Goal: Transaction & Acquisition: Purchase product/service

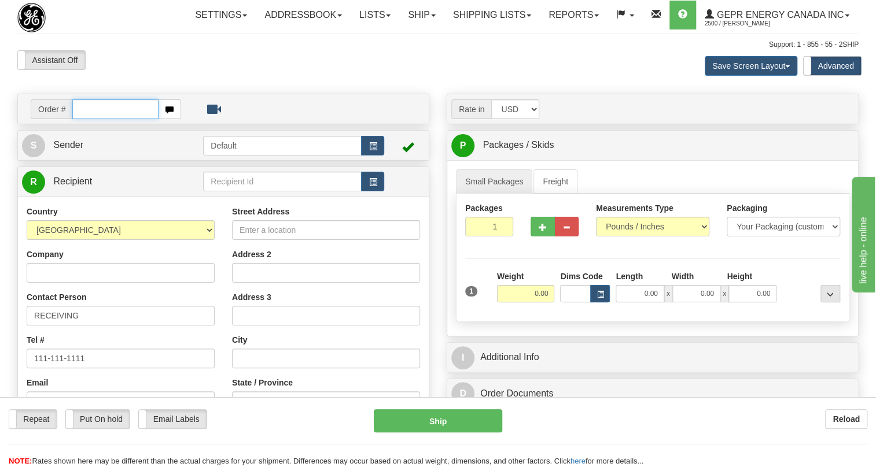
click at [94, 119] on input "text" at bounding box center [115, 109] width 86 height 20
paste input "0086705218"
click at [87, 119] on input "0086705218" at bounding box center [115, 109] width 86 height 20
type input "86705218"
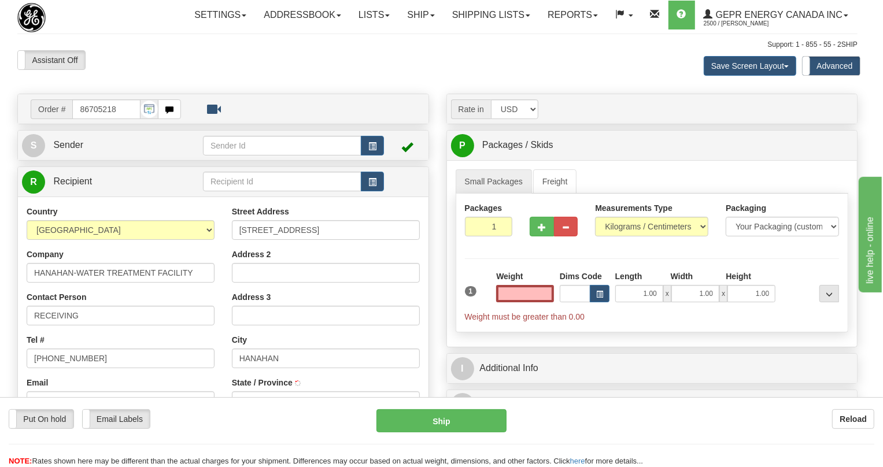
type input "Hanahan"
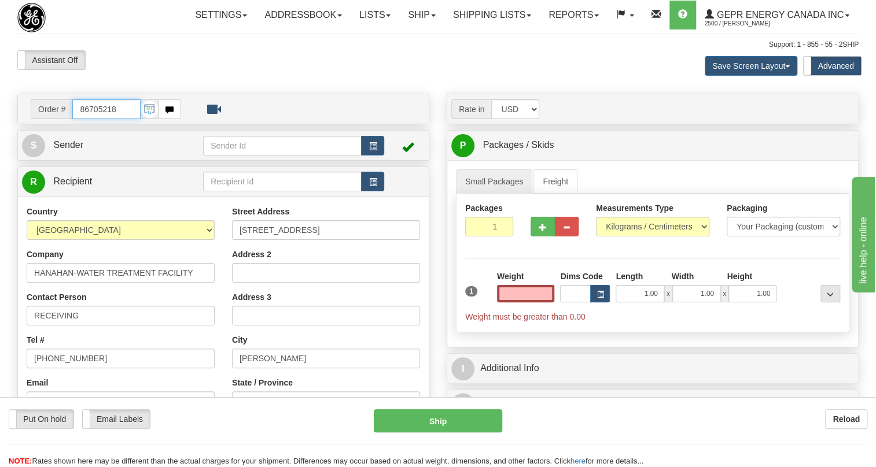
type input "0.00"
drag, startPoint x: 129, startPoint y: 139, endPoint x: 77, endPoint y: 138, distance: 52.1
click at [77, 119] on input "86705218" at bounding box center [106, 109] width 68 height 20
paste input "0086705221"
click at [87, 119] on input "0086705221" at bounding box center [106, 109] width 68 height 20
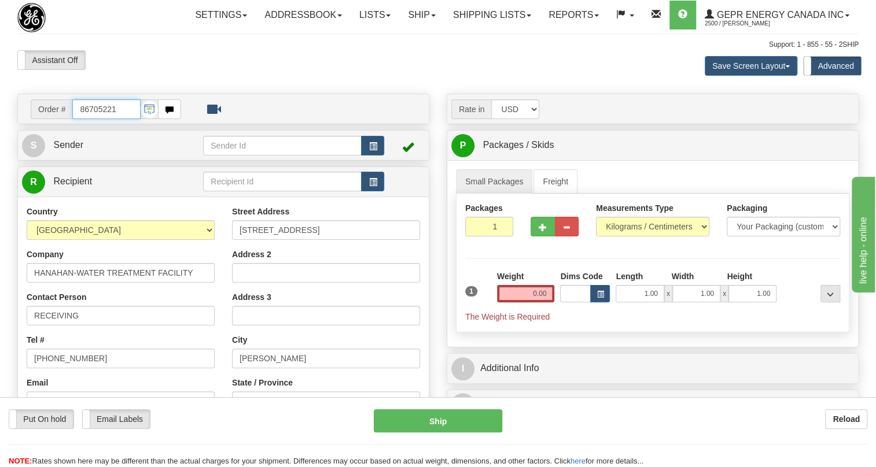
type input "86705221"
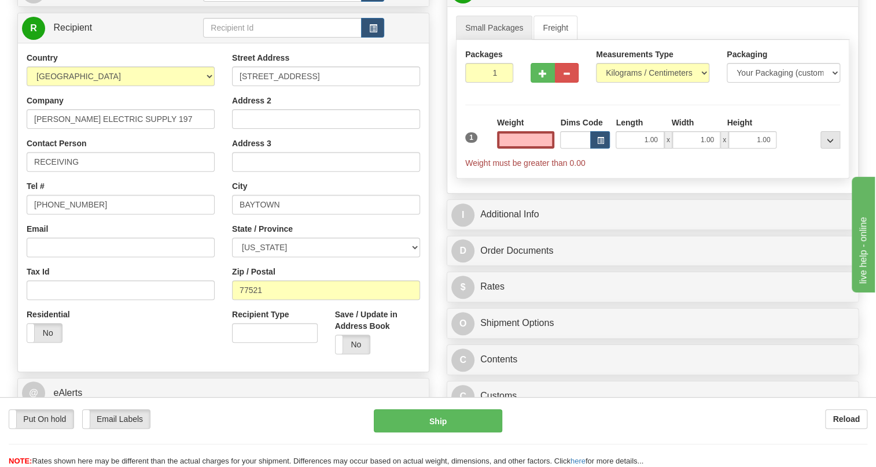
scroll to position [157, 0]
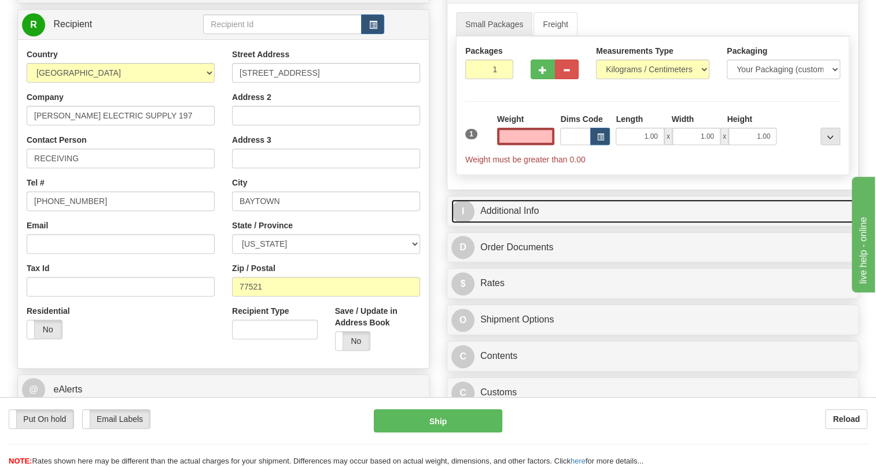
type input "0.00"
click at [520, 223] on link "I Additional Info" at bounding box center [652, 212] width 402 height 24
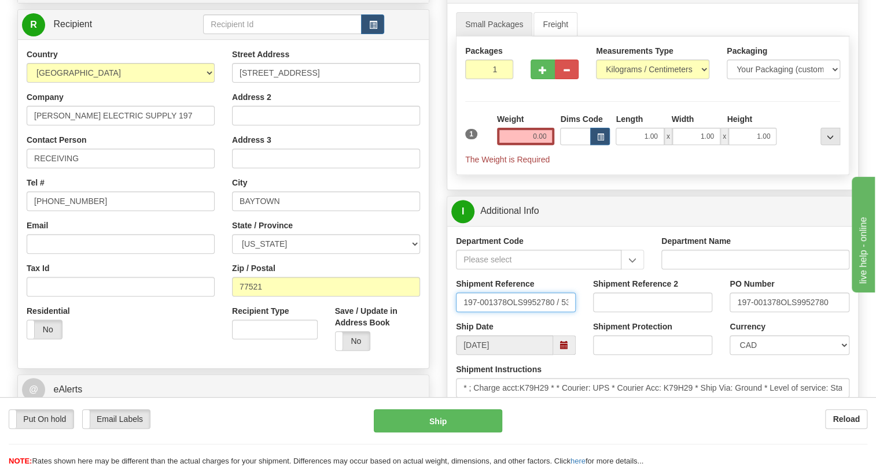
scroll to position [0, 29]
drag, startPoint x: 459, startPoint y: 328, endPoint x: 589, endPoint y: 326, distance: 130.1
click at [589, 321] on div "Shipment Reference 197-001378OLS9952780 / 538735 Shipment Reference 2 PO Number…" at bounding box center [652, 299] width 411 height 43
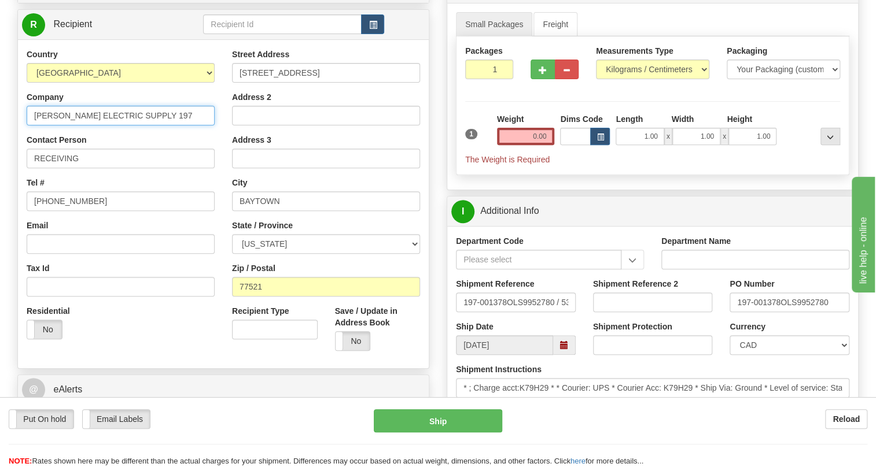
drag, startPoint x: 166, startPoint y: 139, endPoint x: 20, endPoint y: 151, distance: 146.8
click at [20, 151] on div "Country [GEOGRAPHIC_DATA] [GEOGRAPHIC_DATA] [GEOGRAPHIC_DATA] [GEOGRAPHIC_DATA]…" at bounding box center [120, 199] width 205 height 300
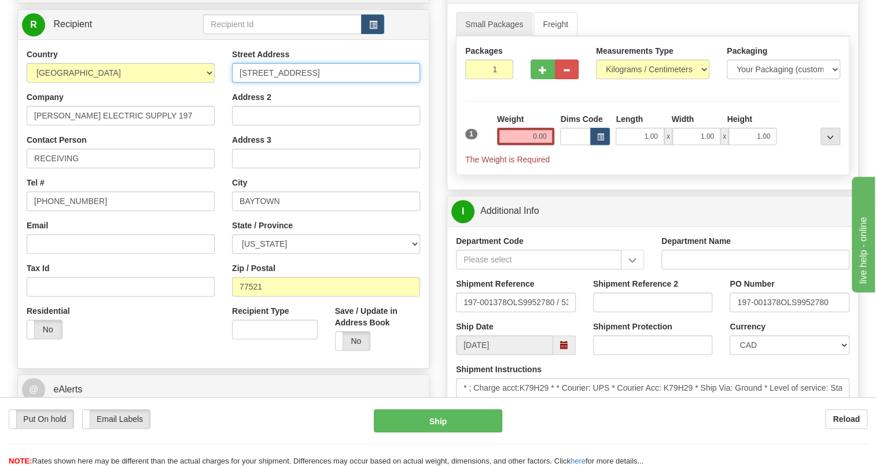
drag, startPoint x: 326, startPoint y: 98, endPoint x: 219, endPoint y: 97, distance: 106.4
click at [219, 97] on div "Country AFGHANISTAN ALAND ISLANDS ALBANIA ALGERIA AMERICAN SAMOA ANDORRA ANGOLA…" at bounding box center [223, 204] width 411 height 311
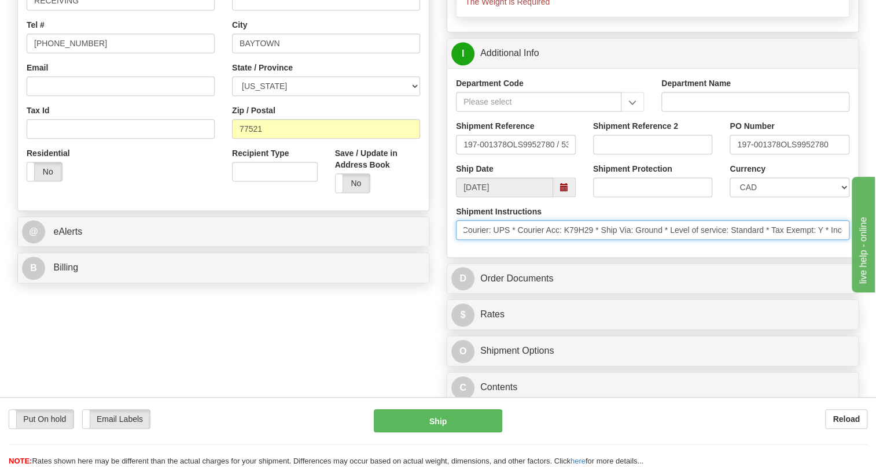
scroll to position [0, 208]
drag, startPoint x: 770, startPoint y: 257, endPoint x: 637, endPoint y: 260, distance: 132.5
click at [637, 240] on input "* ; Charge acct:K79H29 * * Courier: UPS * Courier Acc: K79H29 * Ship Via: Groun…" at bounding box center [652, 230] width 393 height 20
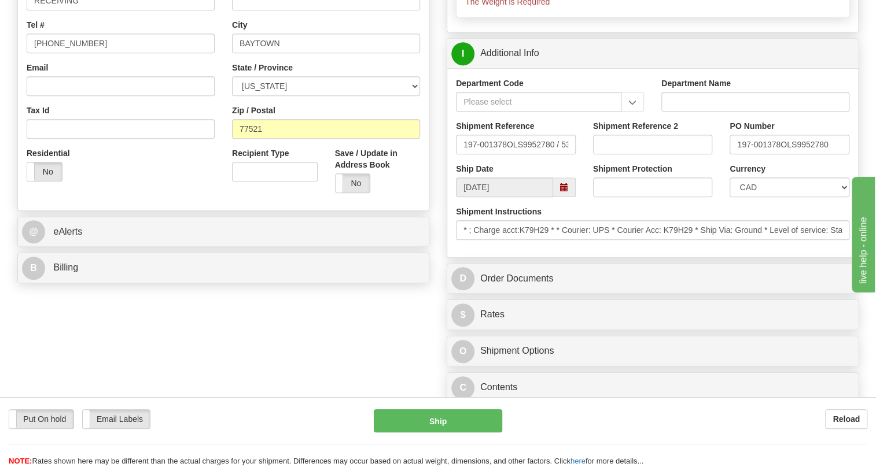
click at [603, 249] on div "Shipment Instructions * ; Charge acct:K79H29 * * Courier: UPS * Courier Acc: K7…" at bounding box center [652, 227] width 411 height 43
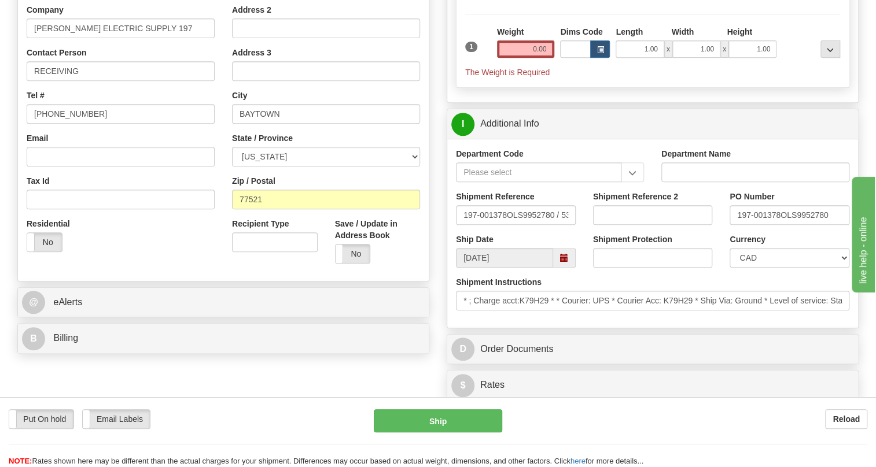
scroll to position [105, 0]
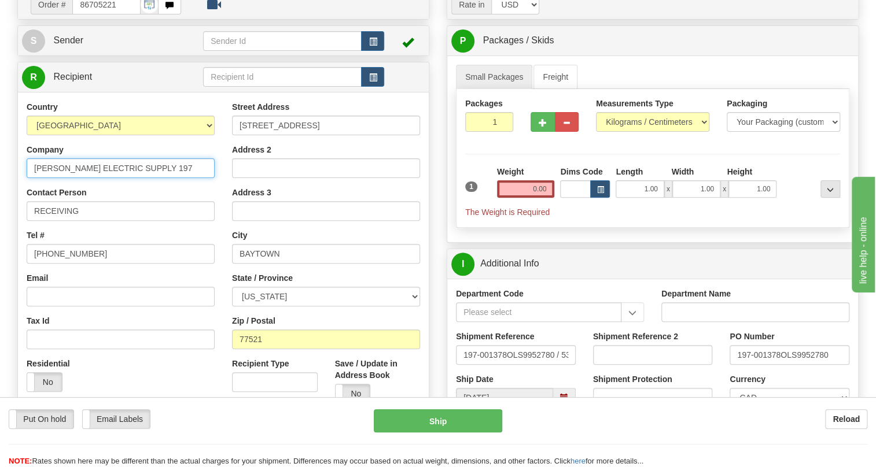
drag, startPoint x: 169, startPoint y: 195, endPoint x: 32, endPoint y: 201, distance: 137.2
click at [29, 178] on input "[PERSON_NAME] ELECTRIC SUPPLY 197" at bounding box center [121, 168] width 188 height 20
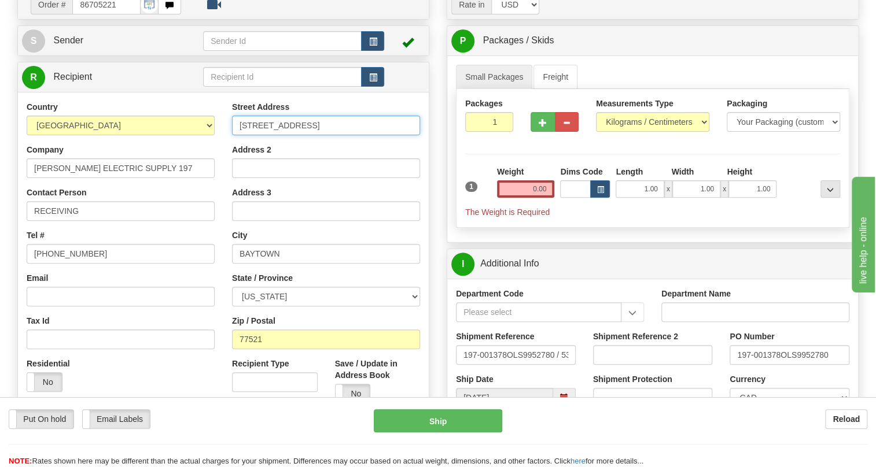
drag, startPoint x: 326, startPoint y: 147, endPoint x: 230, endPoint y: 155, distance: 95.7
click at [230, 155] on div "Street Address 7604 GATEWAY BLVD Address 2 Address 3 City BAYTOWN State / Provi…" at bounding box center [325, 256] width 205 height 311
drag, startPoint x: 283, startPoint y: 278, endPoint x: 233, endPoint y: 281, distance: 49.9
click at [233, 264] on input "BAYTOWN" at bounding box center [326, 254] width 188 height 20
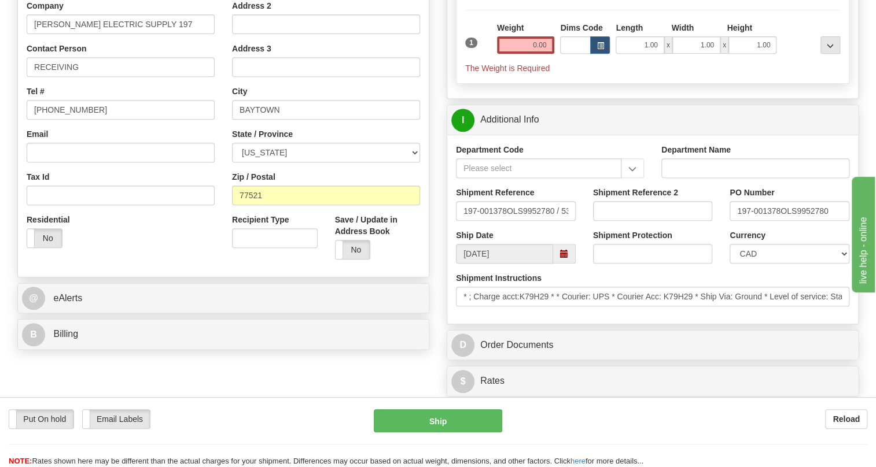
scroll to position [263, 0]
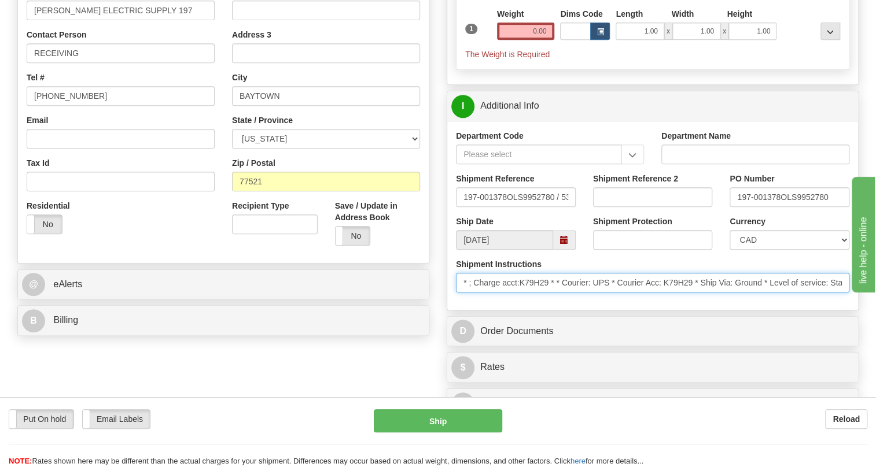
drag, startPoint x: 550, startPoint y: 308, endPoint x: 523, endPoint y: 311, distance: 27.3
click at [523, 293] on input "* ; Charge acct:K79H29 * * Courier: UPS * Courier Acc: K79H29 * Ship Via: Groun…" at bounding box center [652, 283] width 393 height 20
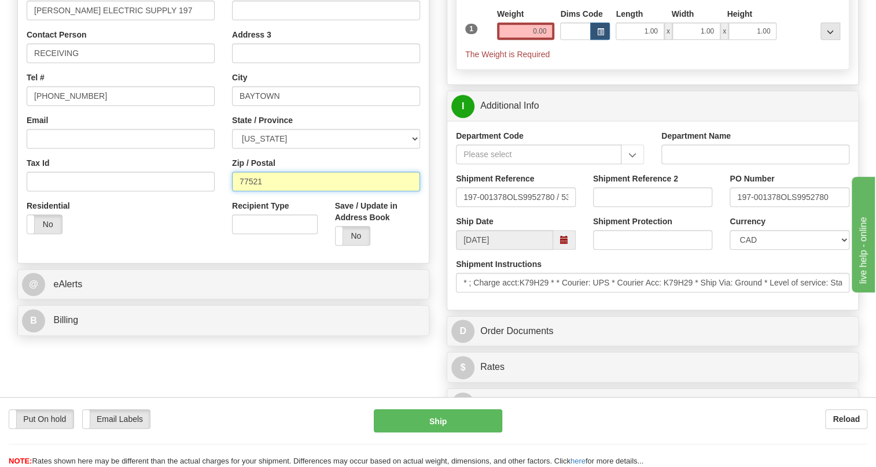
drag, startPoint x: 265, startPoint y: 208, endPoint x: 231, endPoint y: 208, distance: 34.7
click at [231, 208] on div "Street Address 7604 GATEWAY BLVD Address 2 Address 3 City BAYTOWN State / Provi…" at bounding box center [325, 98] width 205 height 311
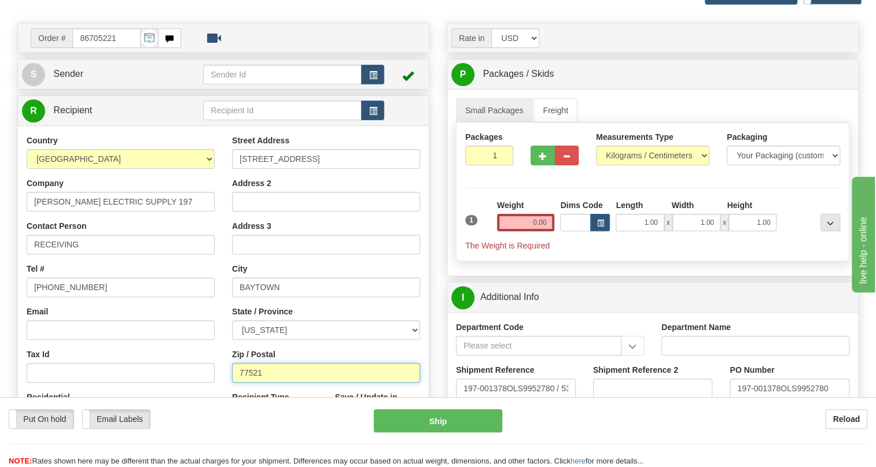
scroll to position [0, 0]
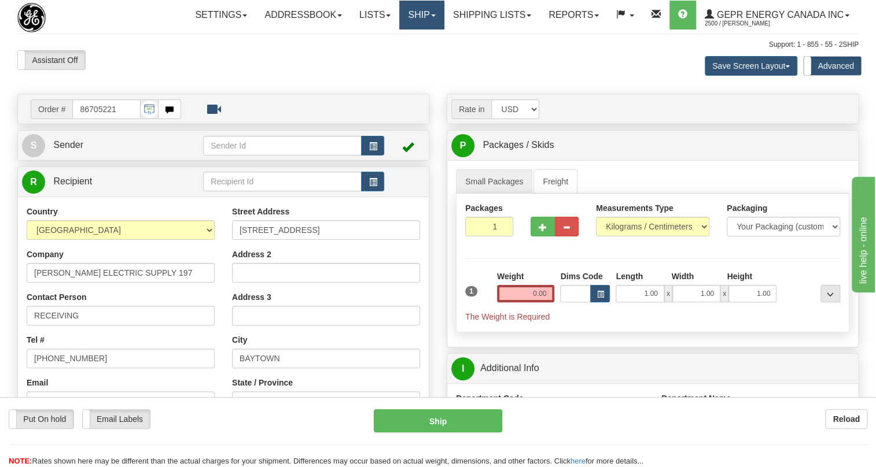
click at [431, 15] on span at bounding box center [433, 15] width 5 height 2
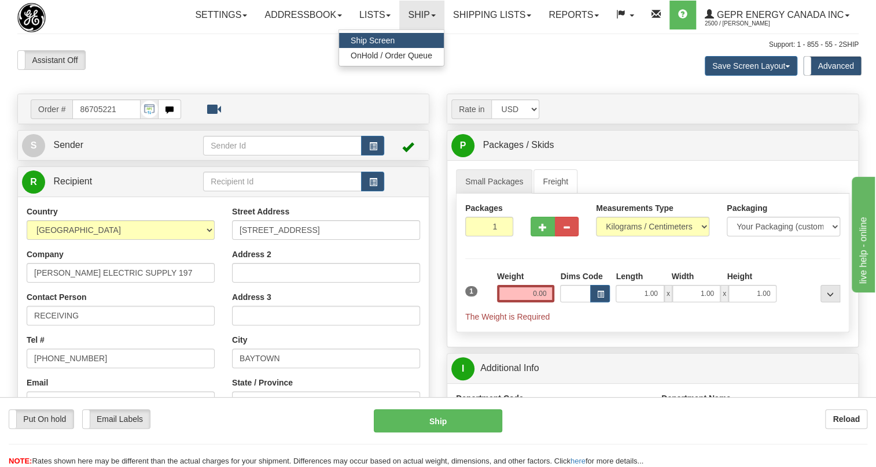
click at [370, 40] on span "Ship Screen" at bounding box center [372, 40] width 44 height 9
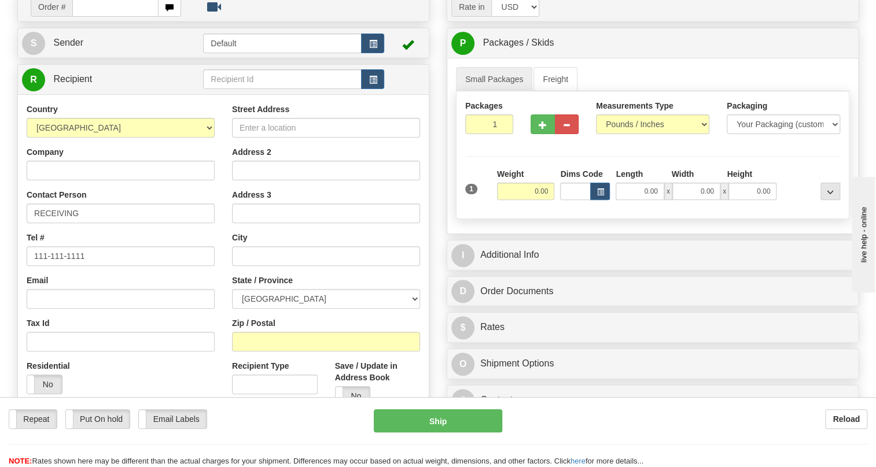
scroll to position [157, 0]
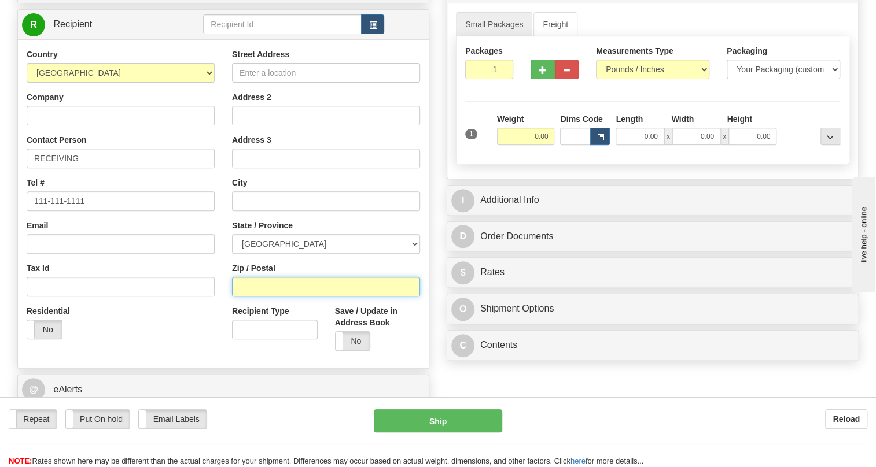
click at [240, 297] on input "Zip / Postal" at bounding box center [326, 287] width 188 height 20
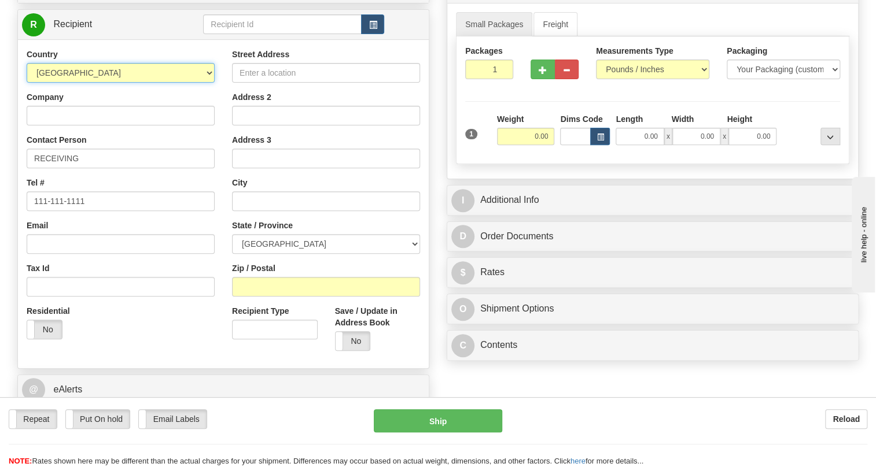
drag, startPoint x: 240, startPoint y: 316, endPoint x: 205, endPoint y: 98, distance: 220.9
click at [205, 83] on select "[GEOGRAPHIC_DATA] [GEOGRAPHIC_DATA] [GEOGRAPHIC_DATA] [GEOGRAPHIC_DATA] [US_STA…" at bounding box center [121, 73] width 188 height 20
select select "US"
click at [27, 83] on select "[GEOGRAPHIC_DATA] [GEOGRAPHIC_DATA] [GEOGRAPHIC_DATA] [GEOGRAPHIC_DATA] [US_STA…" at bounding box center [121, 73] width 188 height 20
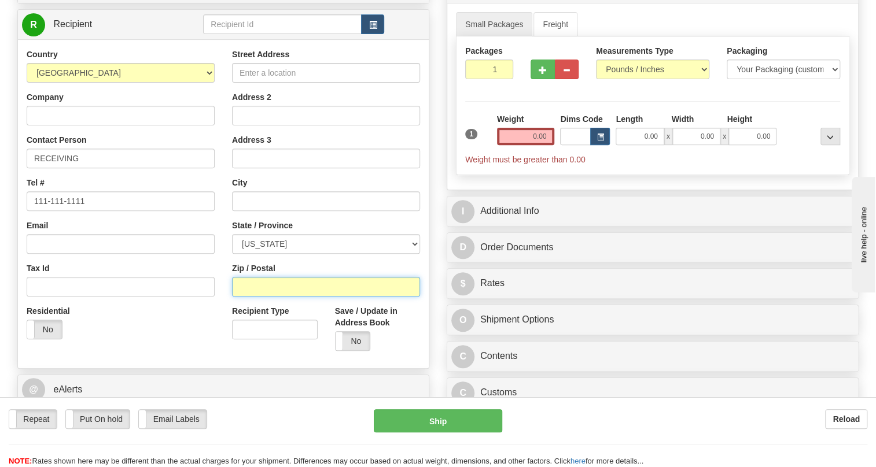
click at [252, 297] on input "Zip / Postal" at bounding box center [326, 287] width 188 height 20
paste input "77521"
type input "77521"
click at [223, 198] on div "Street Address Address 2 Address 3 City State / Province [US_STATE] [US_STATE] …" at bounding box center [325, 204] width 205 height 311
type input "BAYTOWN"
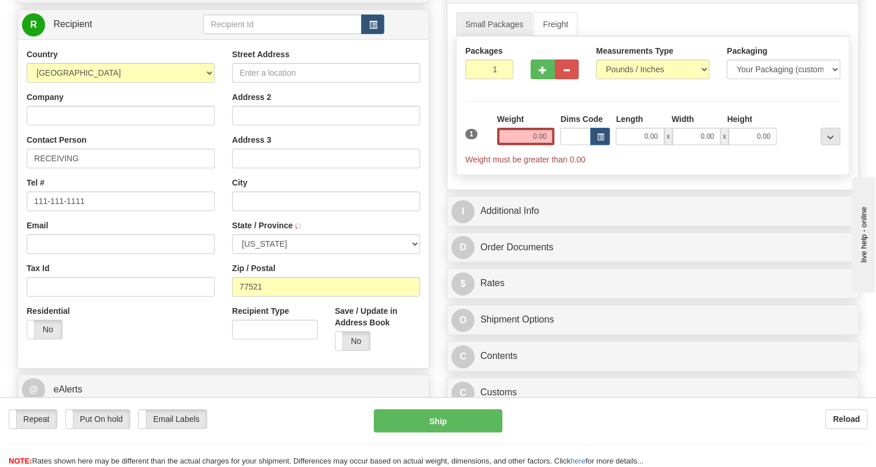
select select "[GEOGRAPHIC_DATA]"
click at [60, 125] on input "Company" at bounding box center [121, 116] width 188 height 20
paste input "[PERSON_NAME] ELECTRIC SUPPLY [STREET_ADDRESS]"
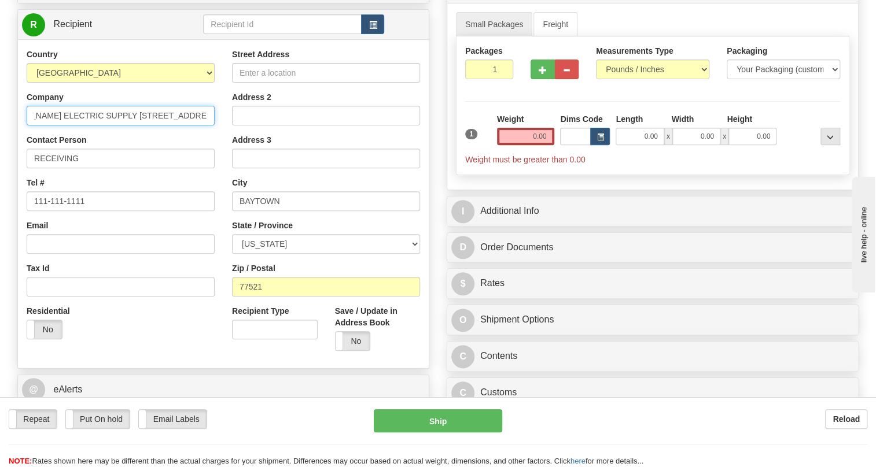
scroll to position [0, 40]
drag, startPoint x: 211, startPoint y: 140, endPoint x: 120, endPoint y: 141, distance: 90.8
click at [120, 125] on input "[PERSON_NAME] ELECTRIC SUPPLY [STREET_ADDRESS]" at bounding box center [121, 116] width 188 height 20
type input "[PERSON_NAME] ELECTRIC SUPPLY 197"
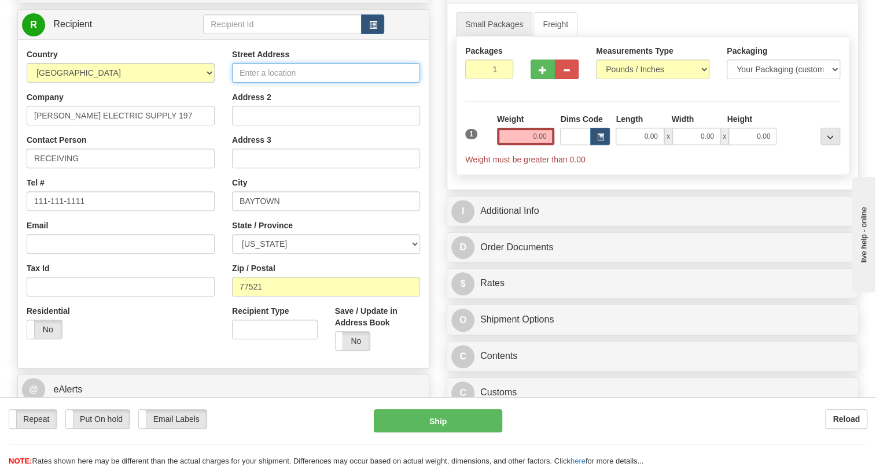
click at [271, 83] on input "Street Address" at bounding box center [326, 73] width 188 height 20
paste input "/ [STREET_ADDRESS]"
click at [245, 83] on input "/ [STREET_ADDRESS]" at bounding box center [326, 73] width 188 height 20
type input "[STREET_ADDRESS]"
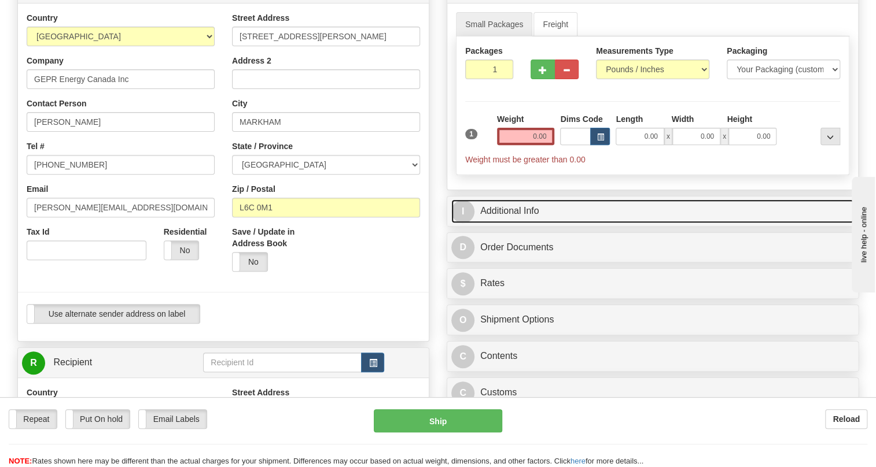
click at [522, 223] on link "I Additional Info" at bounding box center [652, 212] width 402 height 24
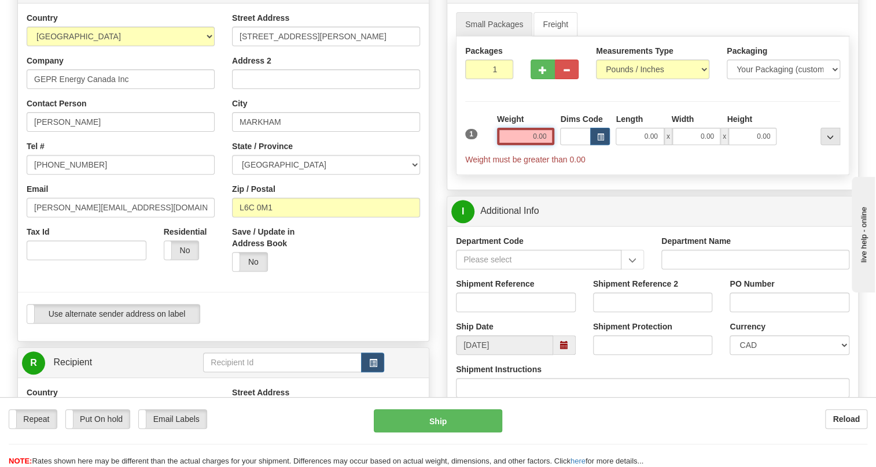
click at [533, 145] on input "0.00" at bounding box center [526, 136] width 58 height 17
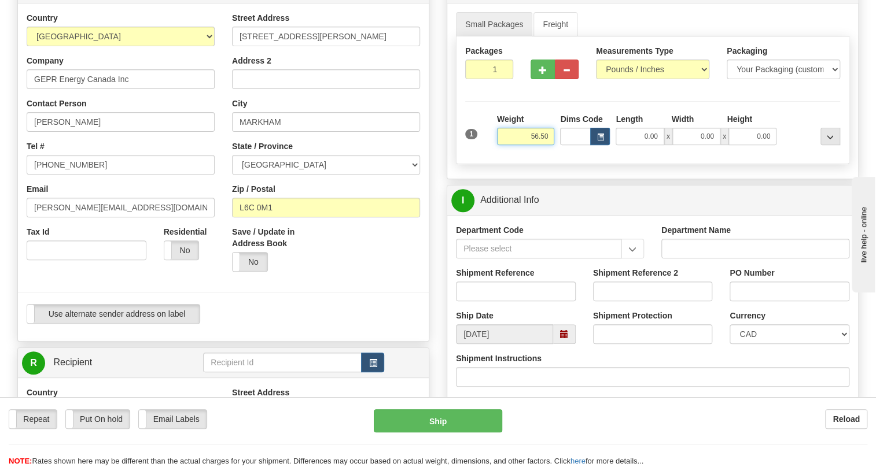
type input "56.50"
click at [477, 79] on input "1" at bounding box center [489, 70] width 48 height 20
type input "2"
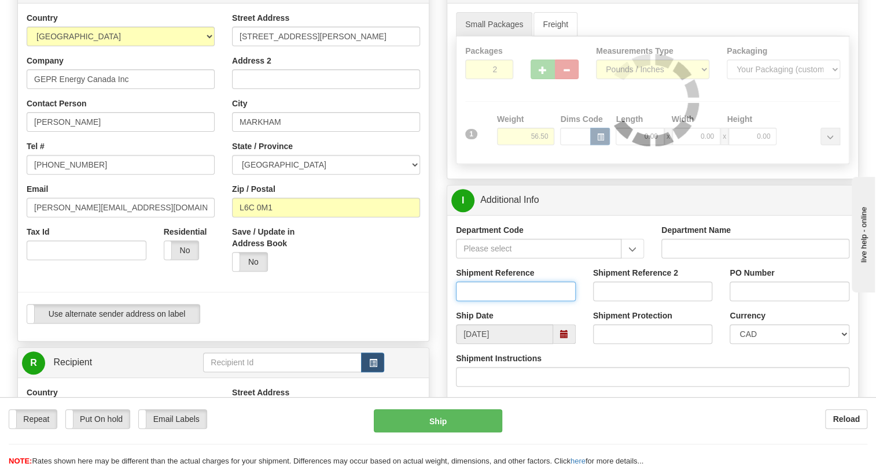
click at [481, 301] on input "Shipment Reference" at bounding box center [516, 292] width 120 height 20
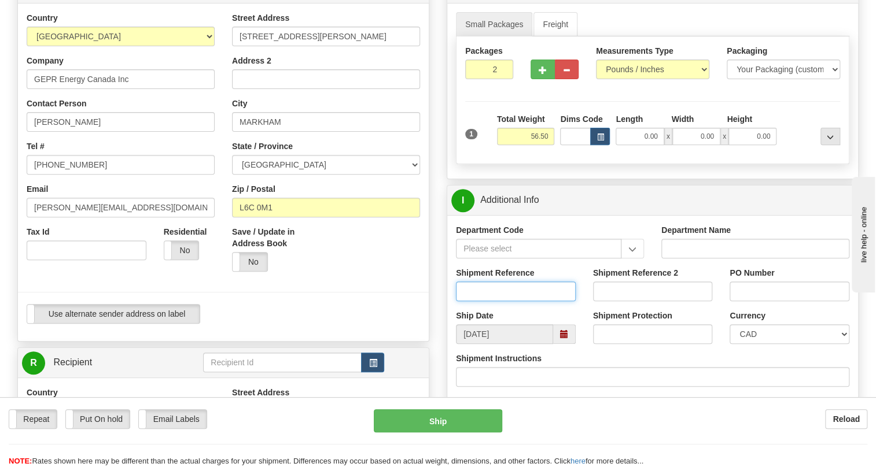
paste input "197-001378OLS9952780 / 538735"
drag, startPoint x: 525, startPoint y: 315, endPoint x: 457, endPoint y: 319, distance: 67.8
click at [457, 301] on input "197-001378OLS9952780 / 538735" at bounding box center [516, 292] width 120 height 20
type input "197-001378OLS9952780 / 538735"
click at [745, 301] on input "PO Number" at bounding box center [789, 292] width 120 height 20
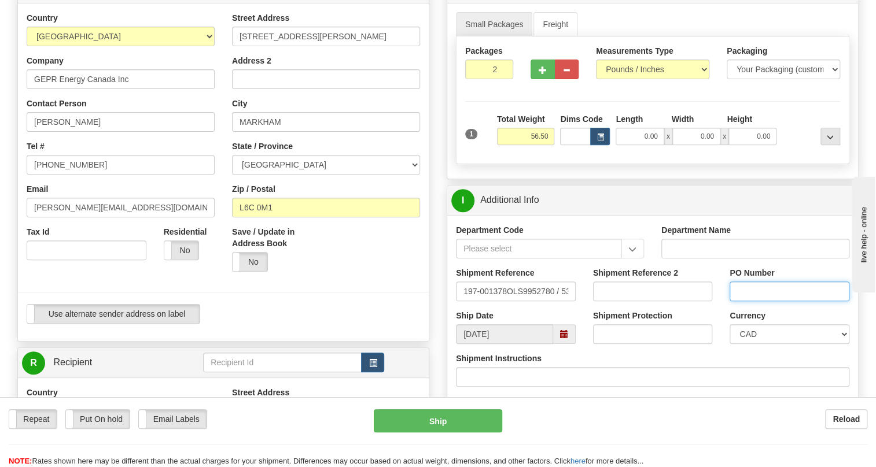
paste input "197-001378OLS9952780"
type input "197-001378OLS9952780"
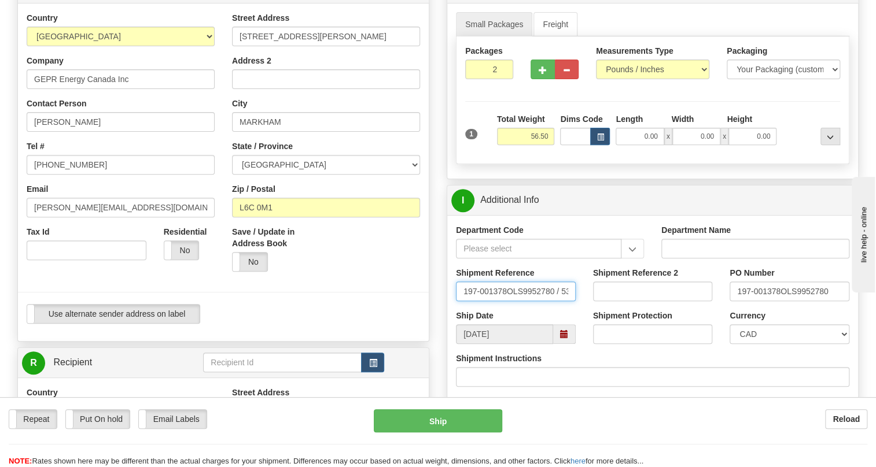
drag, startPoint x: 560, startPoint y: 319, endPoint x: 393, endPoint y: 336, distance: 168.5
click at [500, 301] on input "538735" at bounding box center [516, 292] width 120 height 20
type input "538735/5399005889"
click at [781, 344] on select "CAD USD EUR ZAR [PERSON_NAME] ARN AUD AUS AWG BBD BFR BGN BHD BMD BND BRC BRL C…" at bounding box center [789, 334] width 120 height 20
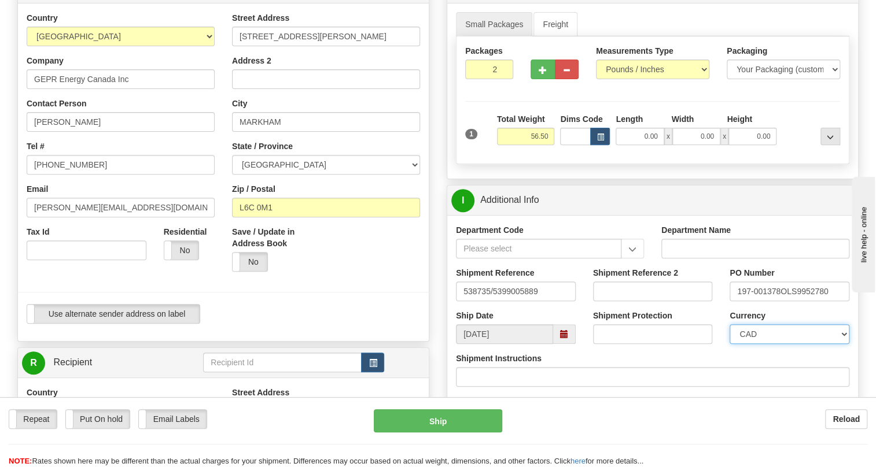
select select "1"
click at [729, 344] on select "CAD USD EUR ZAR [PERSON_NAME] ARN AUD AUS AWG BBD BFR BGN BHD BMD BND BRC BRL C…" at bounding box center [789, 334] width 120 height 20
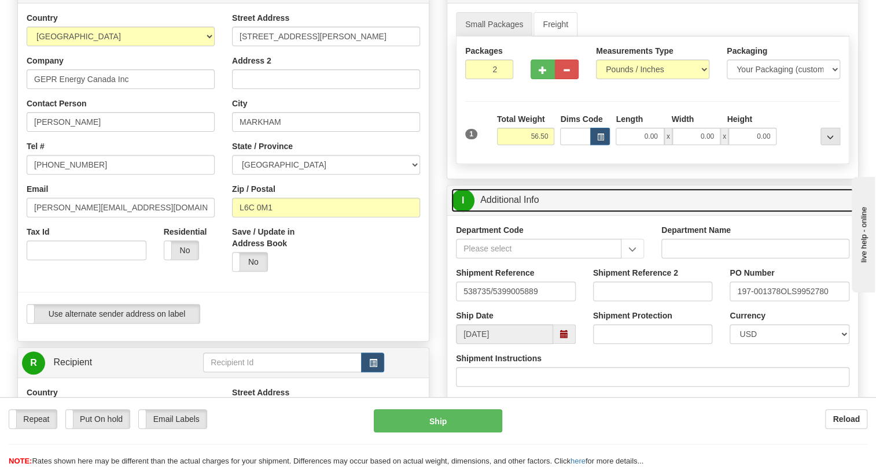
click at [519, 212] on link "I Additional Info" at bounding box center [652, 201] width 402 height 24
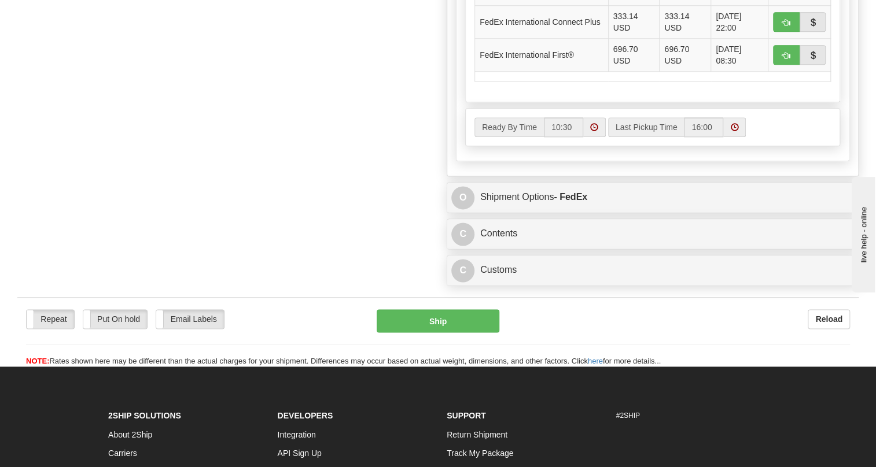
scroll to position [841, 0]
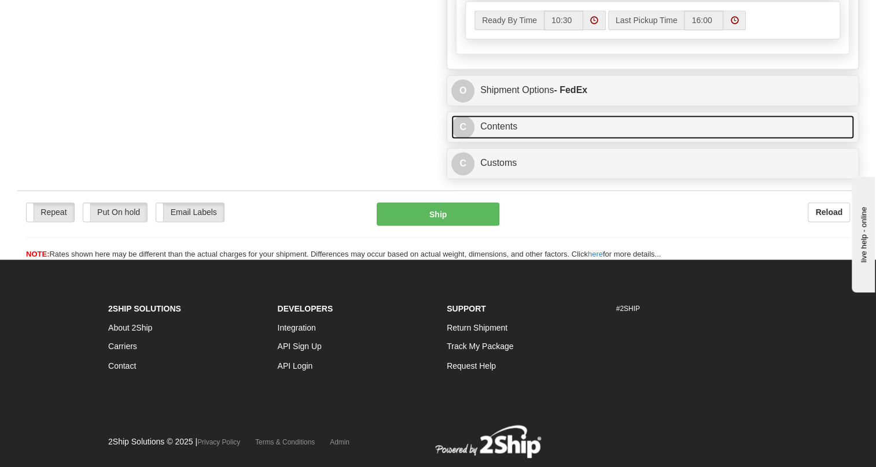
click at [505, 139] on link "C Contents" at bounding box center [652, 127] width 402 height 24
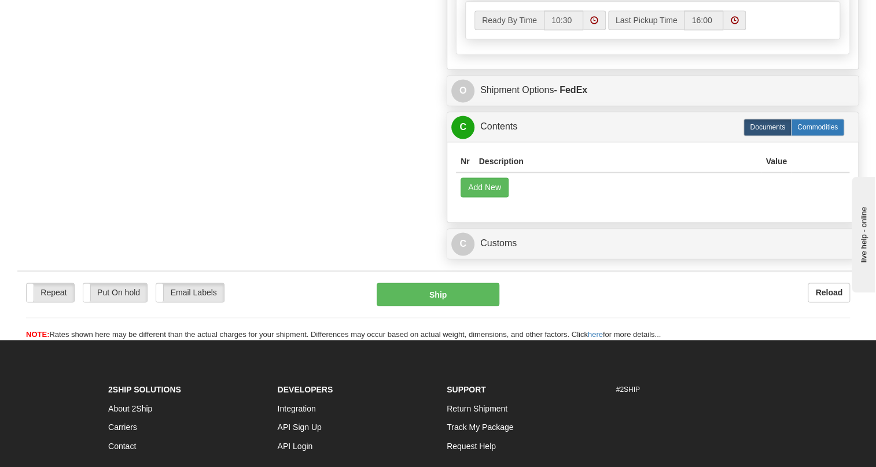
click at [806, 136] on label "Commodities" at bounding box center [817, 127] width 53 height 17
radio input "true"
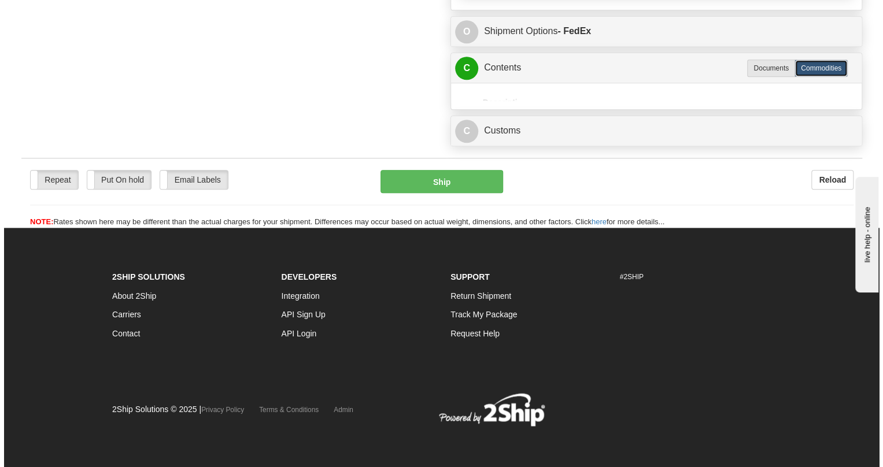
scroll to position [718, 0]
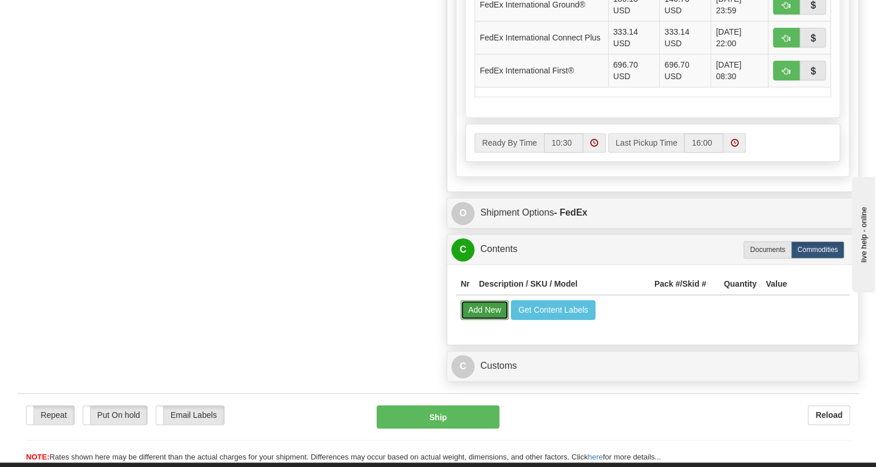
click at [482, 320] on button "Add New" at bounding box center [484, 310] width 48 height 20
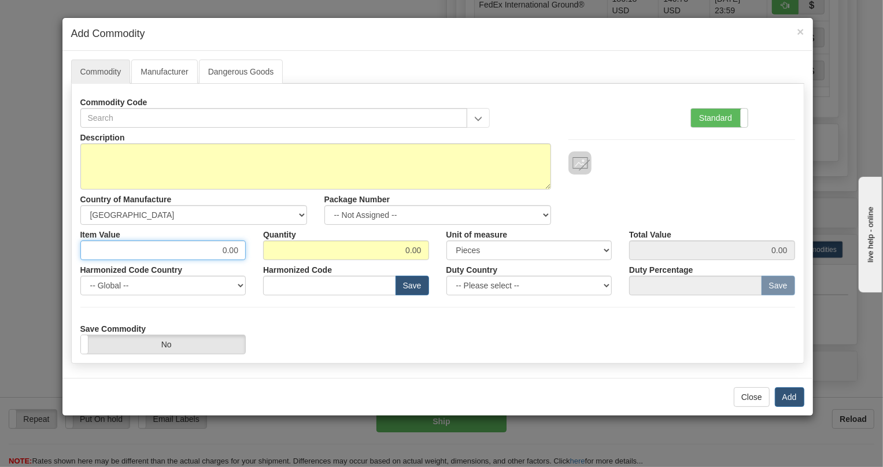
click at [231, 255] on input "0.00" at bounding box center [163, 251] width 166 height 20
paste input "5.482,49"
click at [216, 254] on input "5.482,49" at bounding box center [163, 251] width 166 height 20
click at [212, 252] on input "5.482,49" at bounding box center [163, 251] width 166 height 20
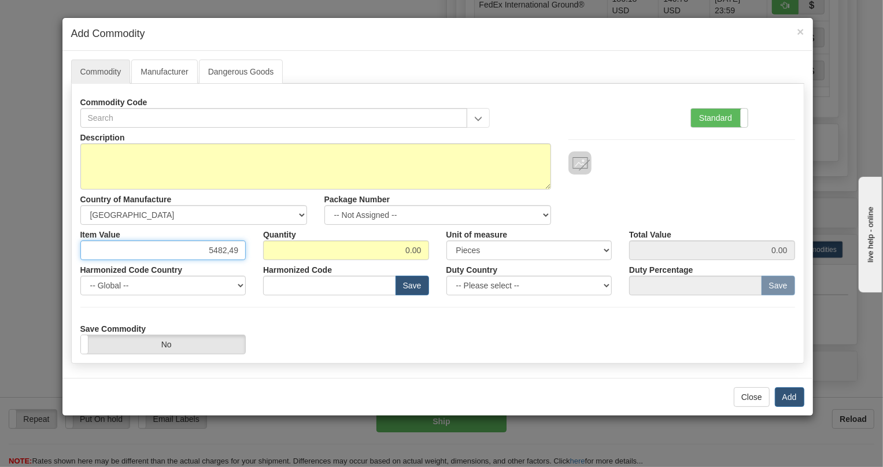
click at [227, 254] on input "5482,49" at bounding box center [163, 251] width 166 height 20
type input "5482.49"
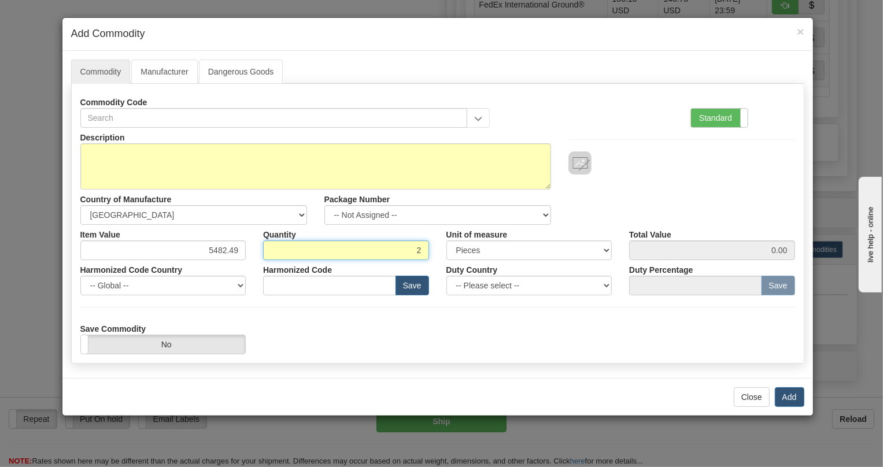
type input "2"
type input "10964.98"
click at [707, 111] on label "Standard" at bounding box center [719, 118] width 57 height 19
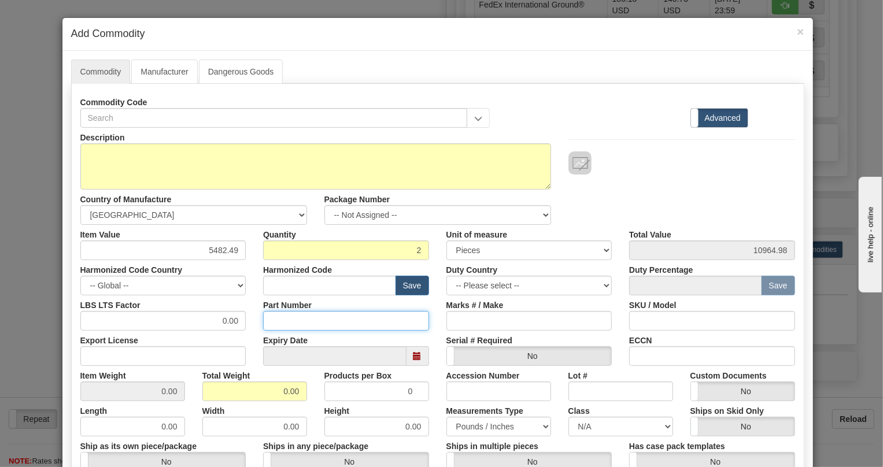
click at [279, 317] on input "Part Number" at bounding box center [346, 321] width 166 height 20
paste input "E869-19548-043X"
type input "E869-19548-043X"
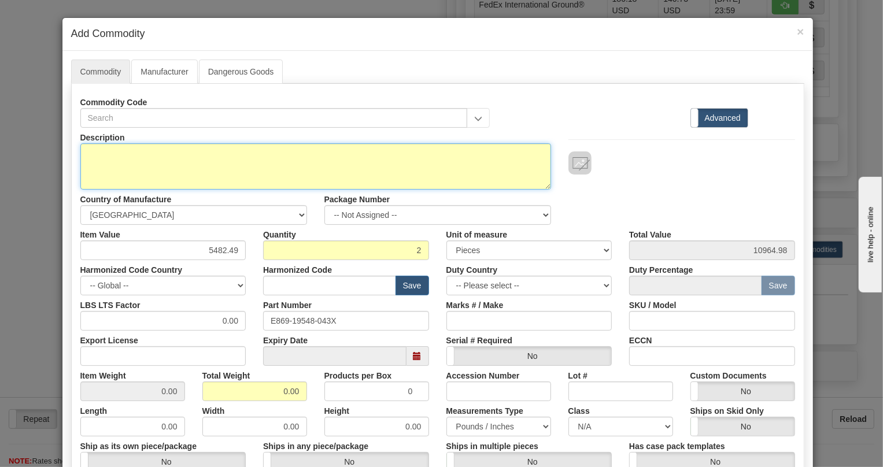
click at [123, 145] on textarea "Description" at bounding box center [315, 166] width 471 height 46
paste textarea "869EP5P5B5LSSALAMMPFASENNB42"
type textarea "869EP5P5B5LSSALAMMPFASENNB42"
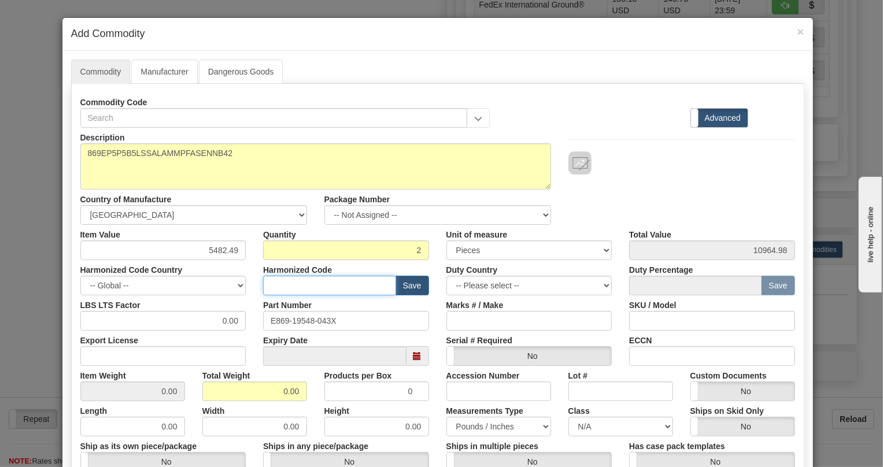
click at [272, 285] on input "text" at bounding box center [329, 286] width 133 height 20
paste input "8537.10.9160"
type input "8537.10.9160"
click at [211, 317] on input "0.00" at bounding box center [163, 321] width 166 height 20
type input "1.00"
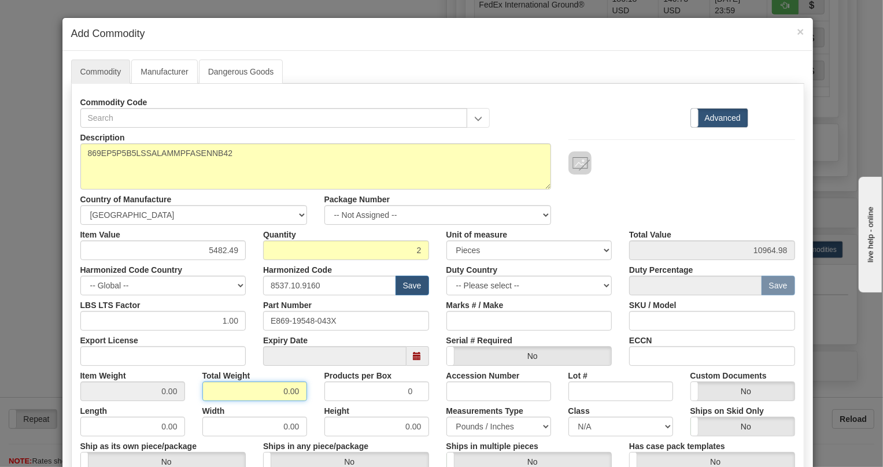
click at [272, 392] on input "0.00" at bounding box center [254, 392] width 105 height 20
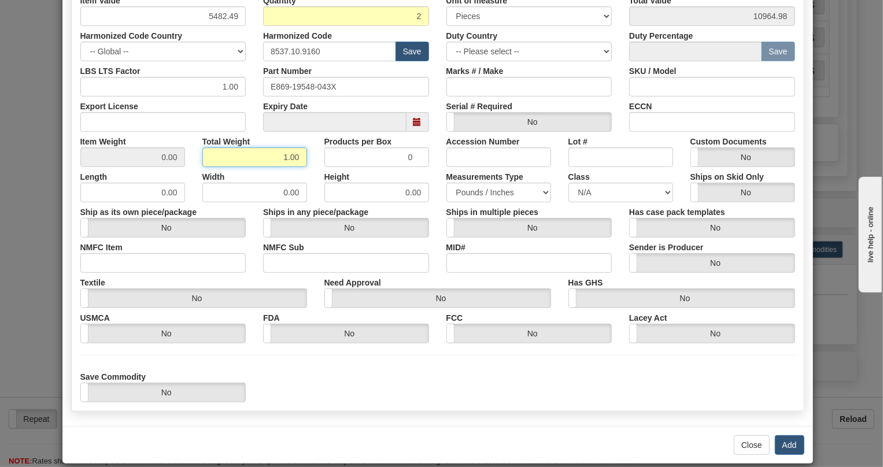
scroll to position [248, 0]
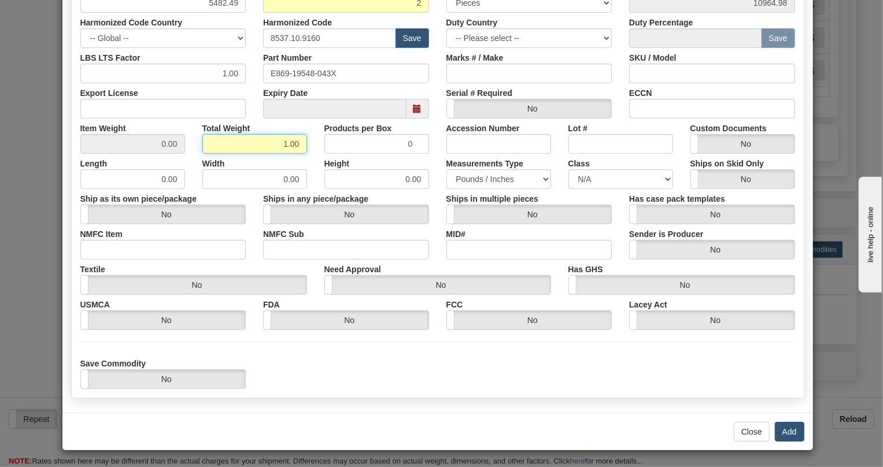
type input "1.00"
type input "0.5000"
click at [783, 434] on button "Add" at bounding box center [789, 432] width 29 height 20
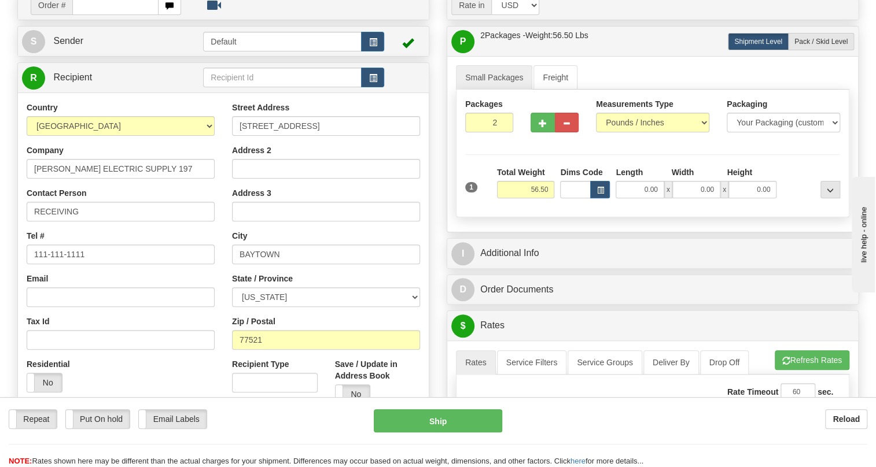
scroll to position [105, 0]
click at [67, 264] on input "111-111-1111" at bounding box center [121, 254] width 188 height 20
paste input "(713) 290-115"
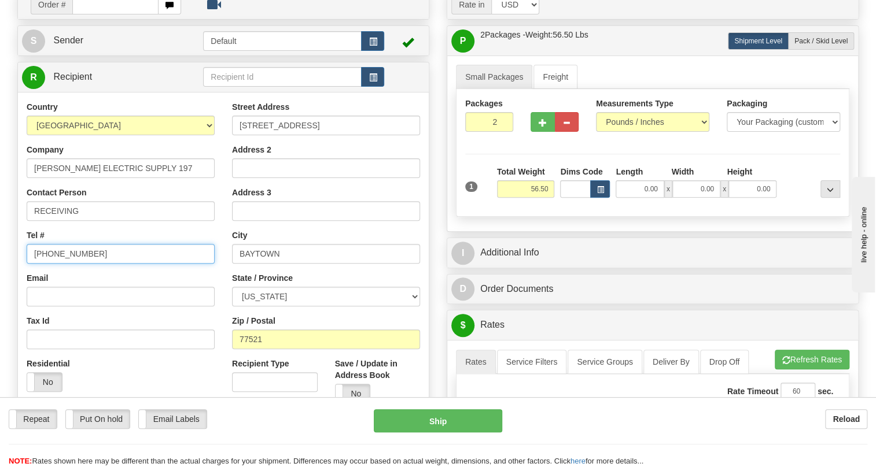
type input "[PHONE_NUMBER]"
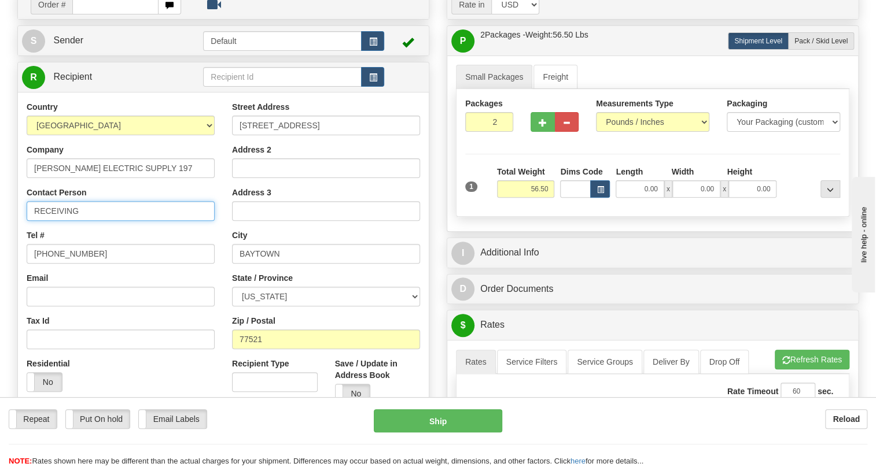
click at [142, 221] on input "RECEIVING" at bounding box center [121, 211] width 188 height 20
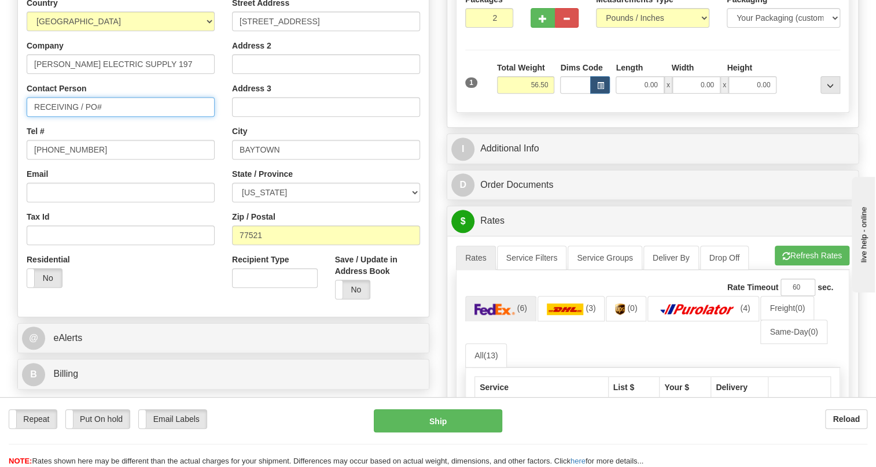
scroll to position [210, 0]
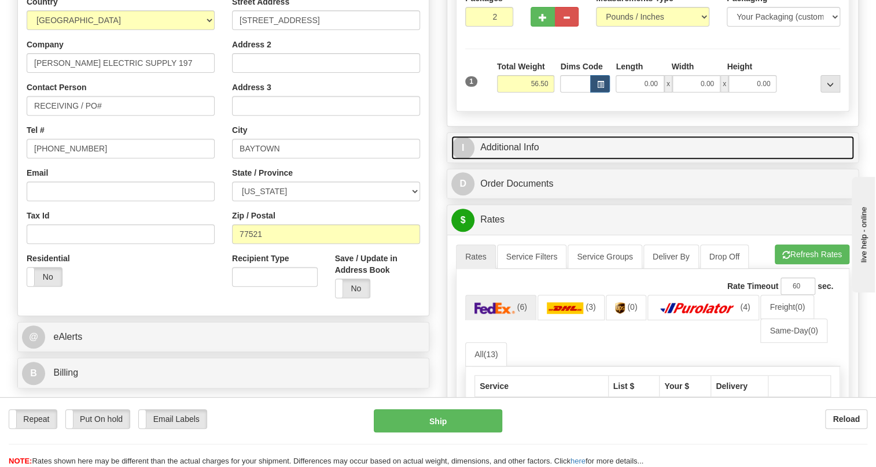
click at [520, 160] on link "I Additional Info" at bounding box center [652, 148] width 402 height 24
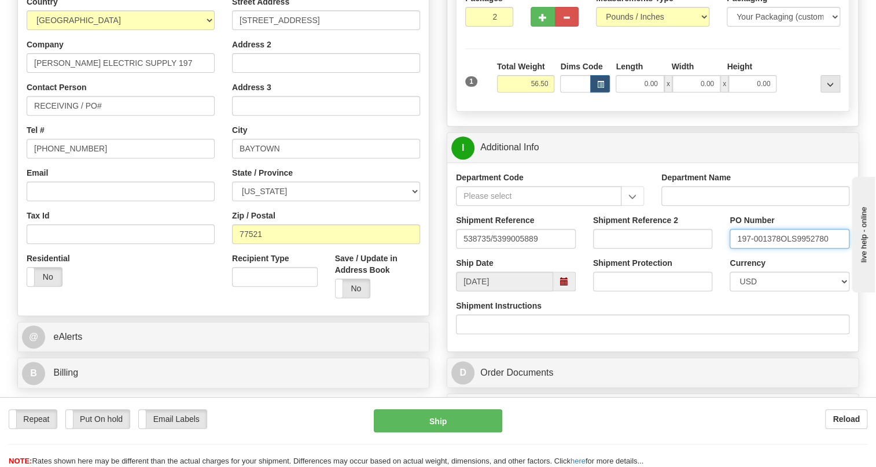
drag, startPoint x: 779, startPoint y: 264, endPoint x: 734, endPoint y: 267, distance: 45.2
click at [734, 249] on input "197-001378OLS9952780" at bounding box center [789, 239] width 120 height 20
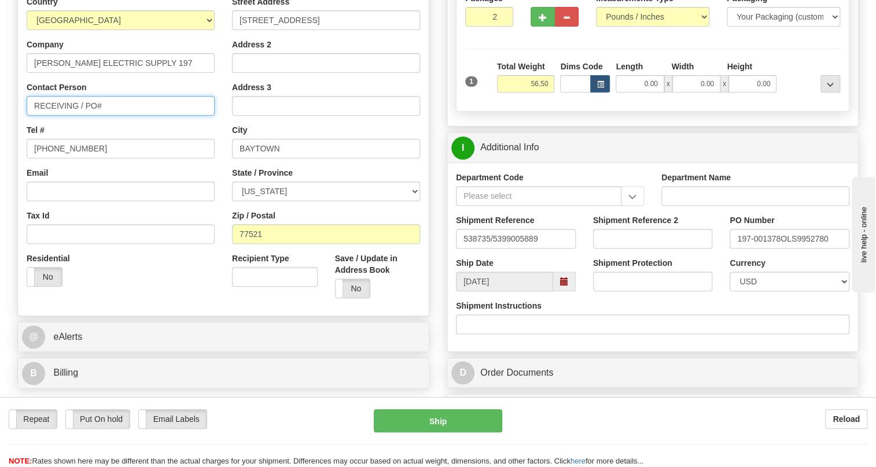
click at [110, 116] on input "RECEIVING / PO#" at bounding box center [121, 106] width 188 height 20
paste input "197-001378"
type input "RECEIVING / PO# 197-001378"
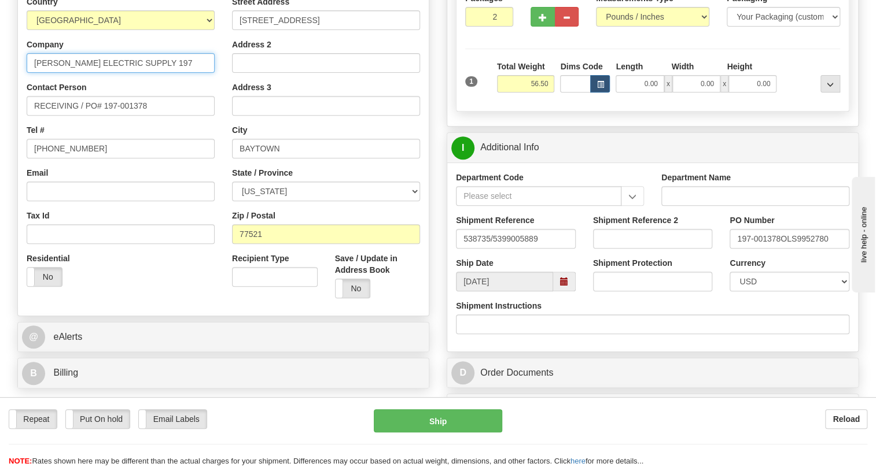
drag, startPoint x: 163, startPoint y: 93, endPoint x: 145, endPoint y: 96, distance: 18.8
click at [145, 73] on input "[PERSON_NAME] ELECTRIC SUPPLY 197" at bounding box center [121, 63] width 188 height 20
click at [213, 143] on div "Country [GEOGRAPHIC_DATA] [GEOGRAPHIC_DATA] [GEOGRAPHIC_DATA] [GEOGRAPHIC_DATA]…" at bounding box center [120, 146] width 205 height 300
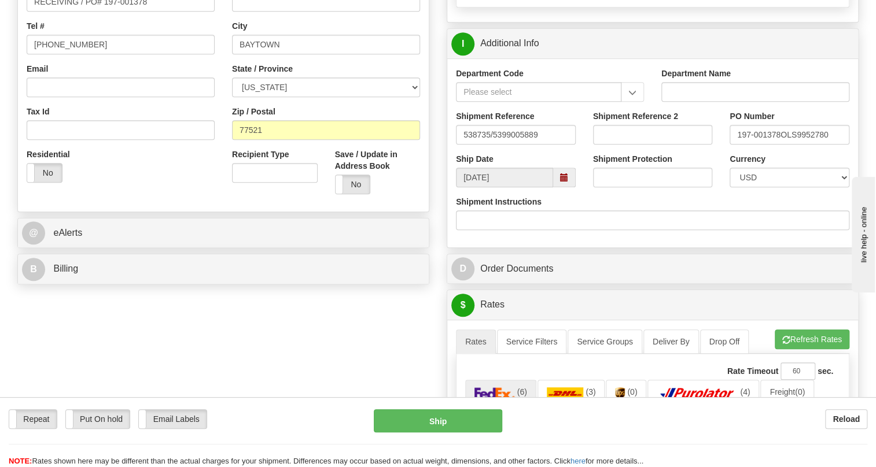
scroll to position [315, 0]
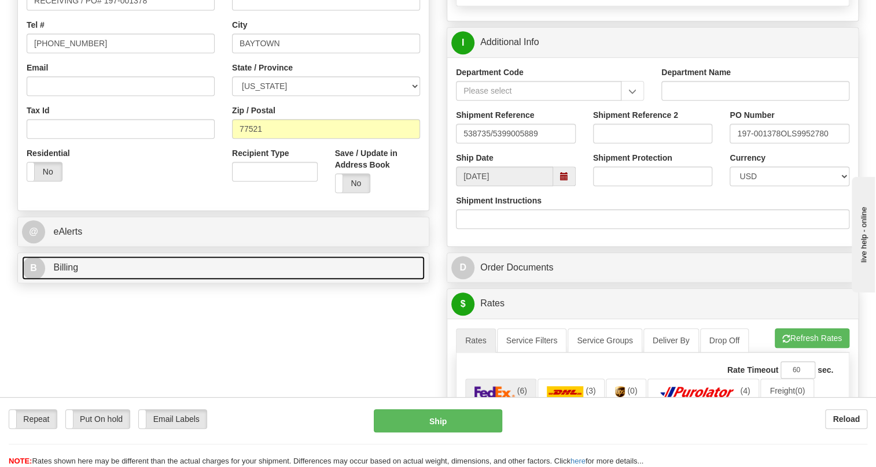
click at [62, 272] on span "Billing" at bounding box center [65, 268] width 25 height 10
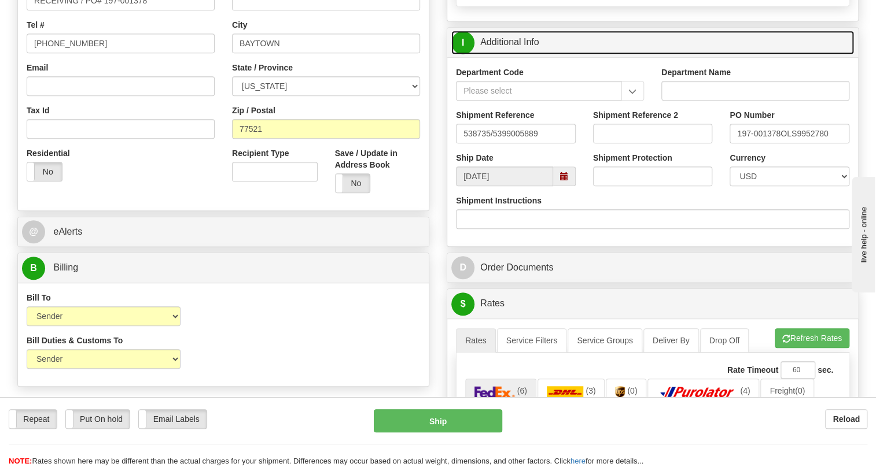
click at [520, 54] on link "I Additional Info" at bounding box center [652, 43] width 402 height 24
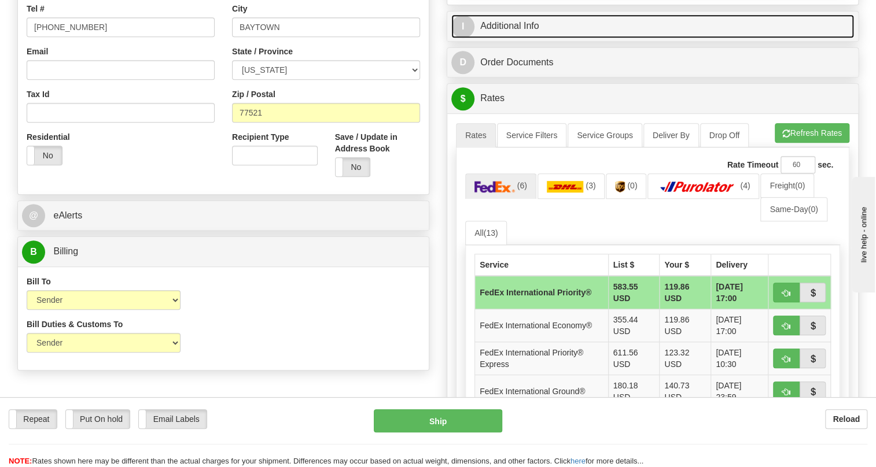
scroll to position [368, 0]
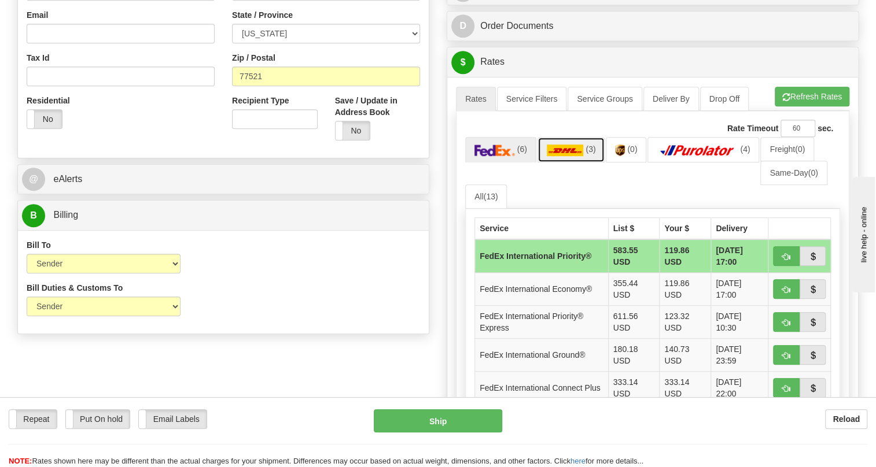
click at [566, 156] on img at bounding box center [564, 151] width 37 height 12
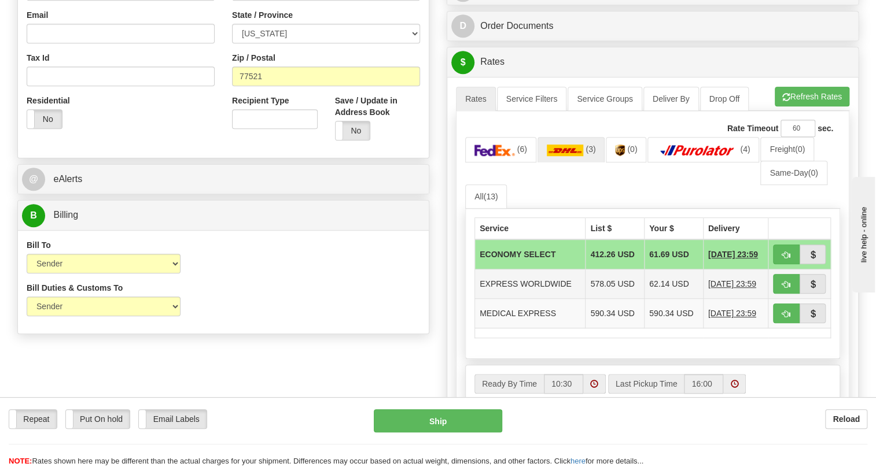
click at [554, 299] on td "EXPRESS WORLDWIDE" at bounding box center [530, 283] width 110 height 29
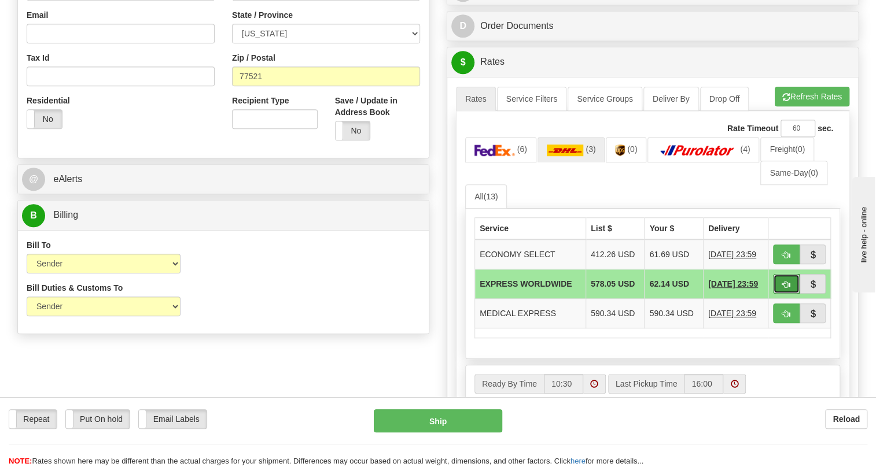
click at [782, 289] on span "button" at bounding box center [786, 285] width 8 height 8
type input "P"
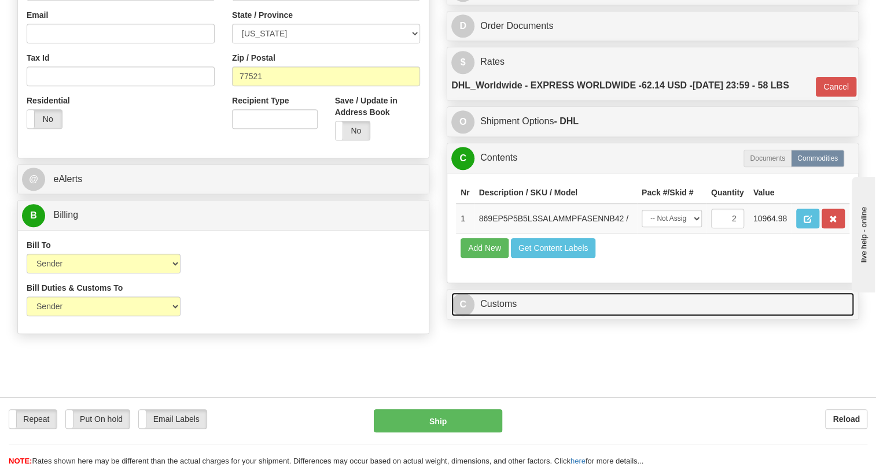
click at [498, 316] on link "C Customs" at bounding box center [652, 305] width 402 height 24
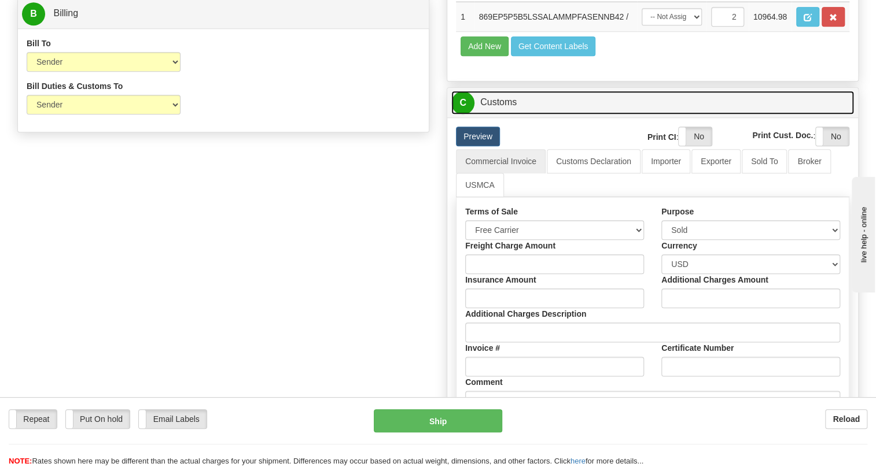
scroll to position [420, 0]
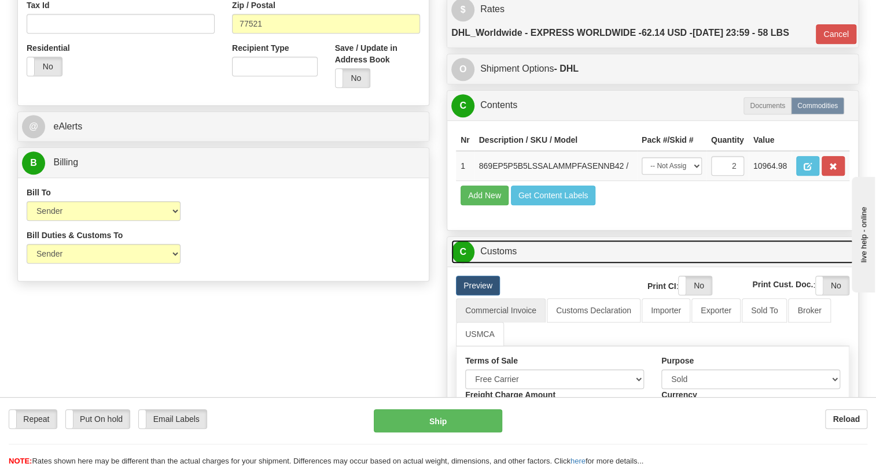
click at [512, 264] on link "C Customs" at bounding box center [652, 252] width 402 height 24
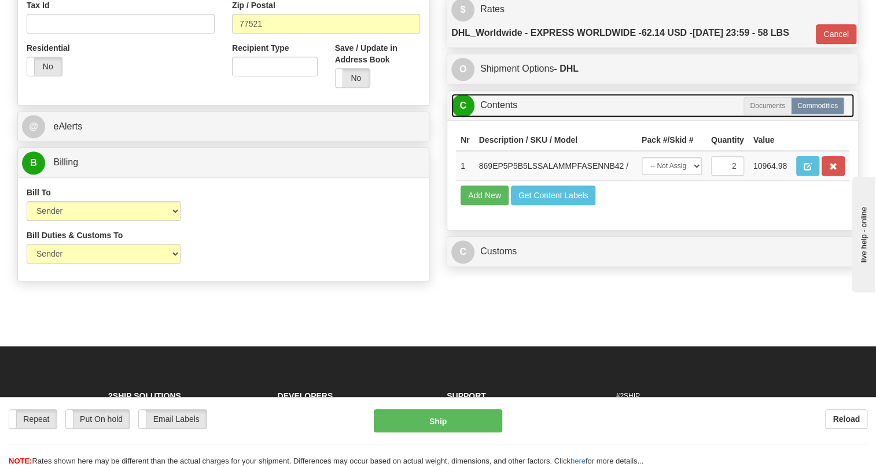
click at [501, 117] on link "C Contents" at bounding box center [652, 106] width 402 height 24
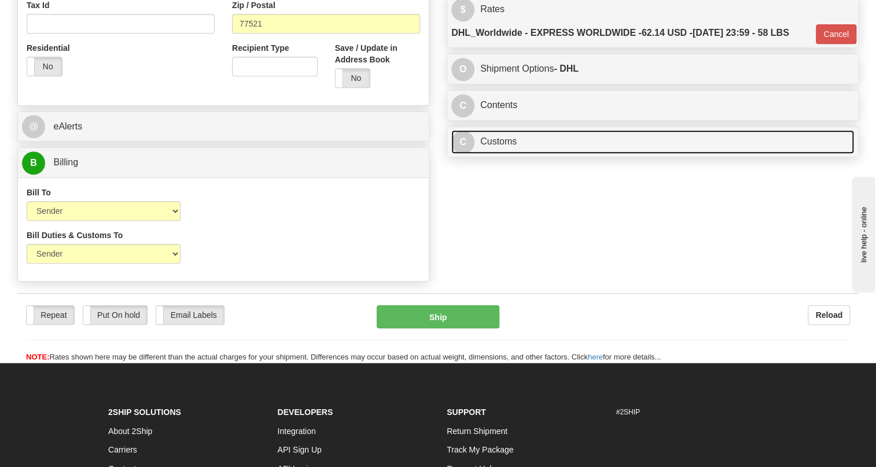
click at [507, 154] on link "C Customs" at bounding box center [652, 142] width 402 height 24
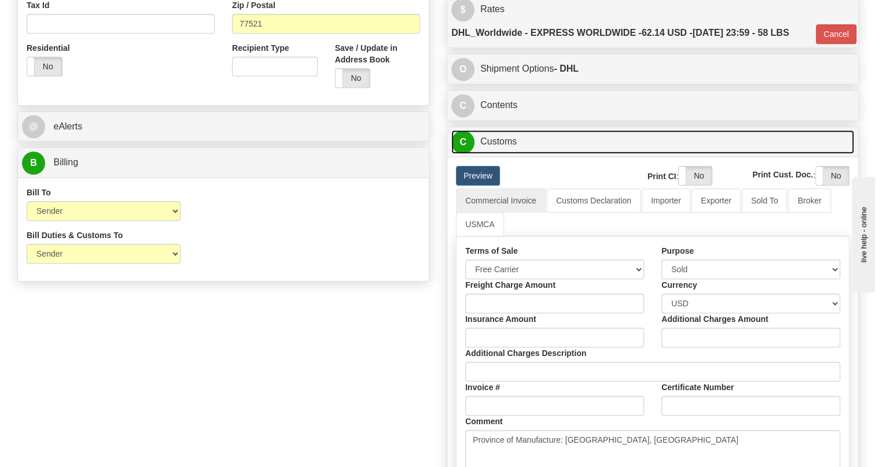
click at [507, 154] on link "C Customs" at bounding box center [652, 142] width 402 height 24
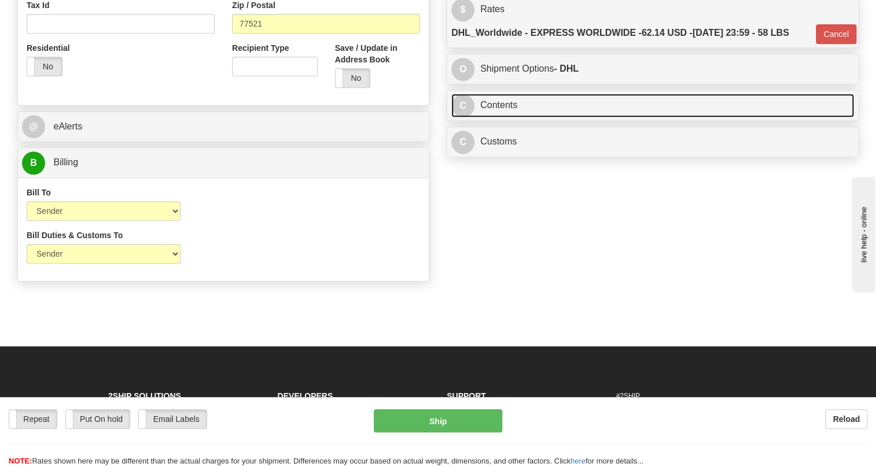
click at [508, 117] on link "C Contents" at bounding box center [652, 106] width 402 height 24
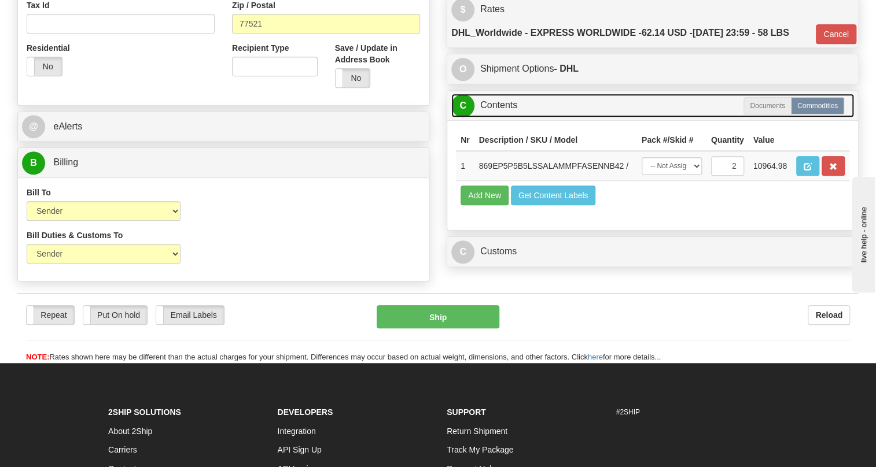
click at [508, 117] on link "C Contents" at bounding box center [652, 106] width 402 height 24
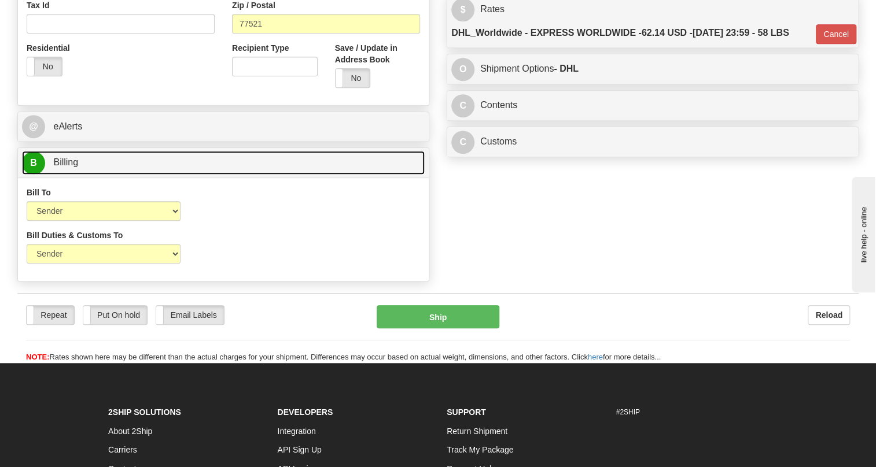
click at [66, 167] on span "Billing" at bounding box center [65, 162] width 25 height 10
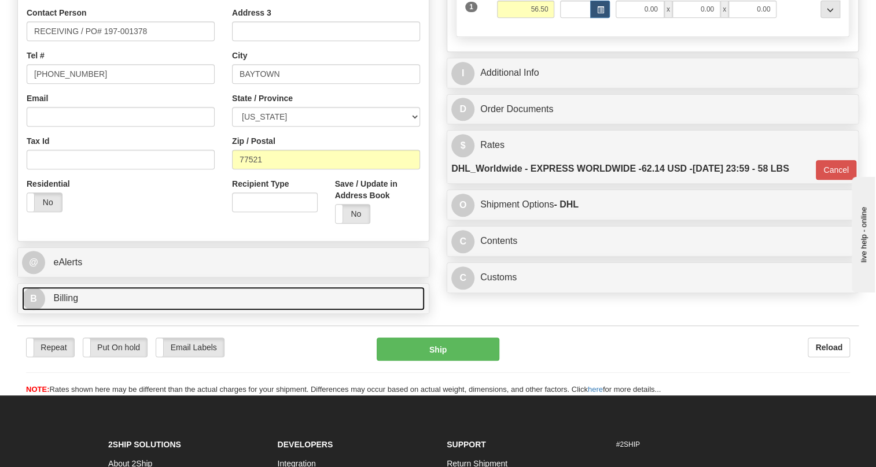
scroll to position [210, 0]
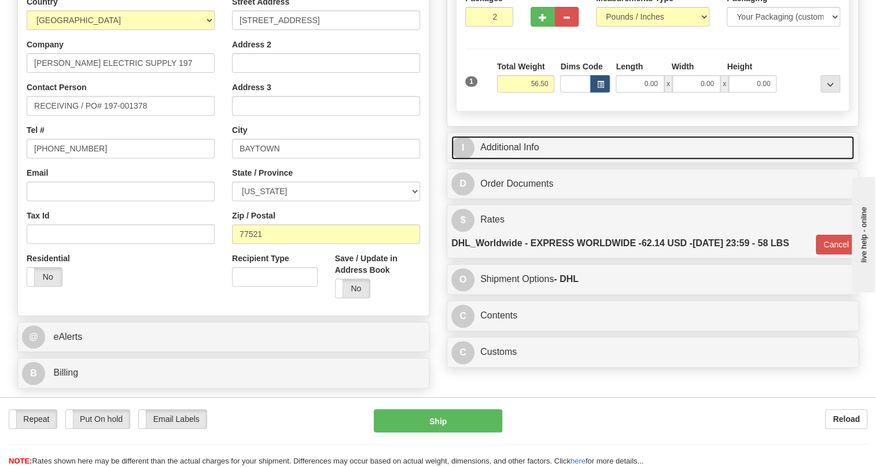
click at [514, 160] on link "I Additional Info" at bounding box center [652, 148] width 402 height 24
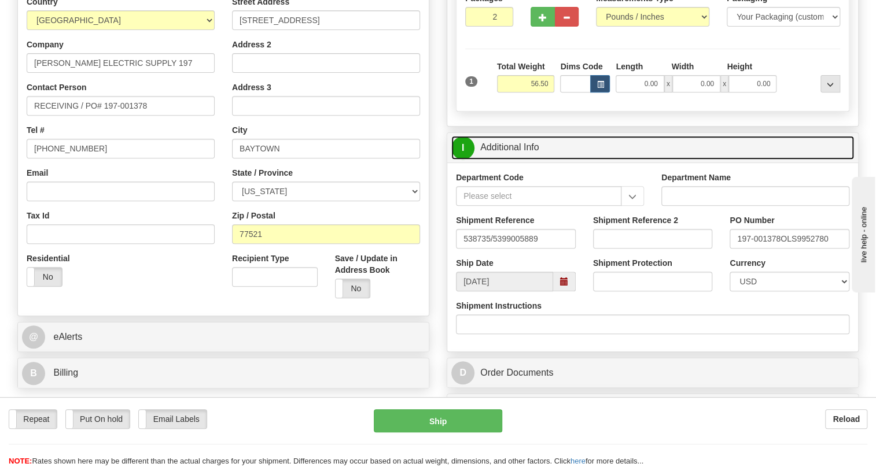
drag, startPoint x: 509, startPoint y: 171, endPoint x: 559, endPoint y: 195, distance: 55.3
click at [509, 160] on link "I Additional Info" at bounding box center [652, 148] width 402 height 24
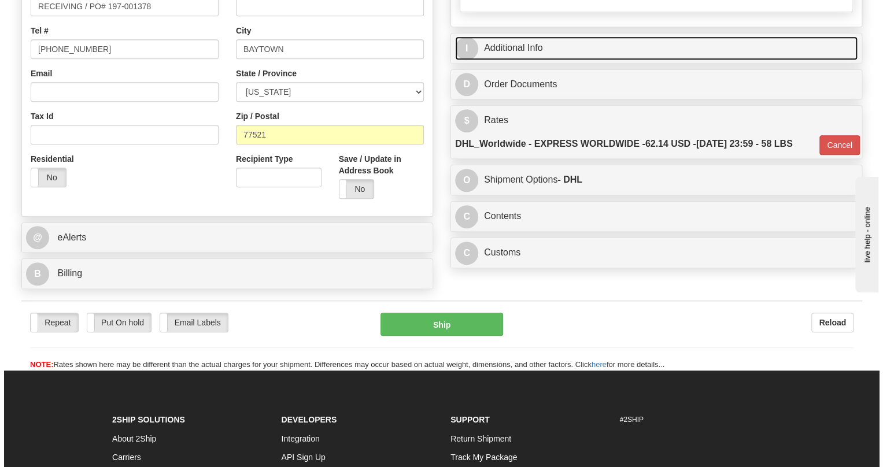
scroll to position [315, 0]
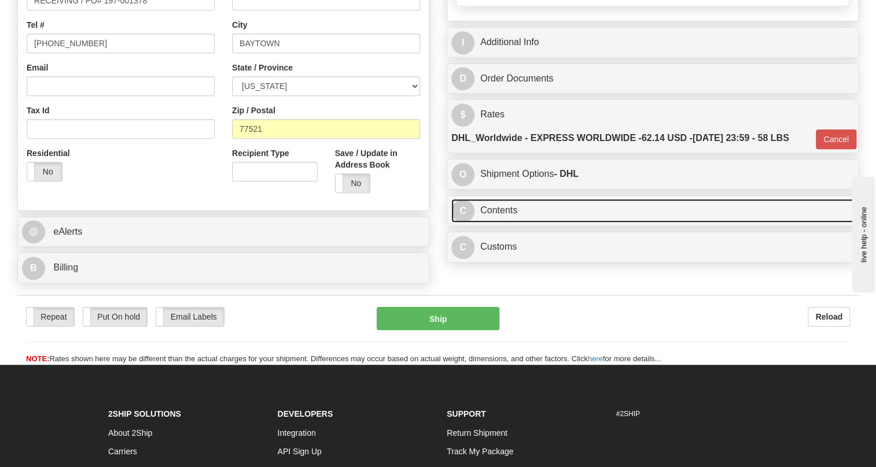
click at [505, 223] on link "C Contents" at bounding box center [652, 211] width 402 height 24
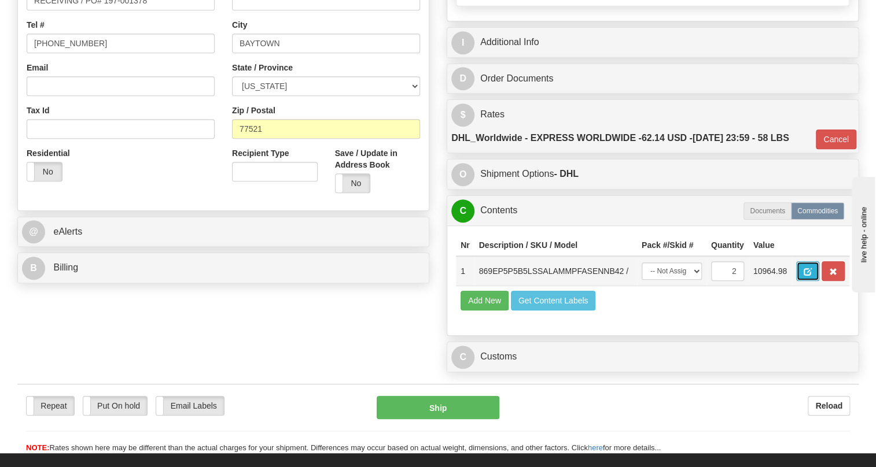
click at [807, 276] on span "button" at bounding box center [807, 272] width 8 height 8
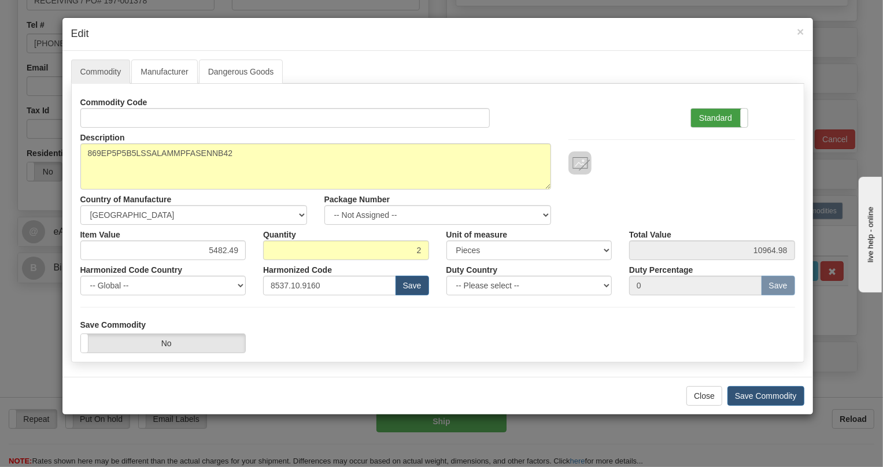
click at [706, 110] on label "Standard" at bounding box center [719, 118] width 57 height 19
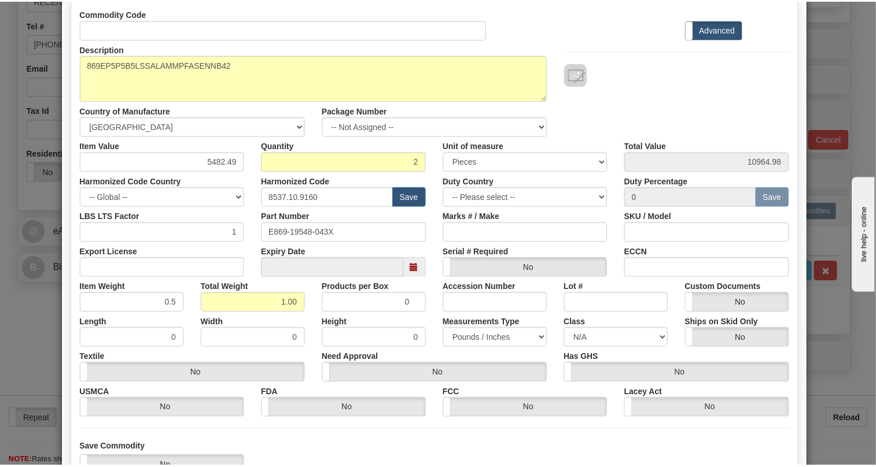
scroll to position [176, 0]
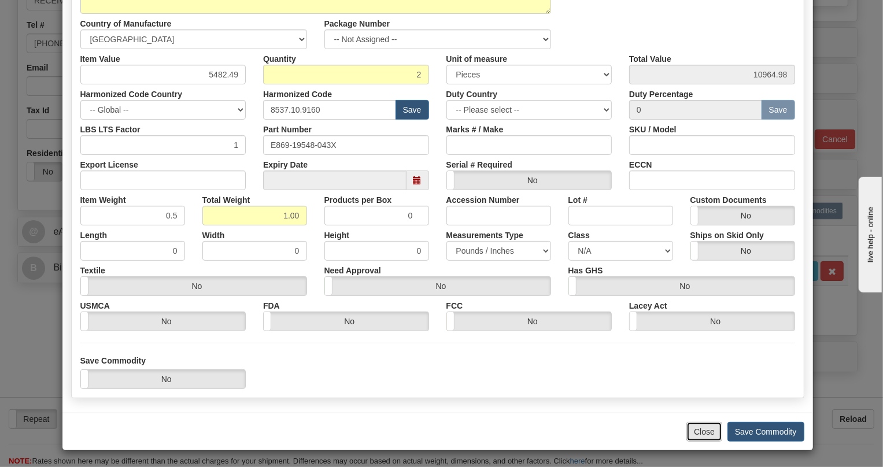
click at [695, 427] on button "Close" at bounding box center [704, 432] width 36 height 20
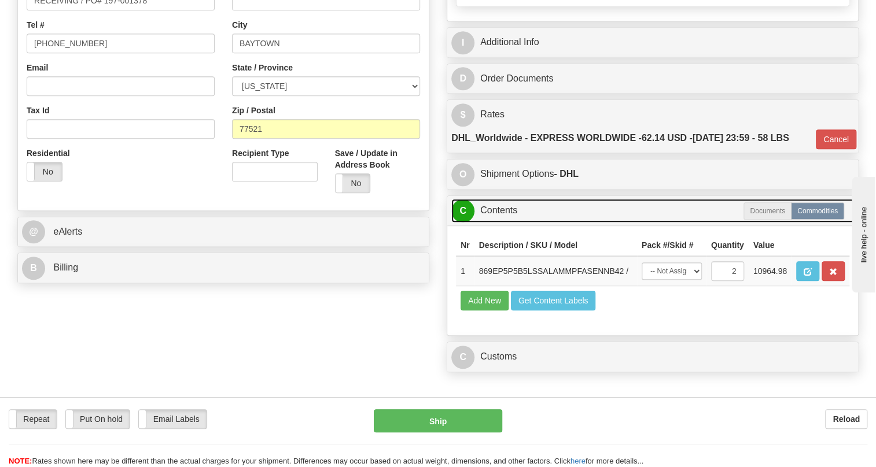
click at [497, 223] on link "C Contents" at bounding box center [652, 211] width 402 height 24
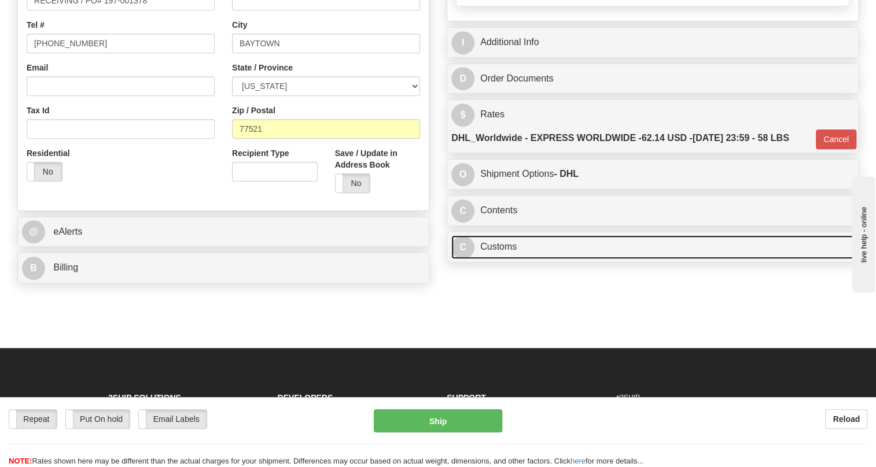
click at [501, 259] on link "C Customs" at bounding box center [652, 247] width 402 height 24
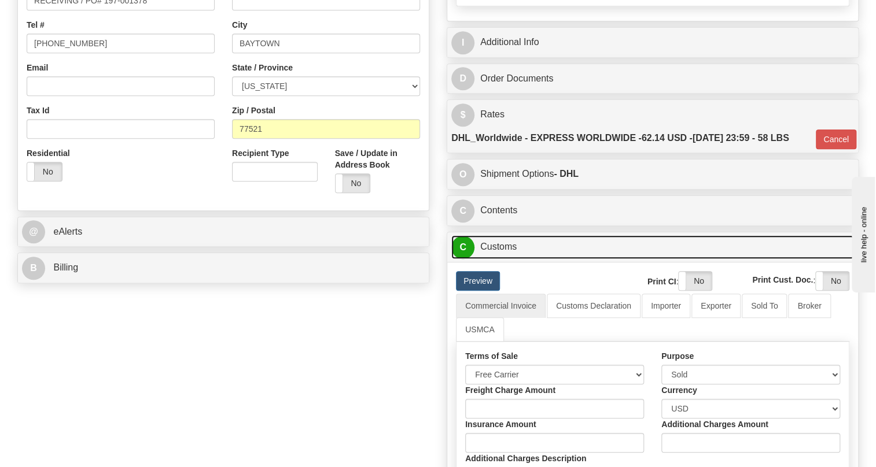
click at [501, 259] on link "C Customs" at bounding box center [652, 247] width 402 height 24
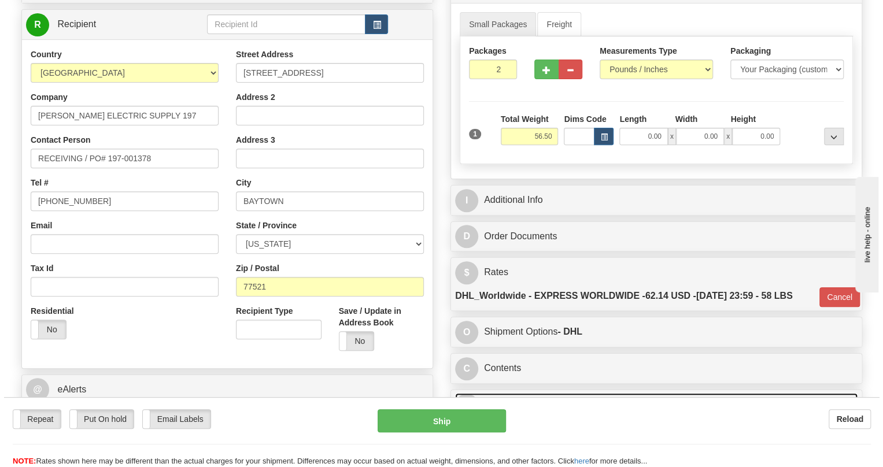
scroll to position [105, 0]
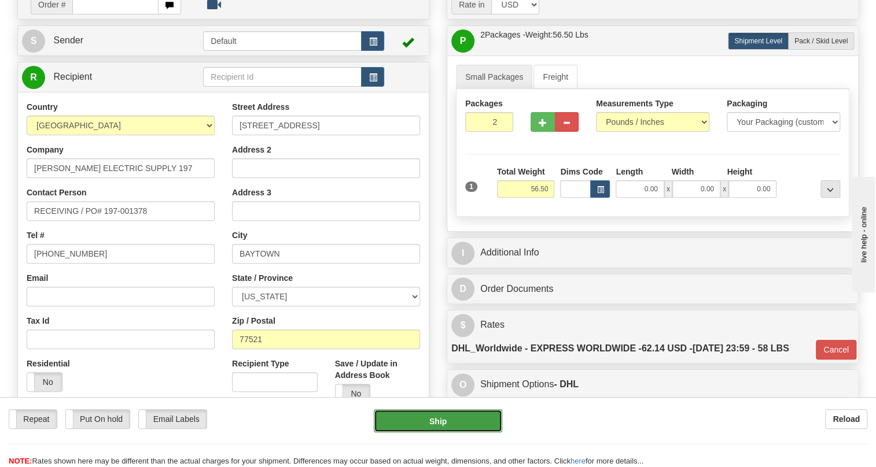
click at [436, 424] on button "Ship" at bounding box center [438, 420] width 128 height 23
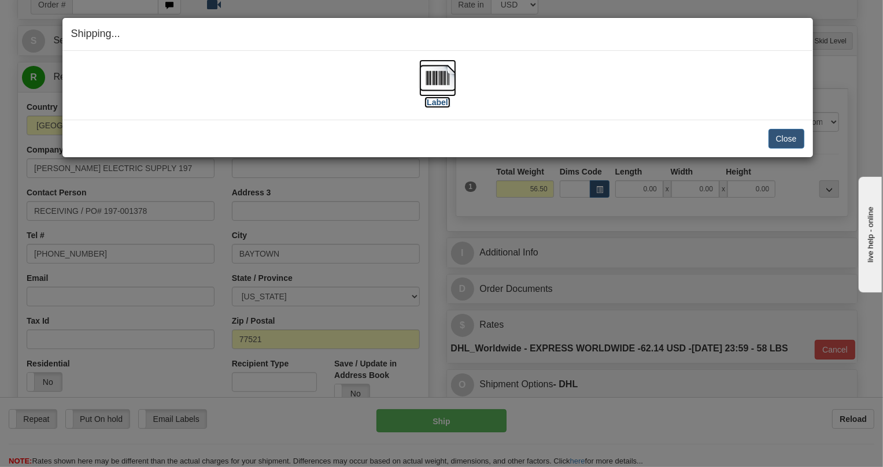
click at [440, 80] on img at bounding box center [437, 78] width 37 height 37
drag, startPoint x: 786, startPoint y: 137, endPoint x: 394, endPoint y: 127, distance: 392.8
click at [778, 138] on button "Close" at bounding box center [787, 139] width 36 height 20
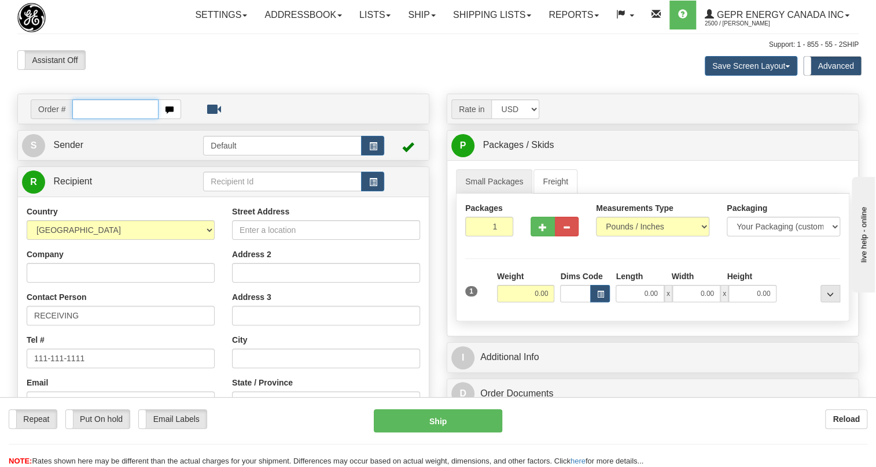
click at [85, 119] on input "text" at bounding box center [115, 109] width 86 height 20
paste input "0086705219"
click at [87, 119] on input "0086705219" at bounding box center [115, 109] width 86 height 20
type input "86705219"
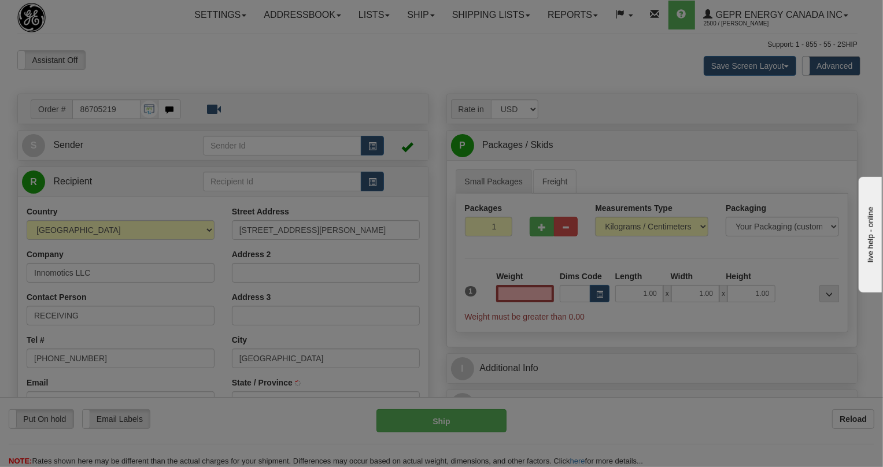
type input "NEW KENSINGTON"
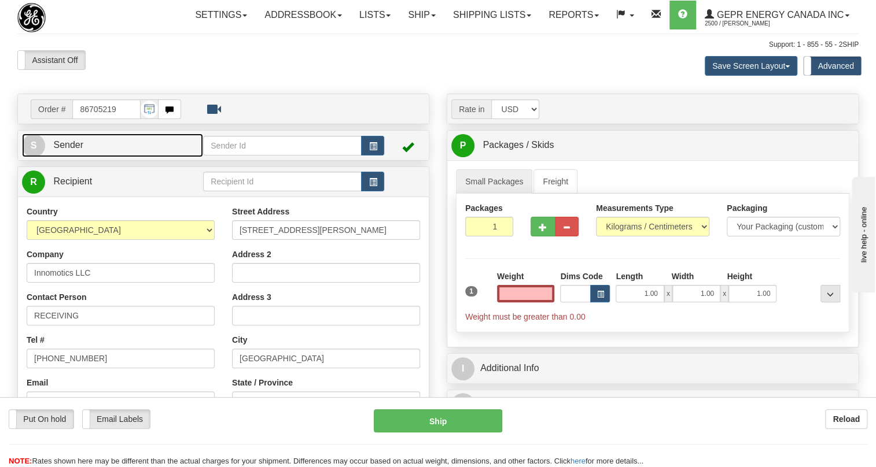
type input "0.00"
click at [76, 150] on span "Sender" at bounding box center [68, 145] width 30 height 10
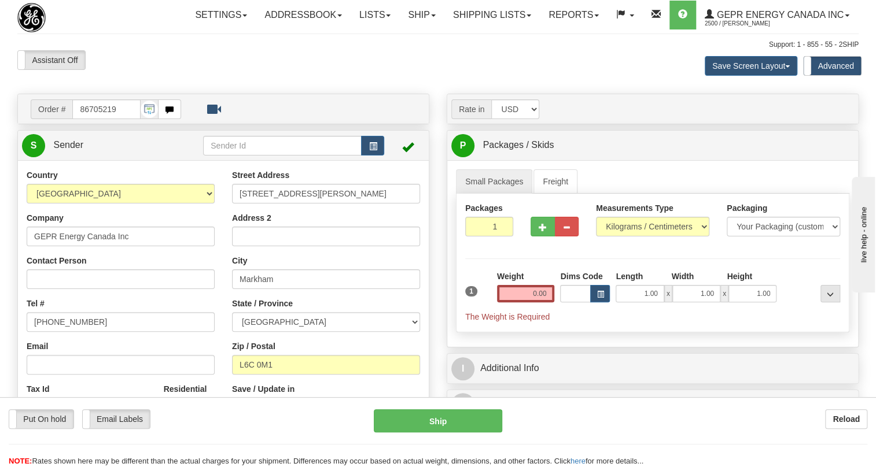
type input "MARKHAM"
click at [68, 332] on input "(779)7960565" at bounding box center [121, 322] width 188 height 20
paste input "[PHONE_NUMBER]"
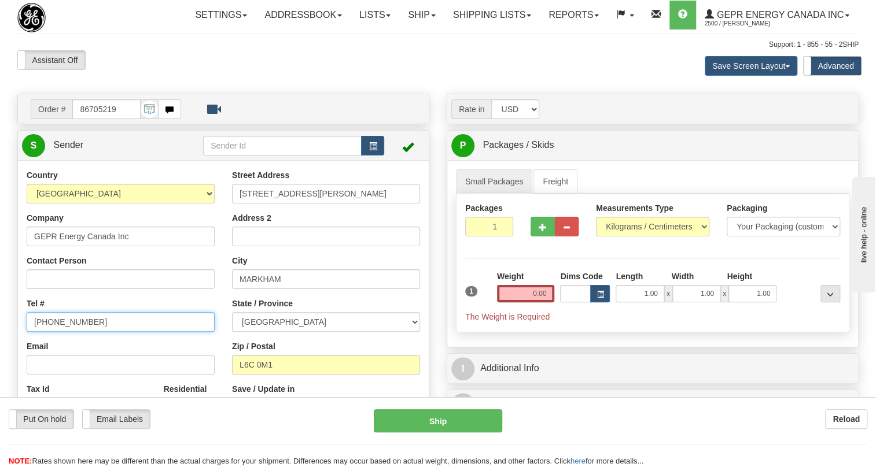
type input "[PHONE_NUMBER]"
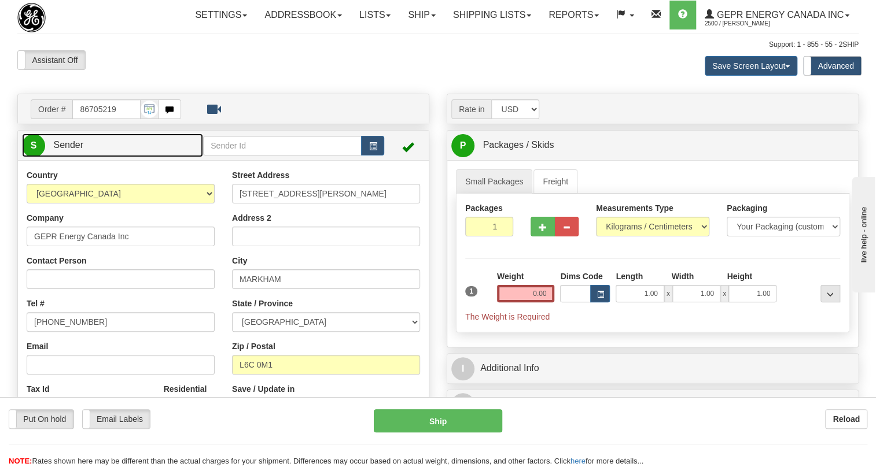
click at [72, 150] on span "Sender" at bounding box center [68, 145] width 30 height 10
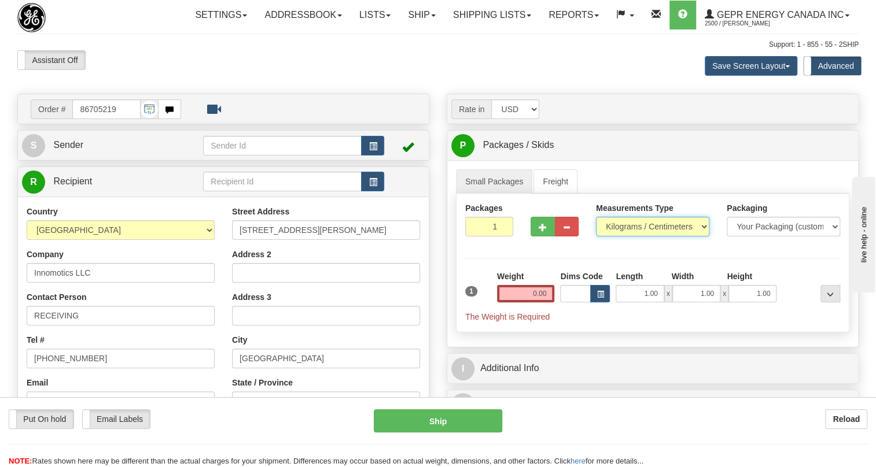
click at [616, 237] on select "Pounds / Inches Kilograms / Centimeters" at bounding box center [652, 227] width 113 height 20
select select "0"
click at [596, 237] on select "Pounds / Inches Kilograms / Centimeters" at bounding box center [652, 227] width 113 height 20
click at [523, 302] on input "0.00" at bounding box center [526, 293] width 58 height 17
type input "0.00"
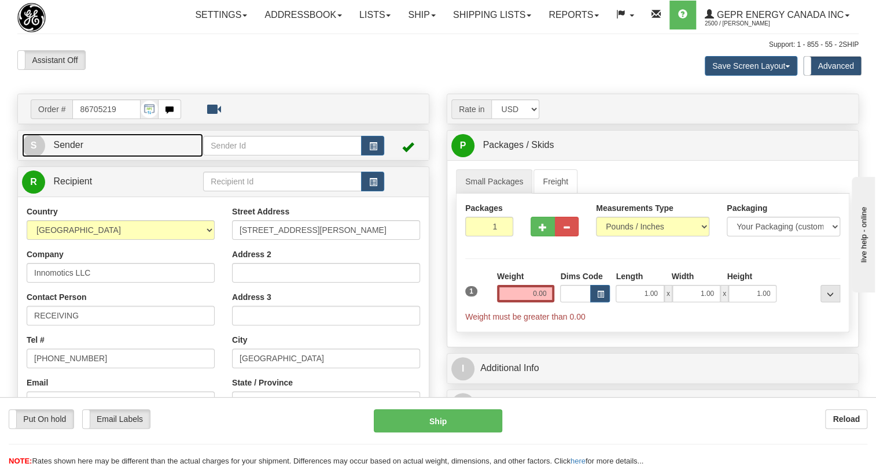
click at [73, 150] on span "Sender" at bounding box center [68, 145] width 30 height 10
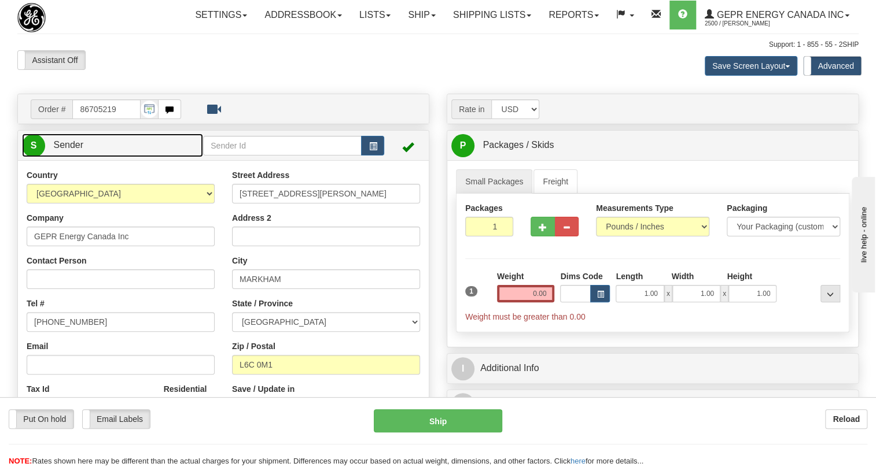
click at [73, 150] on span "Sender" at bounding box center [68, 145] width 30 height 10
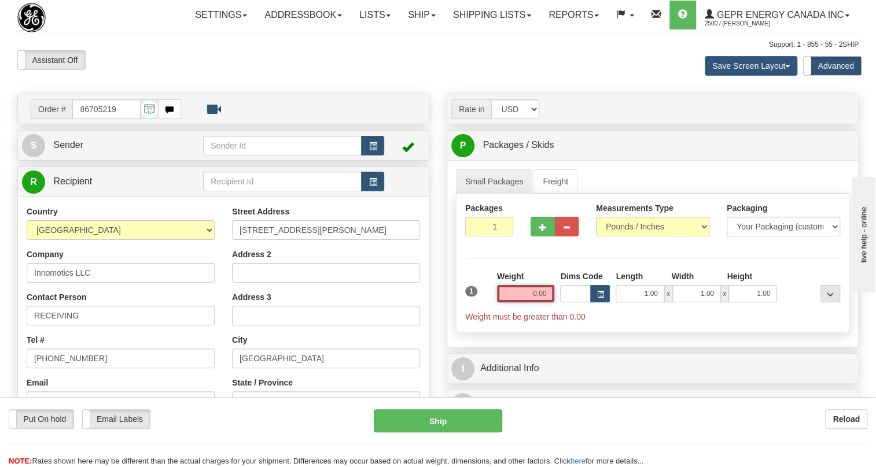
click at [531, 302] on input "0.00" at bounding box center [526, 293] width 58 height 17
type input "0.00"
click at [554, 217] on div at bounding box center [554, 209] width 48 height 14
drag, startPoint x: 524, startPoint y: 305, endPoint x: 524, endPoint y: 324, distance: 18.5
click at [524, 302] on div "Weight 0.00" at bounding box center [526, 287] width 58 height 32
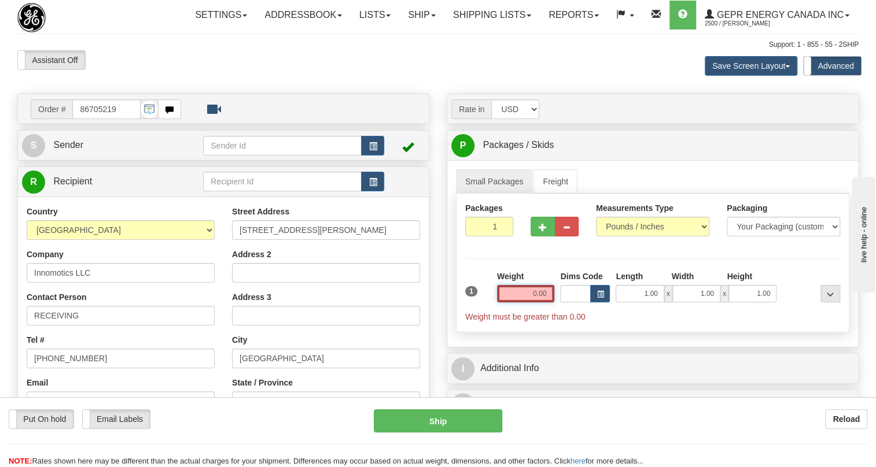
click at [524, 302] on input "0.00" at bounding box center [526, 293] width 58 height 17
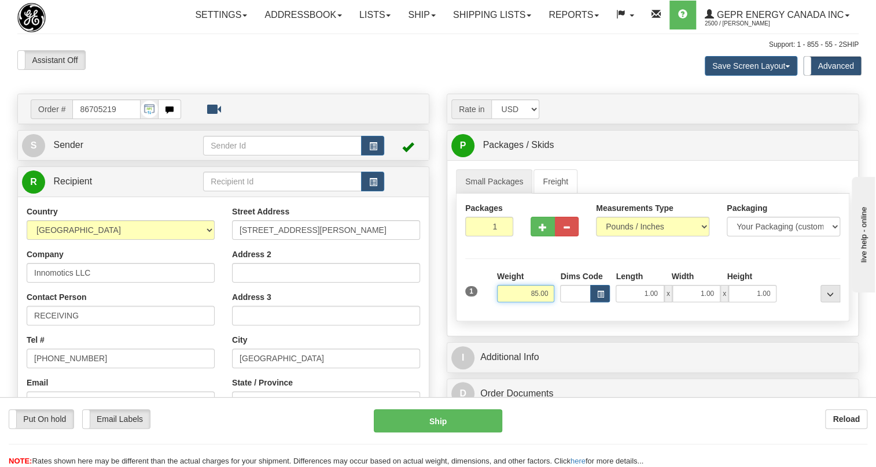
type input "85.00"
click at [479, 237] on input "1" at bounding box center [489, 227] width 48 height 20
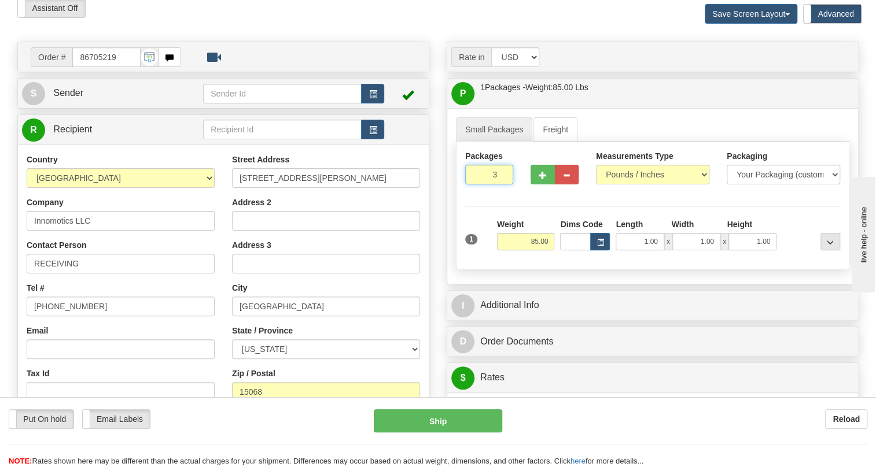
type input "3"
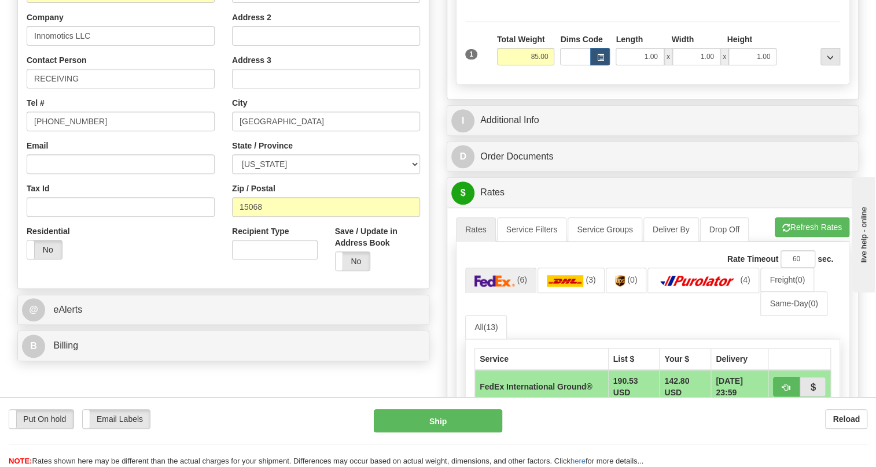
scroll to position [263, 0]
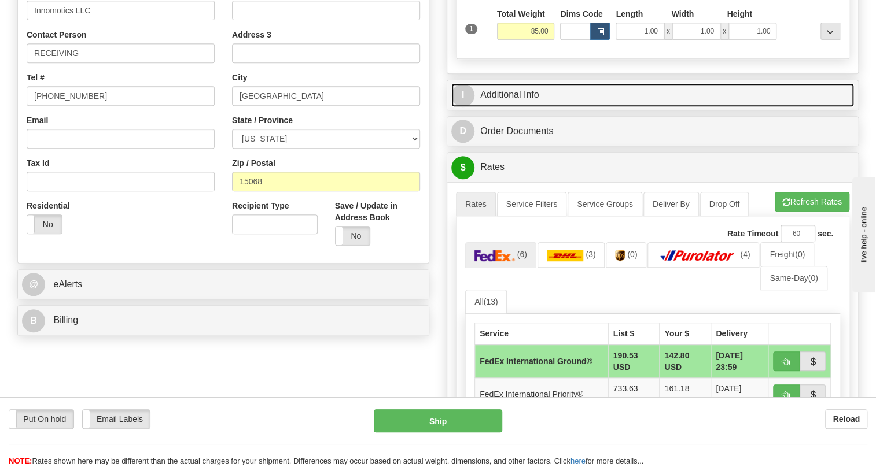
drag, startPoint x: 505, startPoint y: 123, endPoint x: 539, endPoint y: 136, distance: 36.3
click at [505, 107] on link "I Additional Info" at bounding box center [652, 95] width 402 height 24
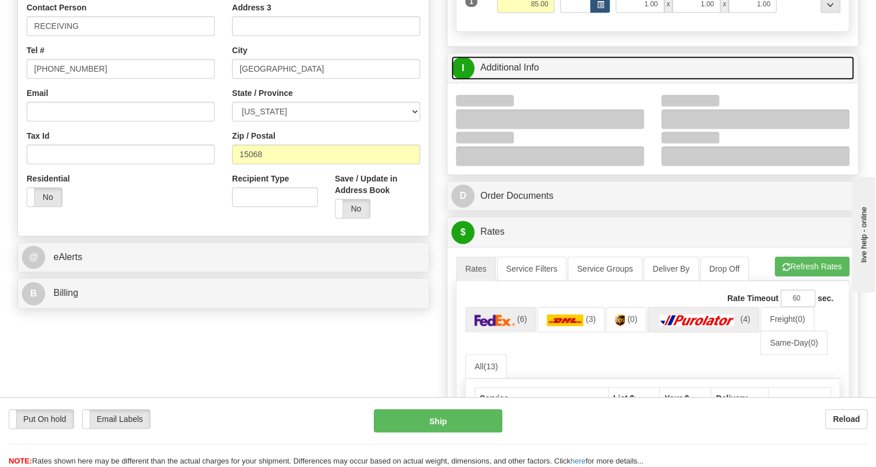
scroll to position [315, 0]
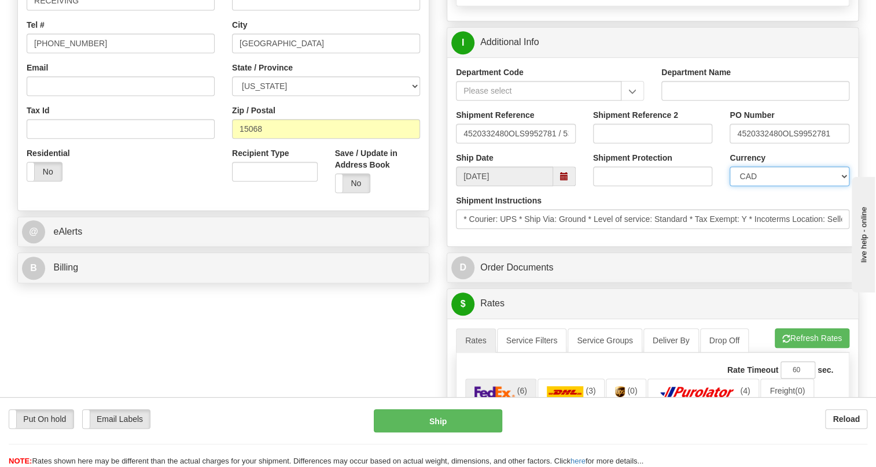
click at [771, 186] on select "CAD USD EUR ZAR [PERSON_NAME] ARN AUD AUS AWG BBD BFR BGN BHD BMD BND BRC BRL C…" at bounding box center [789, 177] width 120 height 20
select select "1"
click at [729, 186] on select "CAD USD EUR ZAR [PERSON_NAME] ARN AUD AUS AWG BBD BFR BGN BHD BMD BND BRC BRL C…" at bounding box center [789, 177] width 120 height 20
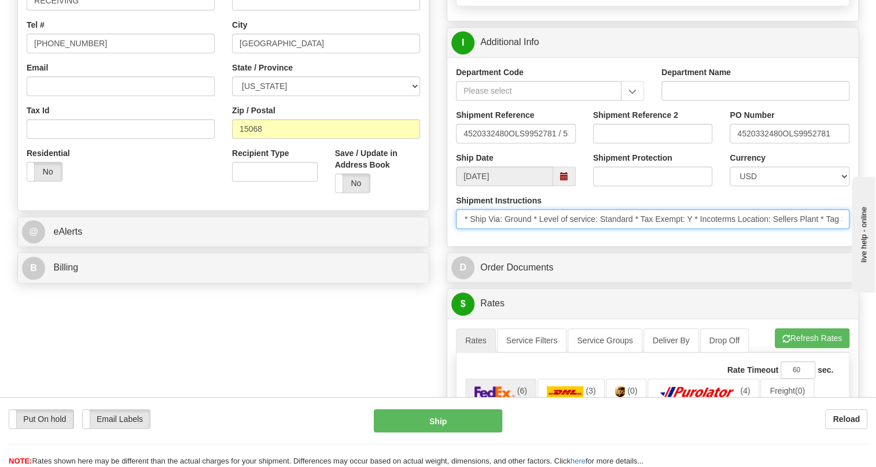
scroll to position [0, 157]
drag, startPoint x: 751, startPoint y: 242, endPoint x: 752, endPoint y: 249, distance: 7.0
click at [752, 229] on input "* Courier: UPS * Ship Via: Ground * Level of service: Standard * Tax Exempt: Y …" at bounding box center [652, 219] width 393 height 20
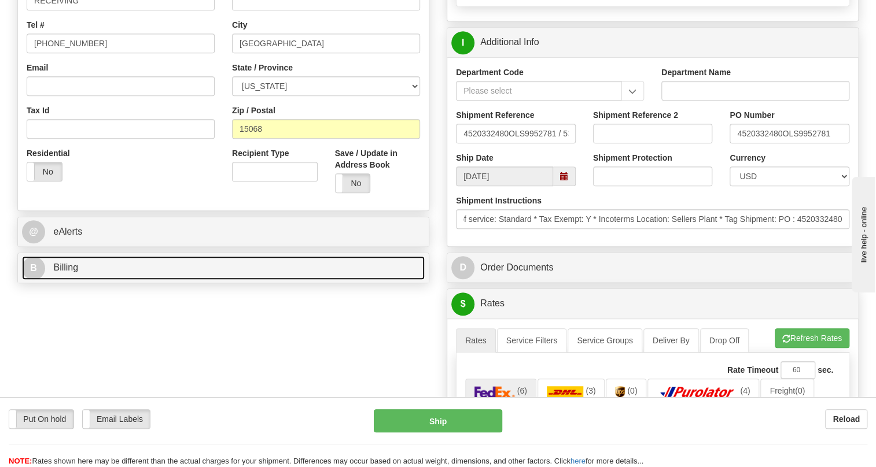
scroll to position [0, 0]
click at [72, 272] on span "Billing" at bounding box center [65, 268] width 25 height 10
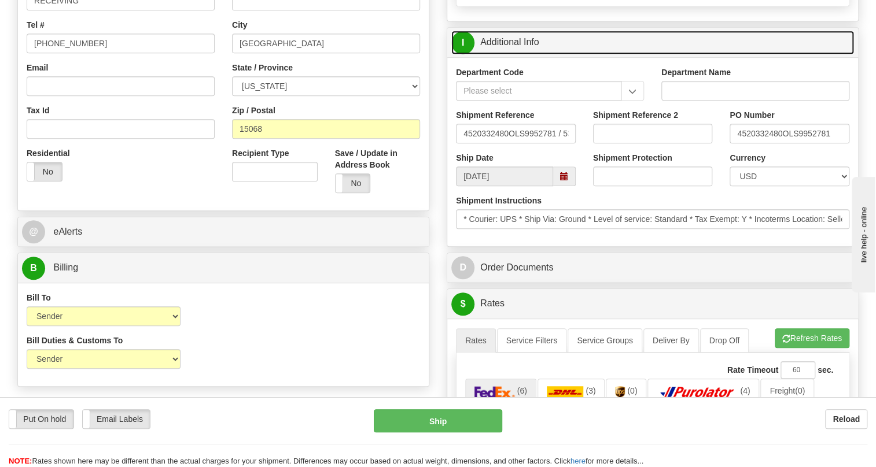
drag, startPoint x: 526, startPoint y: 68, endPoint x: 535, endPoint y: 73, distance: 10.9
click at [526, 54] on link "I Additional Info" at bounding box center [652, 43] width 402 height 24
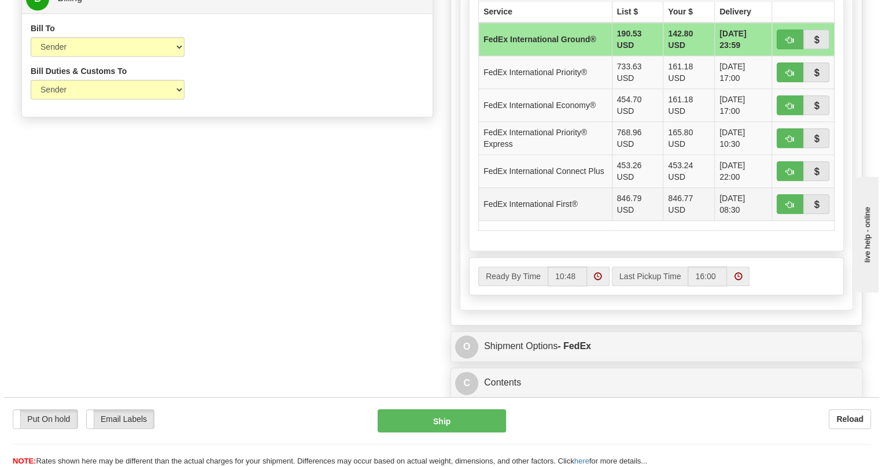
scroll to position [736, 0]
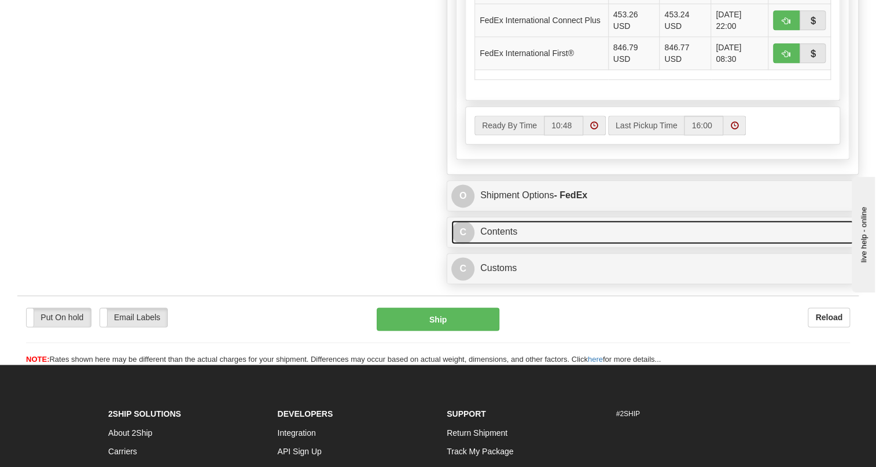
click at [497, 244] on link "C Contents" at bounding box center [652, 232] width 402 height 24
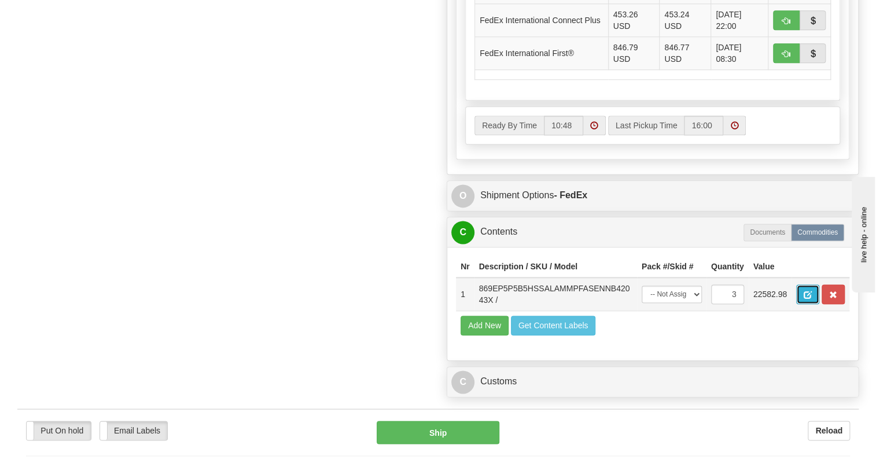
click at [807, 299] on span "button" at bounding box center [807, 295] width 8 height 8
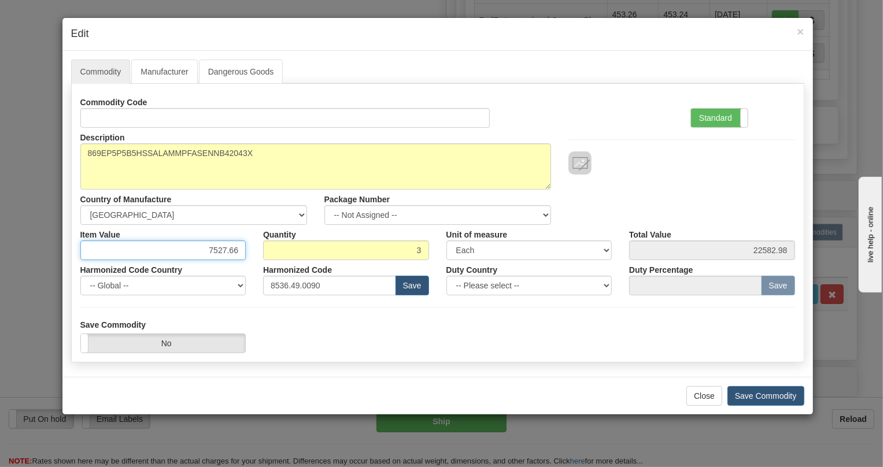
click at [237, 250] on input "7527.66" at bounding box center [163, 251] width 166 height 20
paste input "5.284,49"
click at [215, 248] on input "5.284,49" at bounding box center [163, 251] width 166 height 20
click at [226, 252] on input "5284,49" at bounding box center [163, 251] width 166 height 20
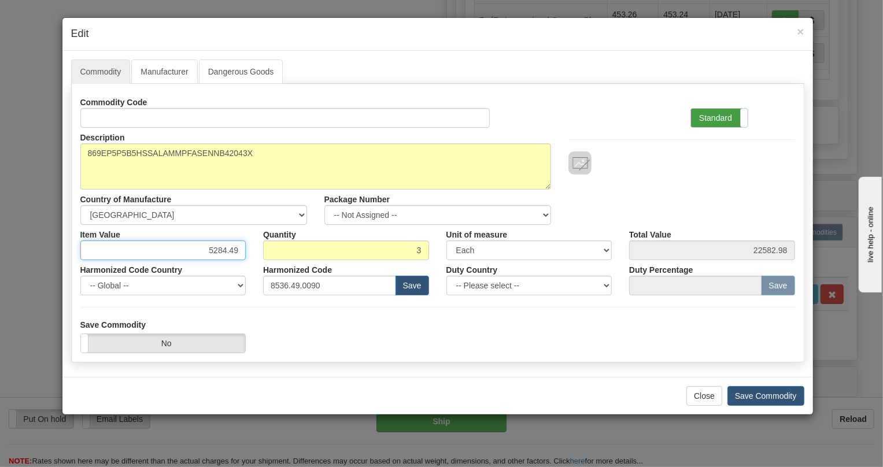
type input "5284.49"
type input "15853.47"
click at [711, 119] on label "Standard" at bounding box center [719, 118] width 57 height 19
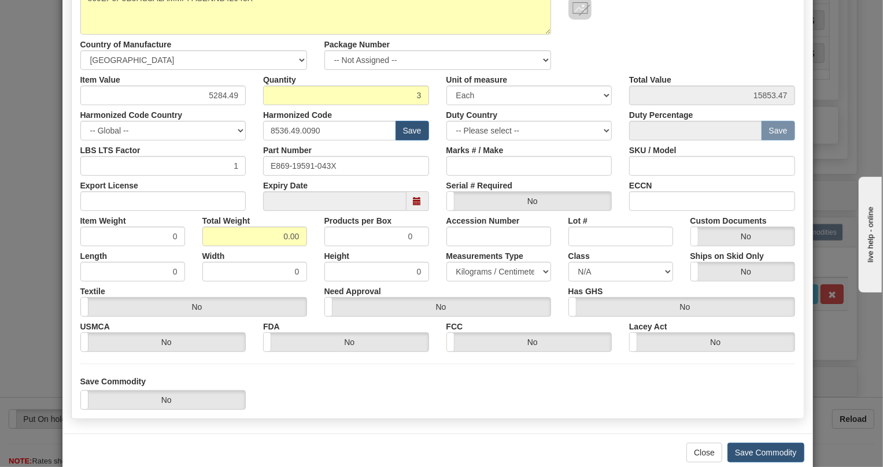
scroll to position [157, 0]
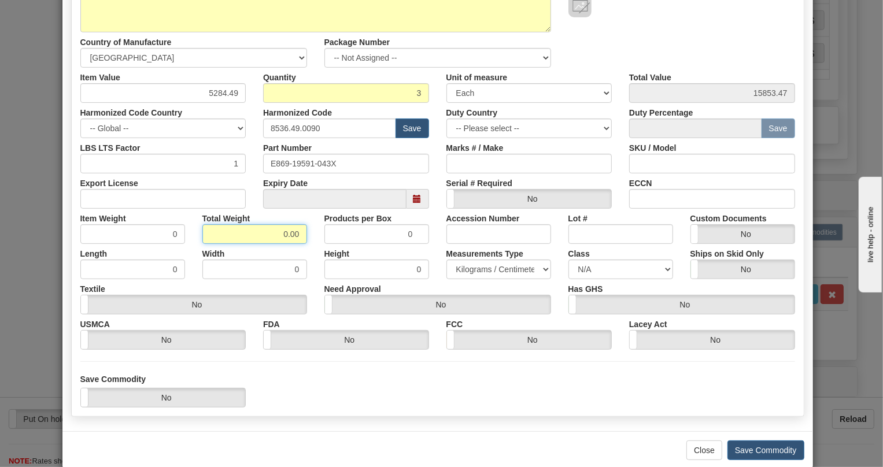
click at [280, 237] on input "0.00" at bounding box center [254, 234] width 105 height 20
type input "1.00"
type input "0.3333"
click at [482, 274] on select "Pounds / Inches Kilograms / Centimeters" at bounding box center [498, 270] width 105 height 20
select select "0"
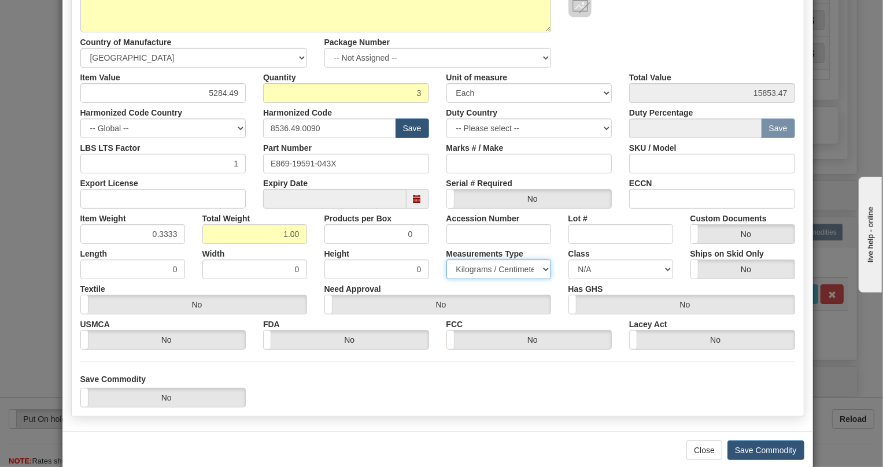
click at [446, 260] on select "Pounds / Inches Kilograms / Centimeters" at bounding box center [498, 270] width 105 height 20
click at [430, 287] on div "Need Approval Yes No" at bounding box center [438, 296] width 244 height 35
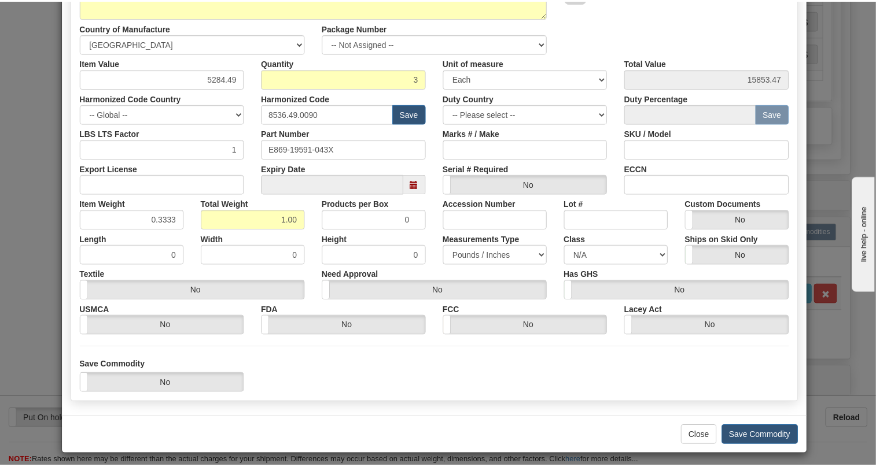
scroll to position [176, 0]
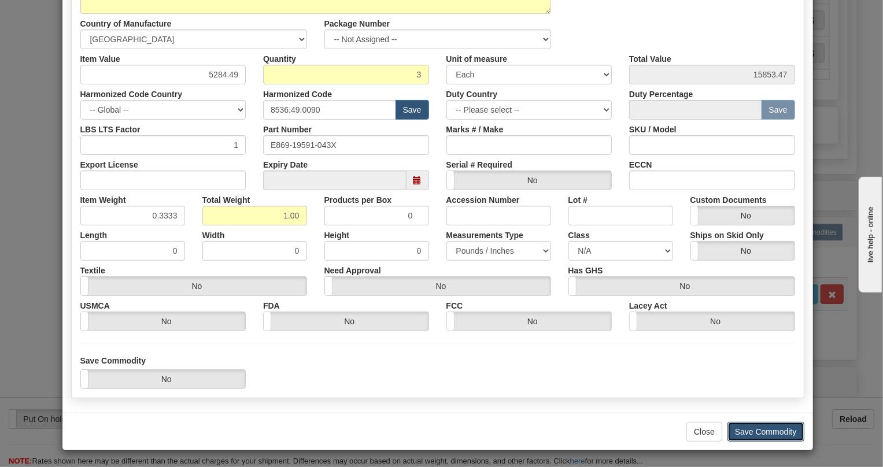
click at [760, 433] on button "Save Commodity" at bounding box center [766, 432] width 77 height 20
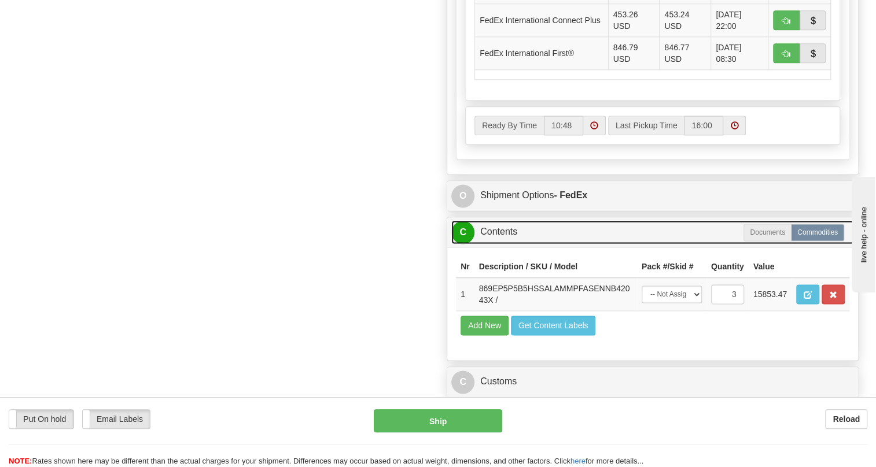
click at [504, 244] on link "C Contents" at bounding box center [652, 232] width 402 height 24
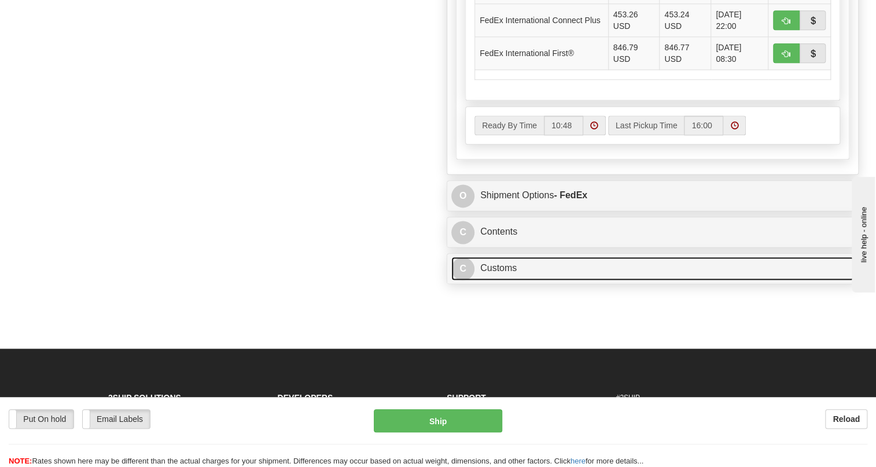
click at [496, 280] on link "C Customs" at bounding box center [652, 269] width 402 height 24
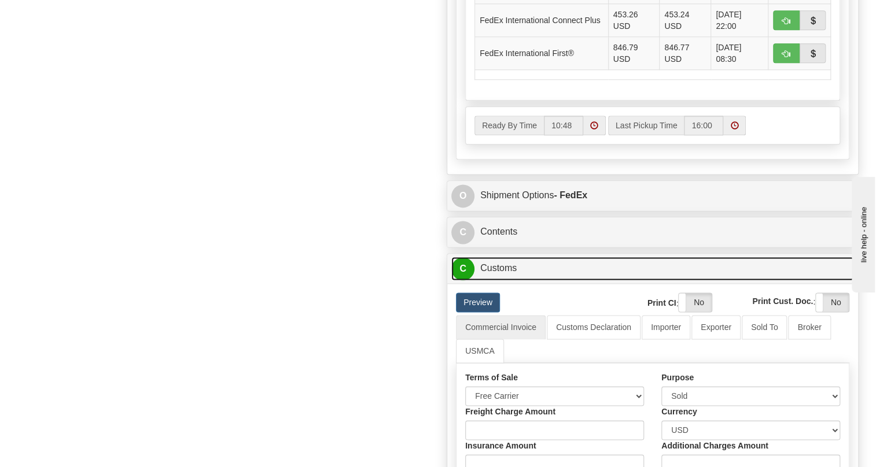
click at [496, 280] on link "C Customs" at bounding box center [652, 269] width 402 height 24
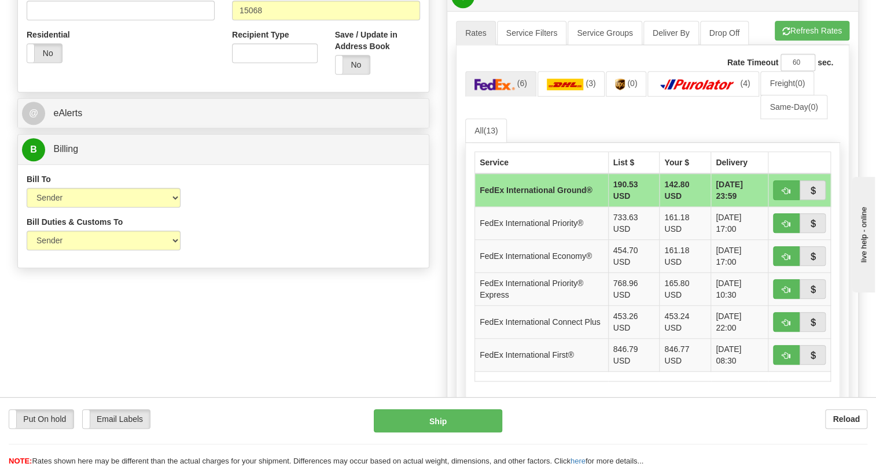
scroll to position [420, 0]
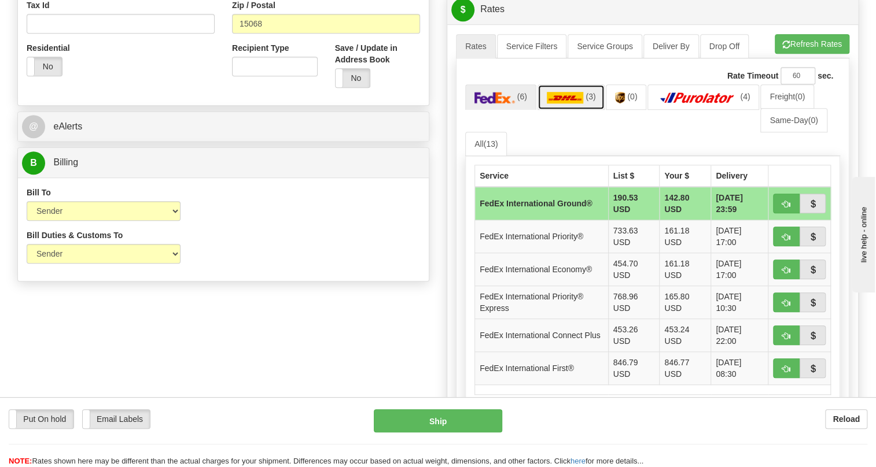
click at [568, 104] on img at bounding box center [564, 98] width 37 height 12
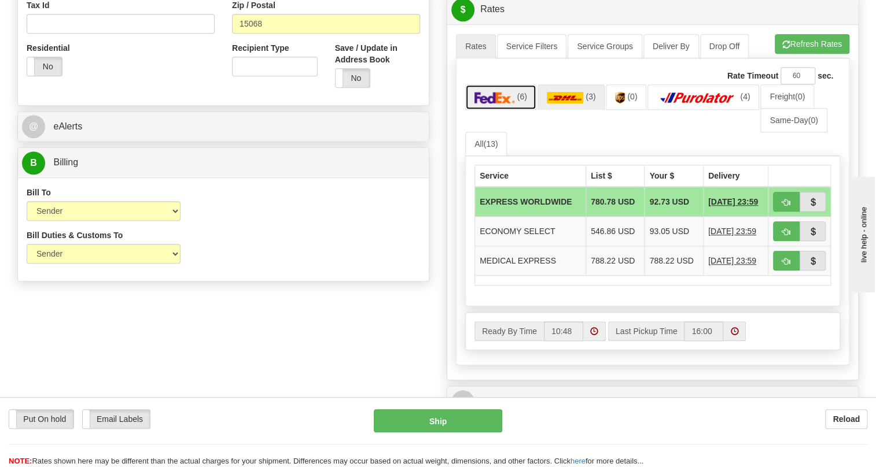
click at [493, 104] on img at bounding box center [494, 98] width 40 height 12
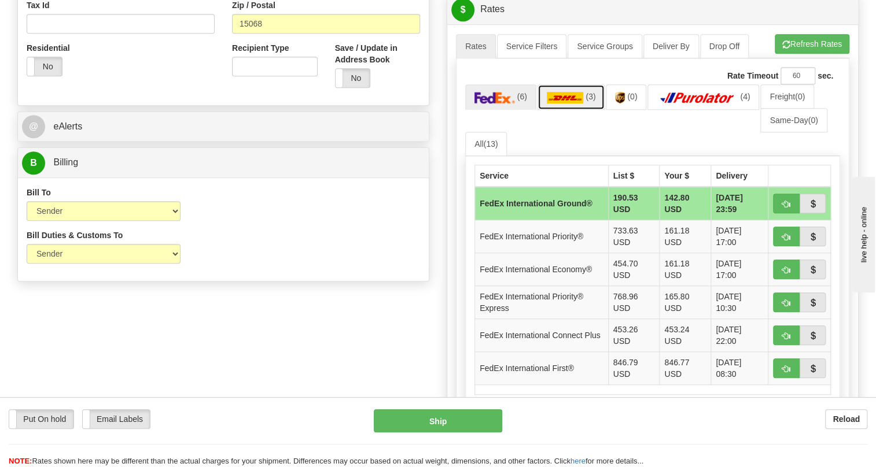
click at [573, 109] on link "(3)" at bounding box center [571, 96] width 68 height 25
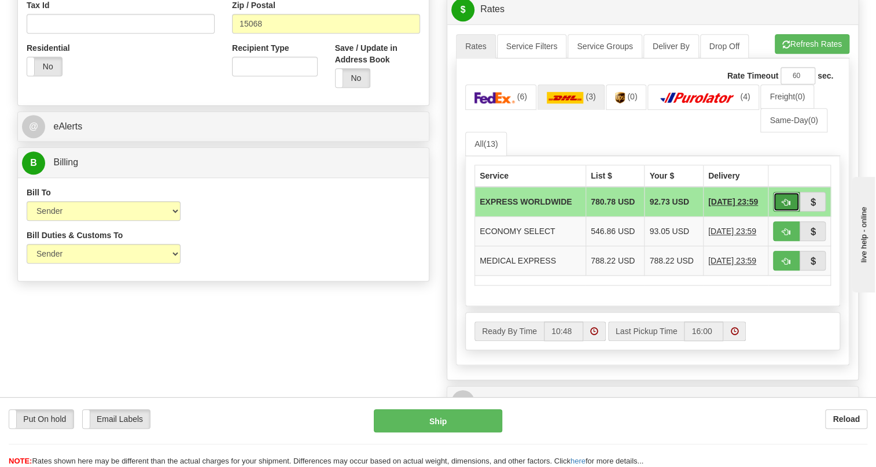
click at [782, 206] on span "button" at bounding box center [786, 203] width 8 height 8
type input "P"
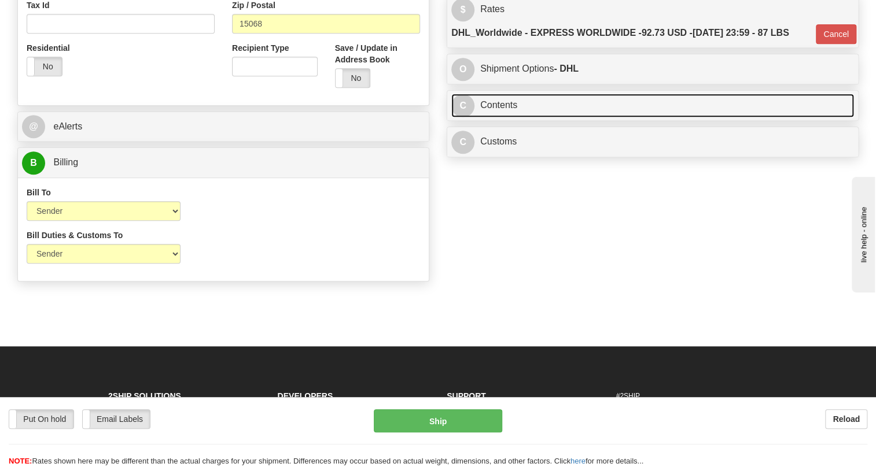
click at [505, 117] on link "C Contents" at bounding box center [652, 106] width 402 height 24
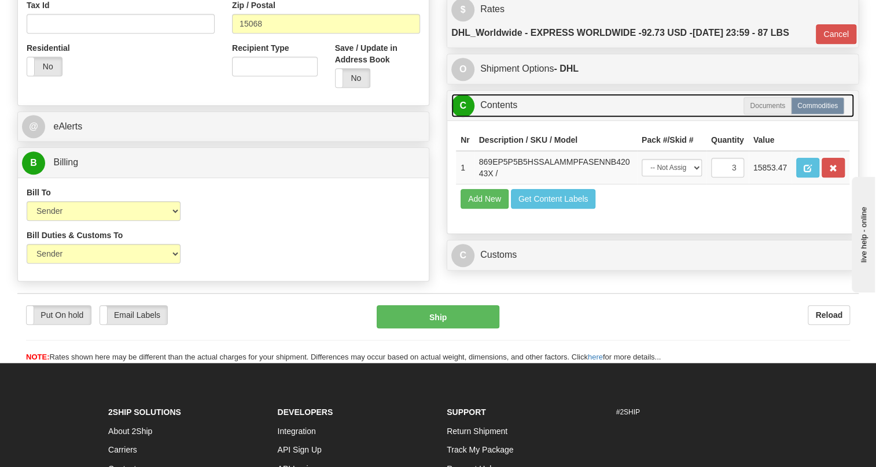
click at [500, 117] on link "C Contents" at bounding box center [652, 106] width 402 height 24
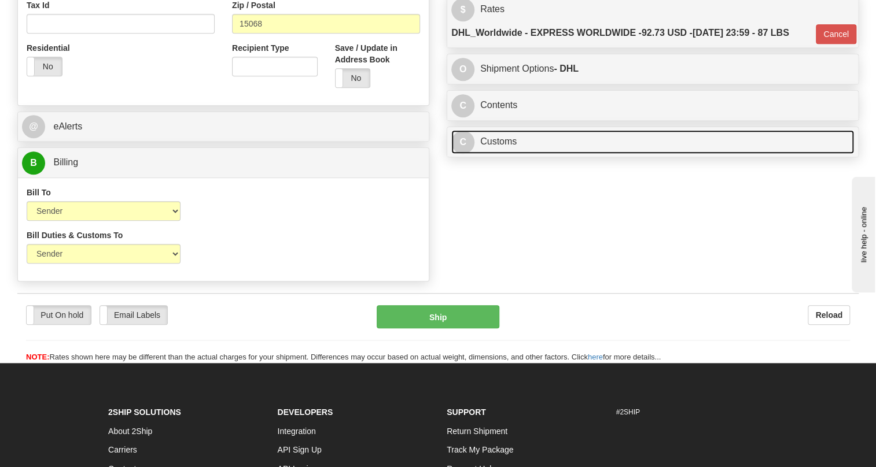
click at [494, 154] on link "C Customs" at bounding box center [652, 142] width 402 height 24
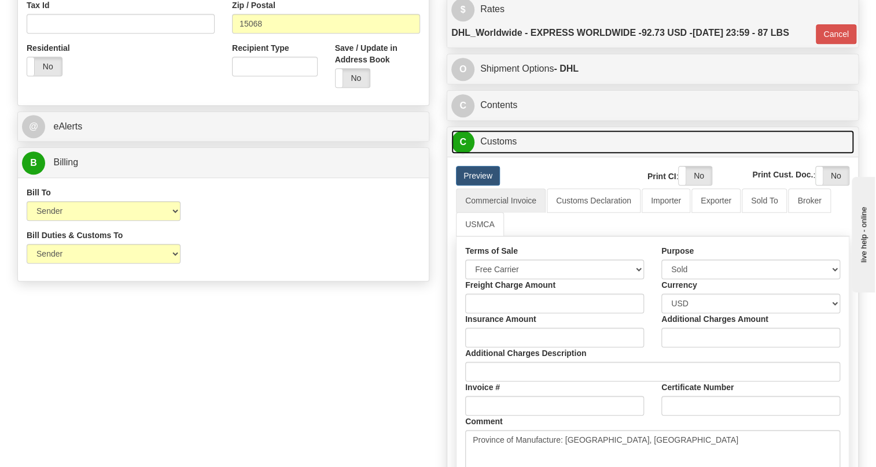
click at [494, 154] on link "C Customs" at bounding box center [652, 142] width 402 height 24
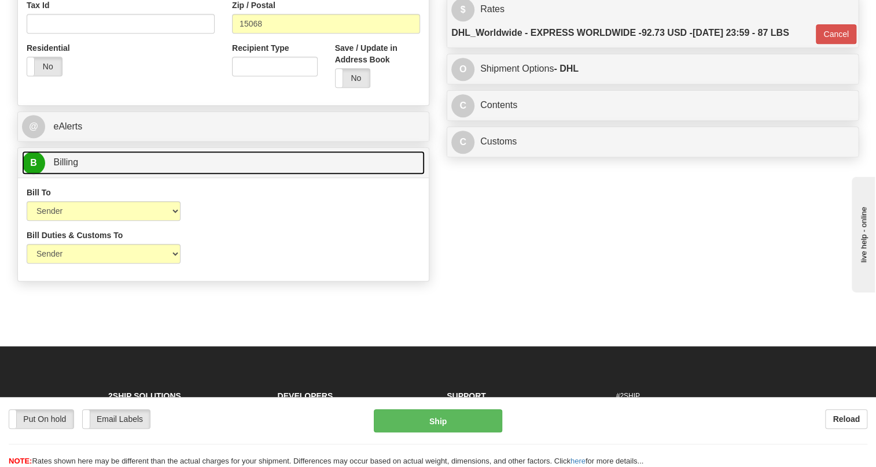
click at [60, 167] on span "Billing" at bounding box center [65, 162] width 25 height 10
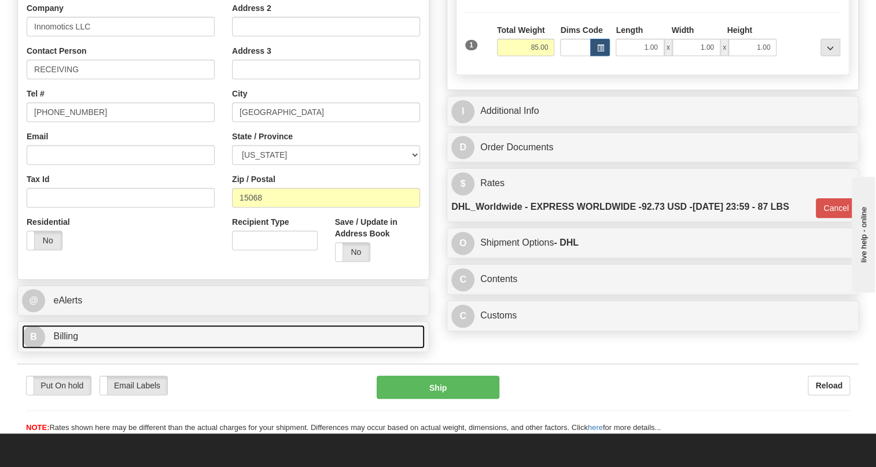
scroll to position [210, 0]
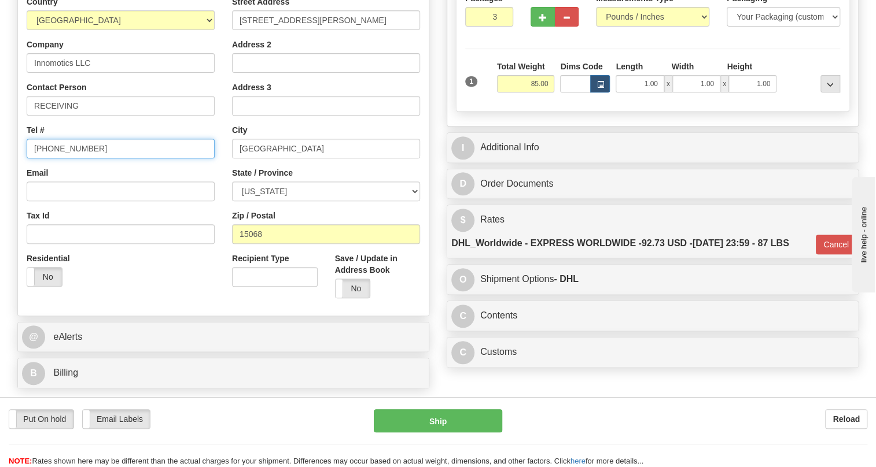
click at [75, 158] on input "(779)7960565" at bounding box center [121, 149] width 188 height 20
paste input "724-339-9500"
type input "724-339-9500"
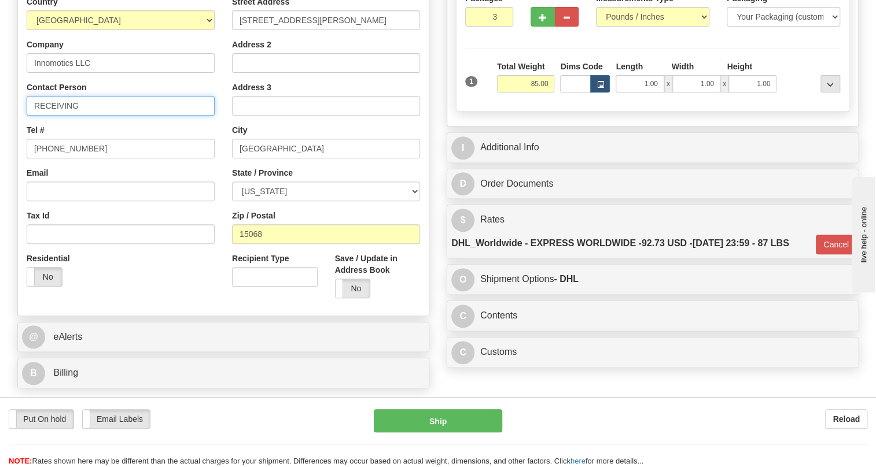
click at [108, 116] on input "RECEIVING" at bounding box center [121, 106] width 188 height 20
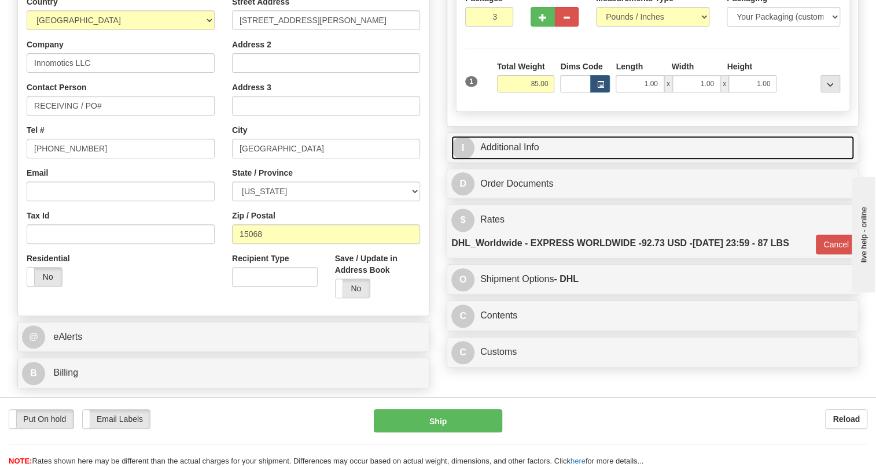
click at [523, 160] on link "I Additional Info" at bounding box center [652, 148] width 402 height 24
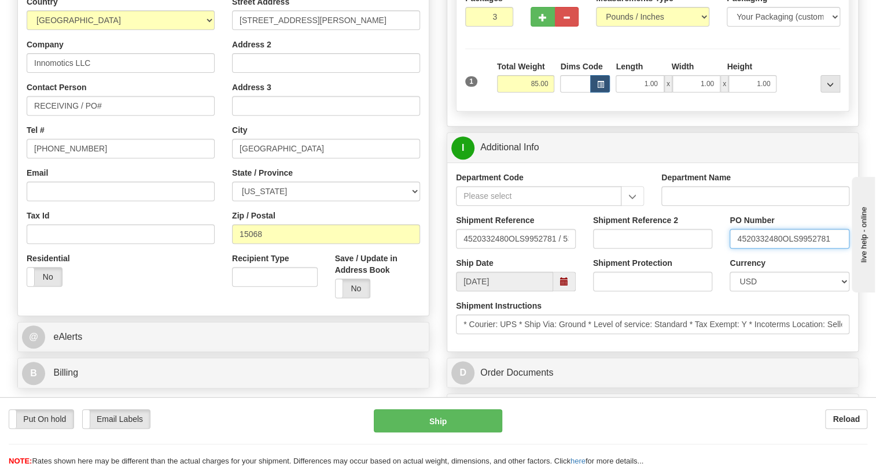
drag, startPoint x: 781, startPoint y: 265, endPoint x: 732, endPoint y: 269, distance: 49.3
click at [732, 249] on input "4520332480OLS9952781" at bounding box center [789, 239] width 120 height 20
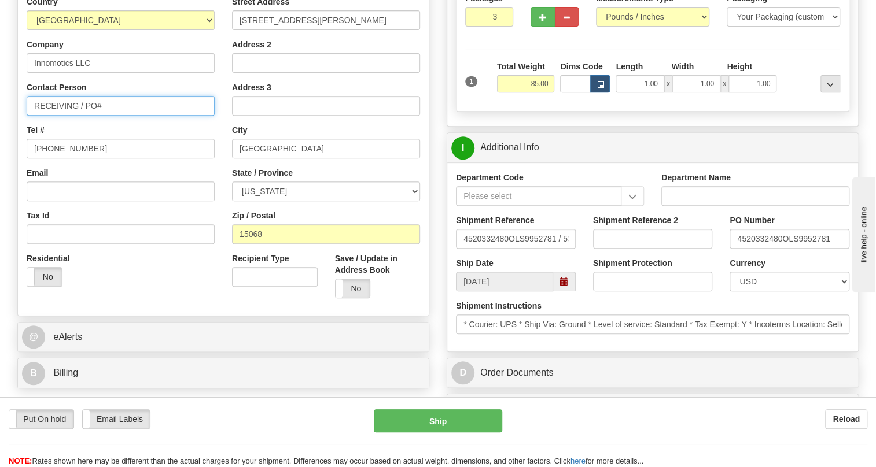
click at [160, 116] on input "RECEIVING / PO#" at bounding box center [121, 106] width 188 height 20
paste input "4520332480"
type input "RECEIVING / PO# 4520332480"
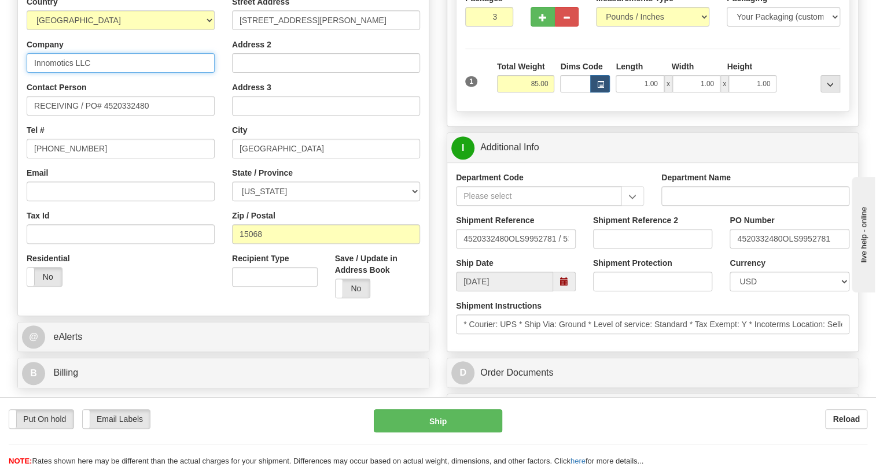
drag, startPoint x: 72, startPoint y: 89, endPoint x: 35, endPoint y: 93, distance: 37.7
click at [35, 73] on input "Innomotics LLC" at bounding box center [121, 63] width 188 height 20
type input "INNOMOTICS LLC"
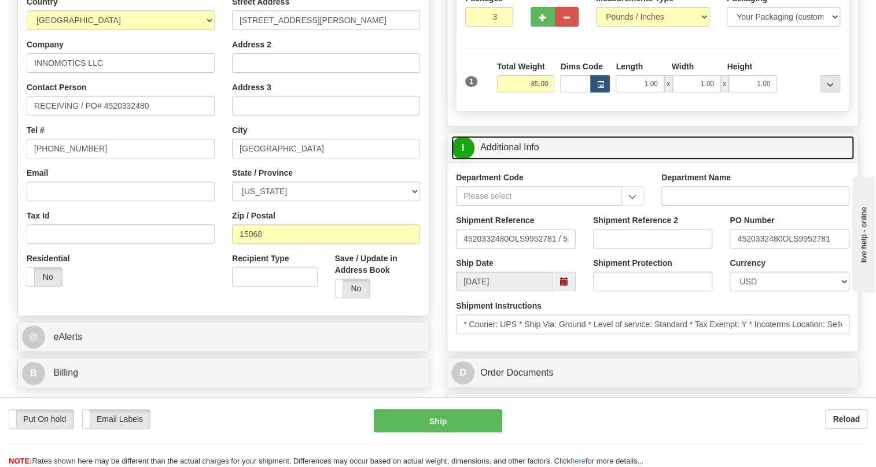
click at [528, 160] on link "I Additional Info" at bounding box center [652, 148] width 402 height 24
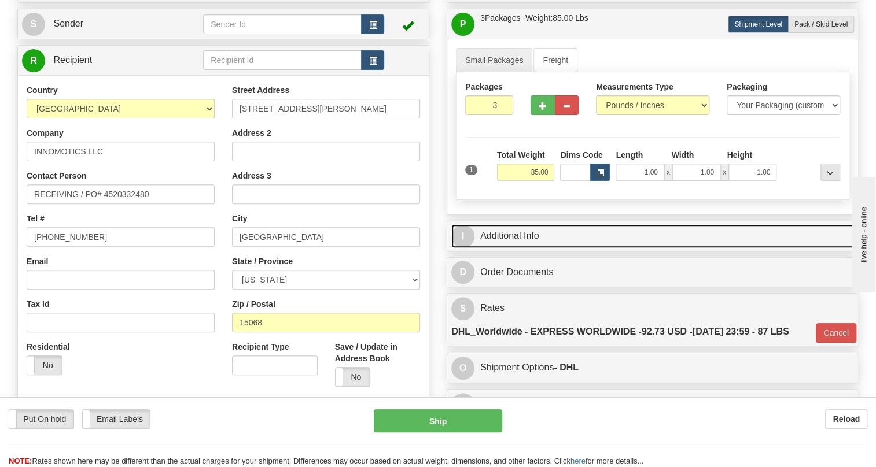
scroll to position [105, 0]
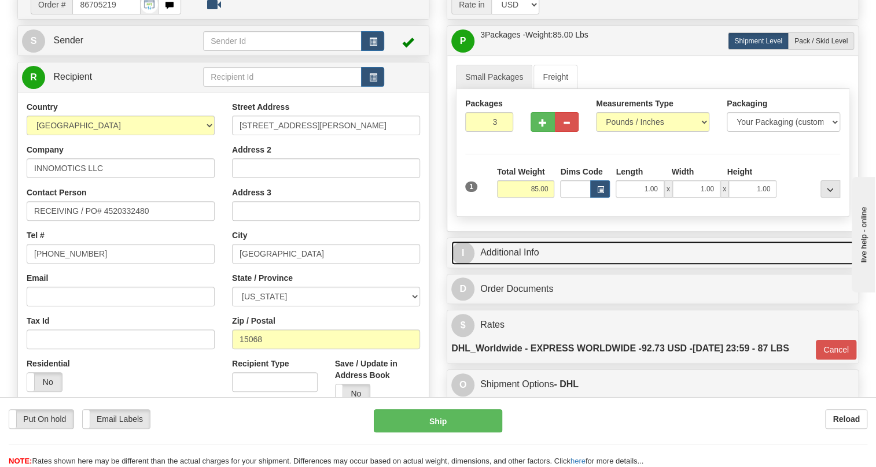
click at [513, 265] on link "I Additional Info" at bounding box center [652, 253] width 402 height 24
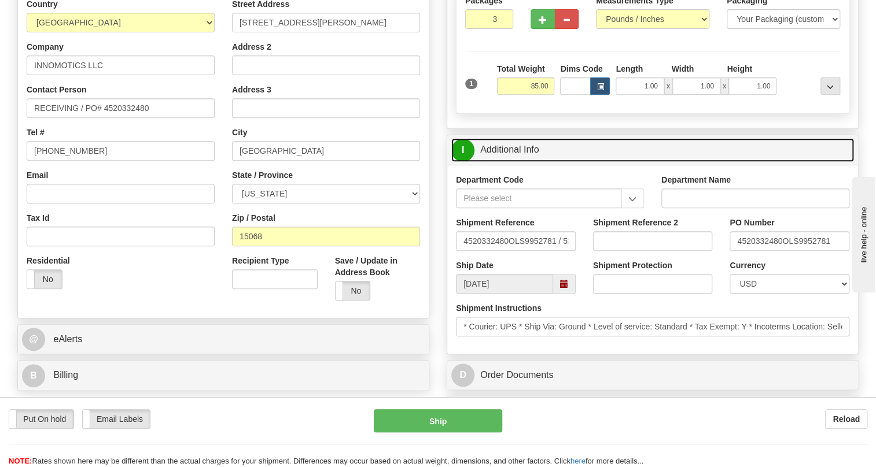
scroll to position [210, 0]
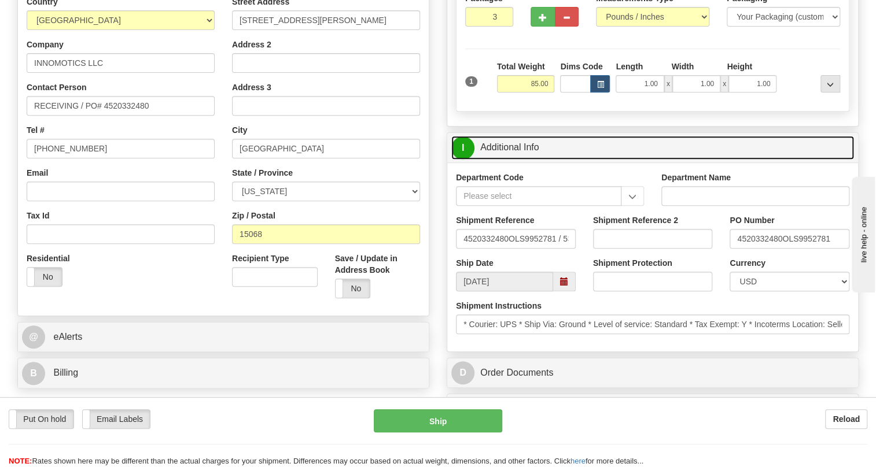
click at [514, 160] on link "I Additional Info" at bounding box center [652, 148] width 402 height 24
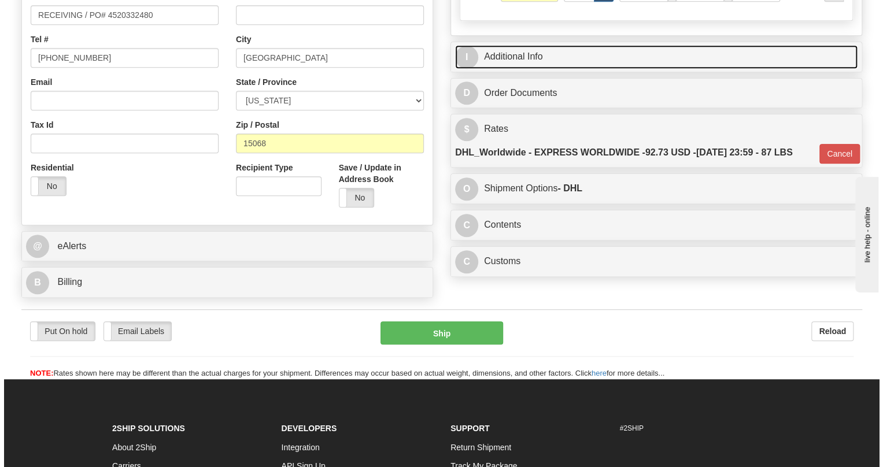
scroll to position [315, 0]
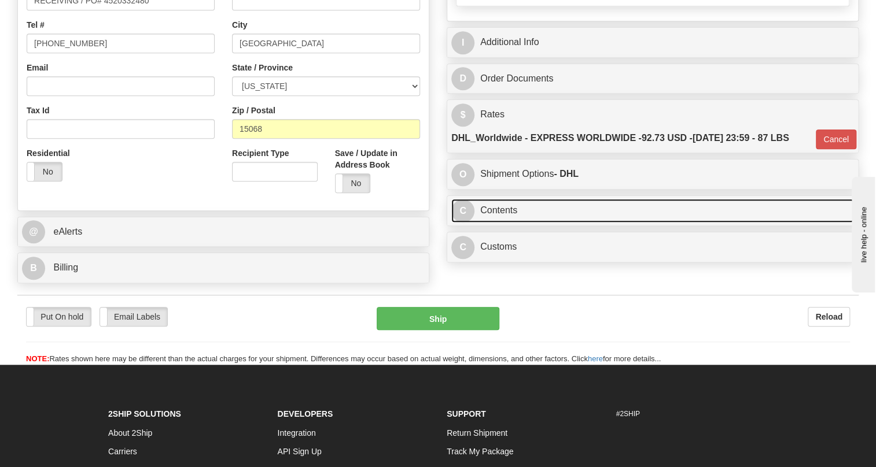
click at [514, 223] on link "C Contents" at bounding box center [652, 211] width 402 height 24
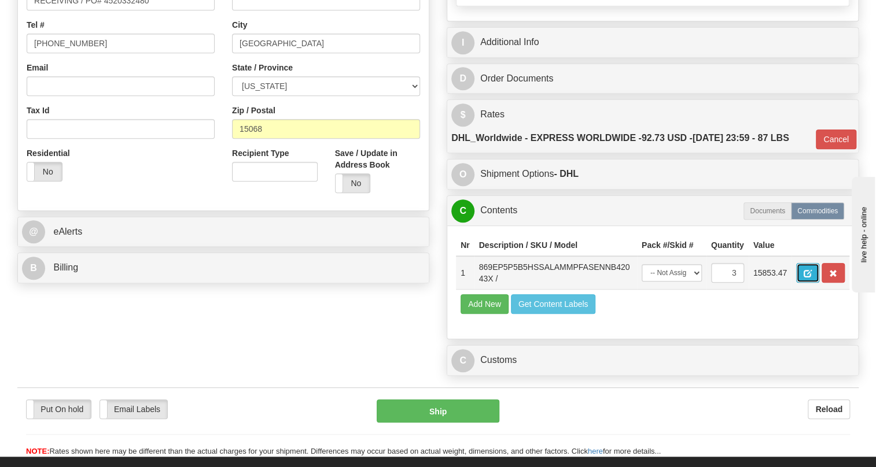
click at [806, 278] on span "button" at bounding box center [807, 274] width 8 height 8
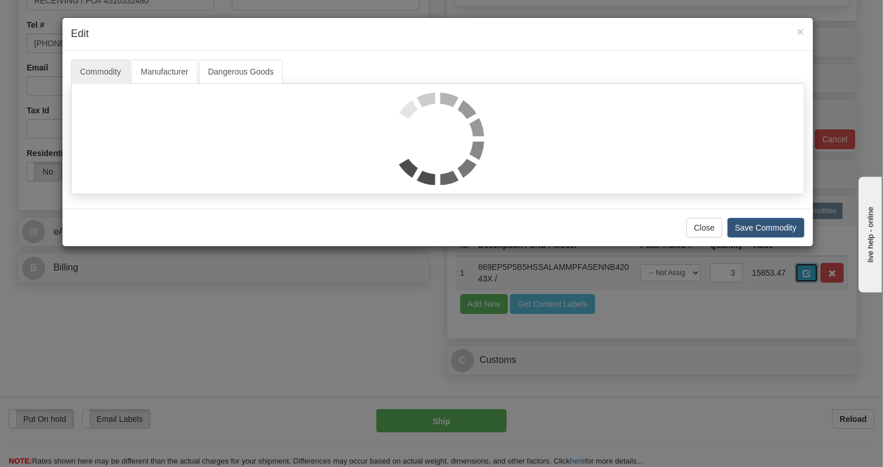
scroll to position [0, 0]
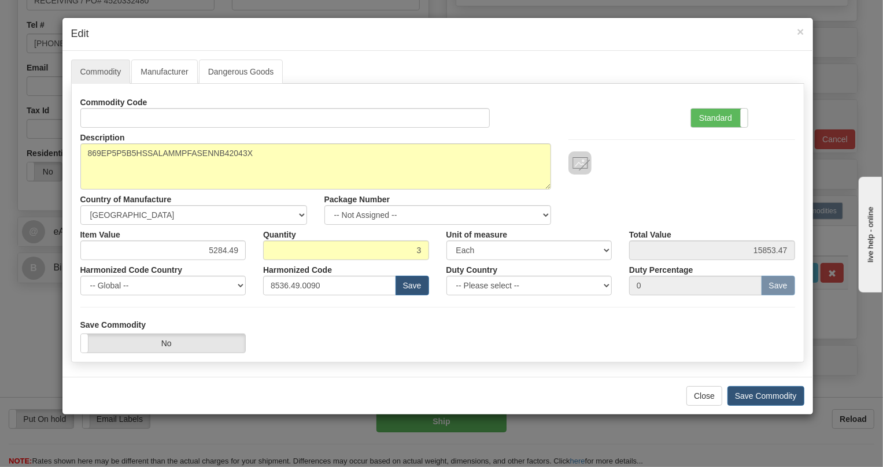
drag, startPoint x: 713, startPoint y: 117, endPoint x: 684, endPoint y: 121, distance: 29.2
click at [711, 117] on label "Standard" at bounding box center [719, 118] width 57 height 19
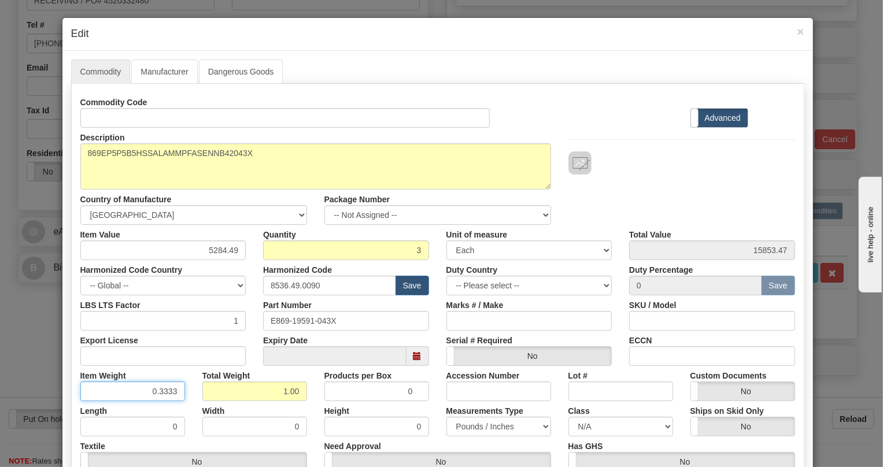
click at [171, 397] on input "0.3333" at bounding box center [132, 392] width 105 height 20
type input "0.3335"
drag, startPoint x: 336, startPoint y: 320, endPoint x: 257, endPoint y: 324, distance: 79.3
click at [257, 324] on div "Part Number E869-19591-043X" at bounding box center [345, 313] width 183 height 35
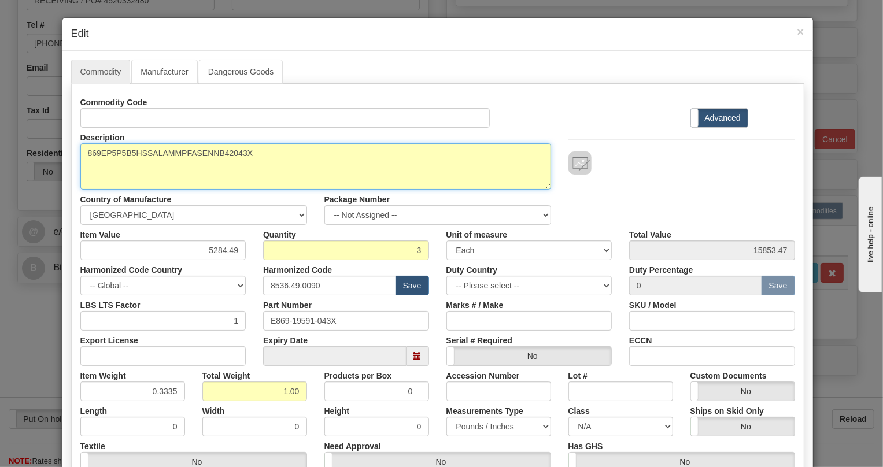
click at [184, 153] on textarea "869EP5P5B5HSSALAMMPFASENNB42043X" at bounding box center [315, 166] width 471 height 46
paste textarea
type textarea "869EP5P5B5HSSALAMMPFASENNB42"
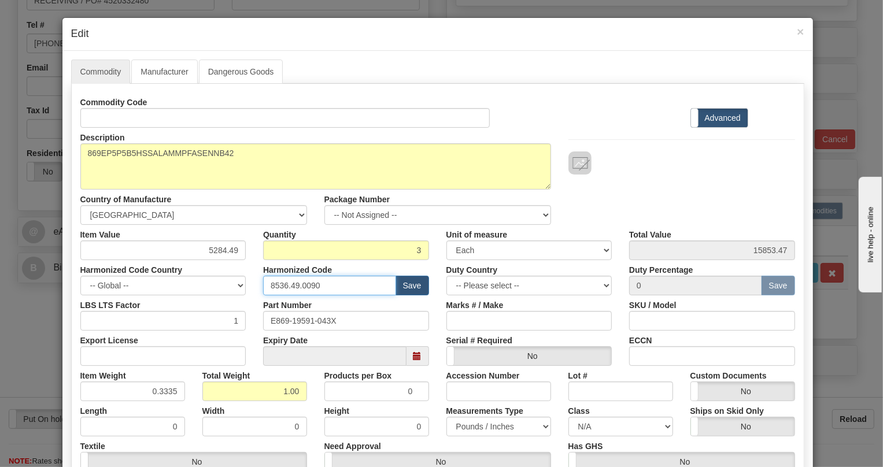
click at [291, 284] on input "8536.49.0090" at bounding box center [329, 286] width 133 height 20
paste input "7.10.916"
type input "8537.10.9160"
click at [309, 197] on div "Country of Manufacture -- Unknown -- AFGHANISTAN ALAND ISLANDS ALBANIA ALGERIA …" at bounding box center [194, 207] width 244 height 35
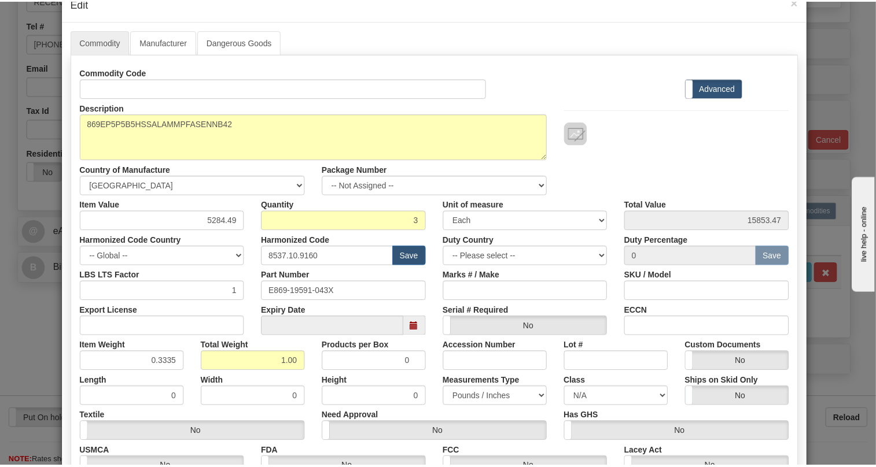
scroll to position [157, 0]
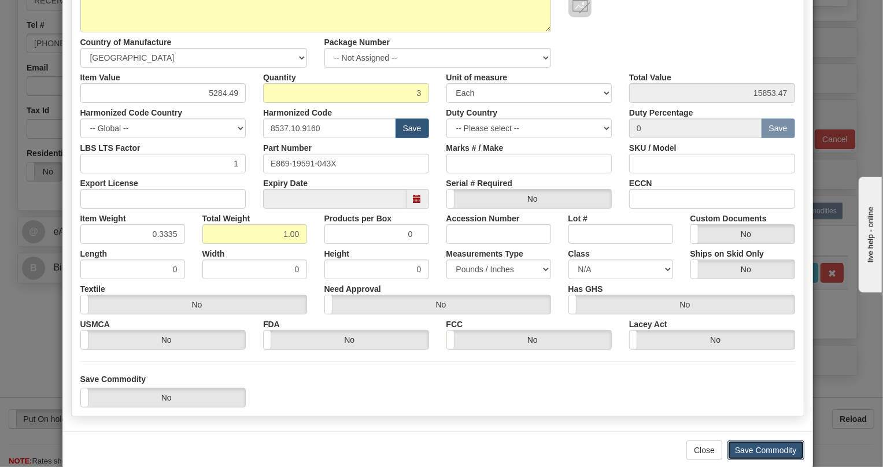
click at [749, 448] on button "Save Commodity" at bounding box center [766, 451] width 77 height 20
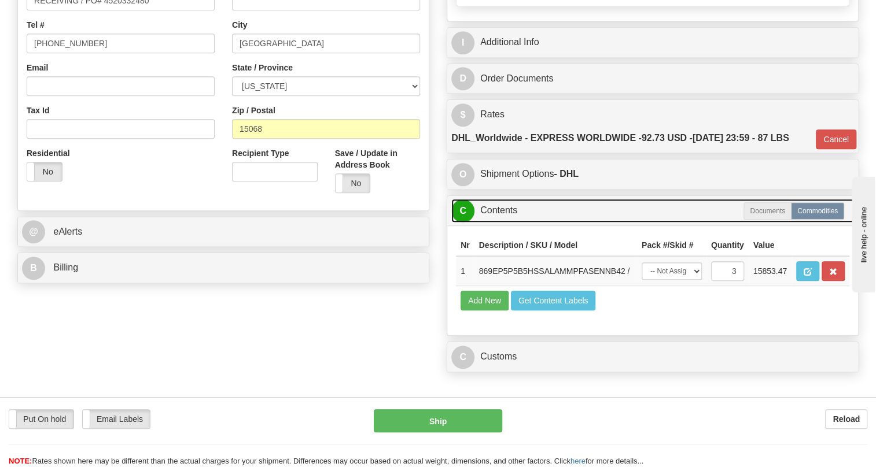
click at [507, 223] on link "C Contents" at bounding box center [652, 211] width 402 height 24
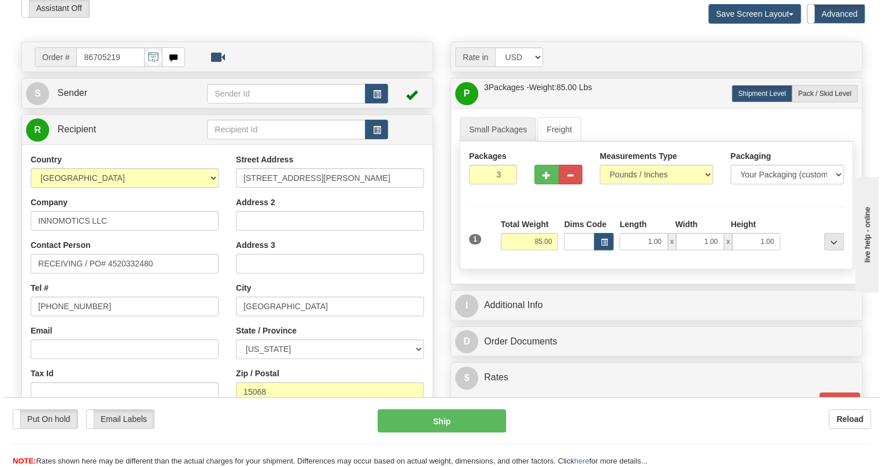
scroll to position [105, 0]
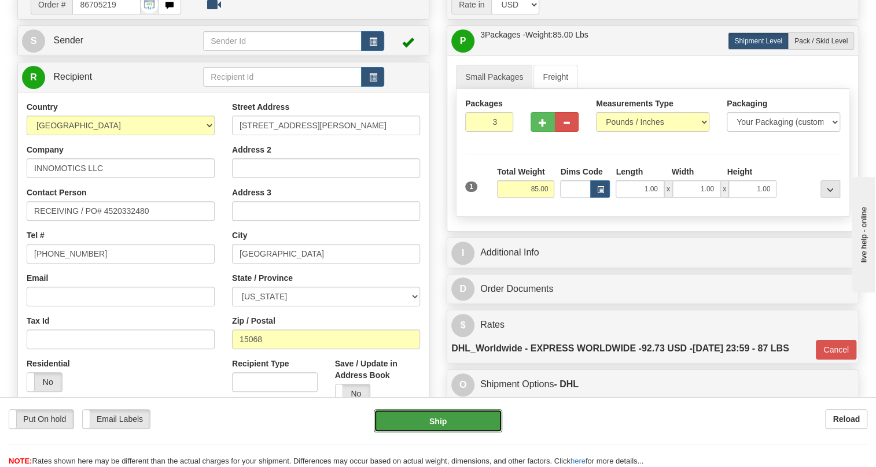
click at [442, 422] on button "Ship" at bounding box center [438, 420] width 128 height 23
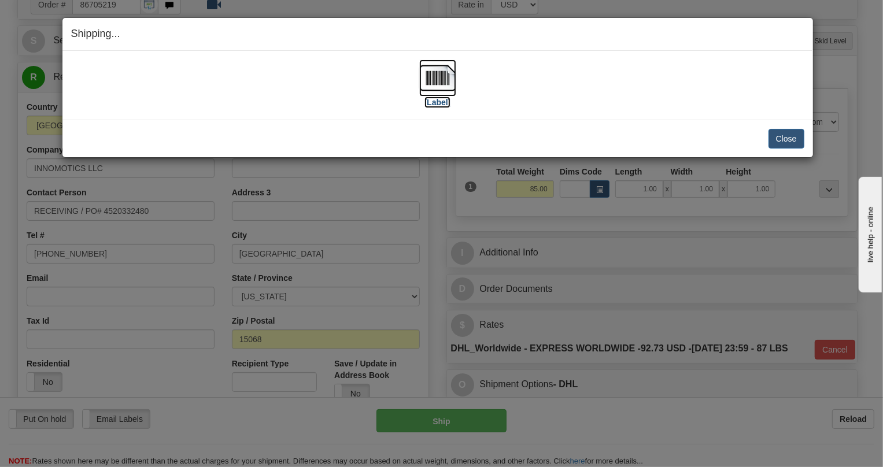
click at [438, 78] on img at bounding box center [437, 78] width 37 height 37
click at [783, 136] on button "Close" at bounding box center [787, 139] width 36 height 20
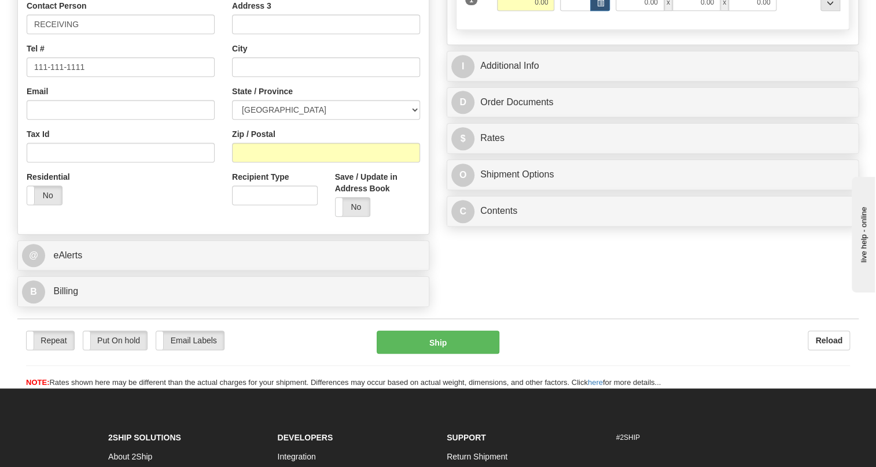
scroll to position [368, 0]
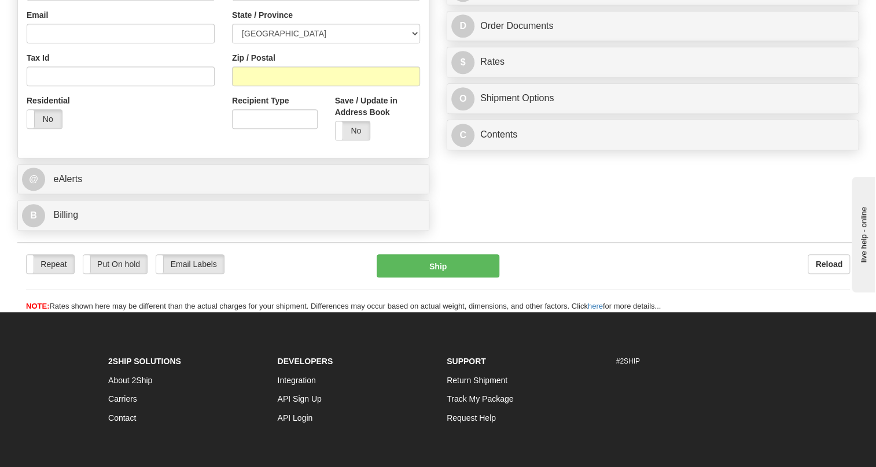
click at [574, 274] on div "Reload" at bounding box center [682, 264] width 333 height 20
